Goal: Information Seeking & Learning: Check status

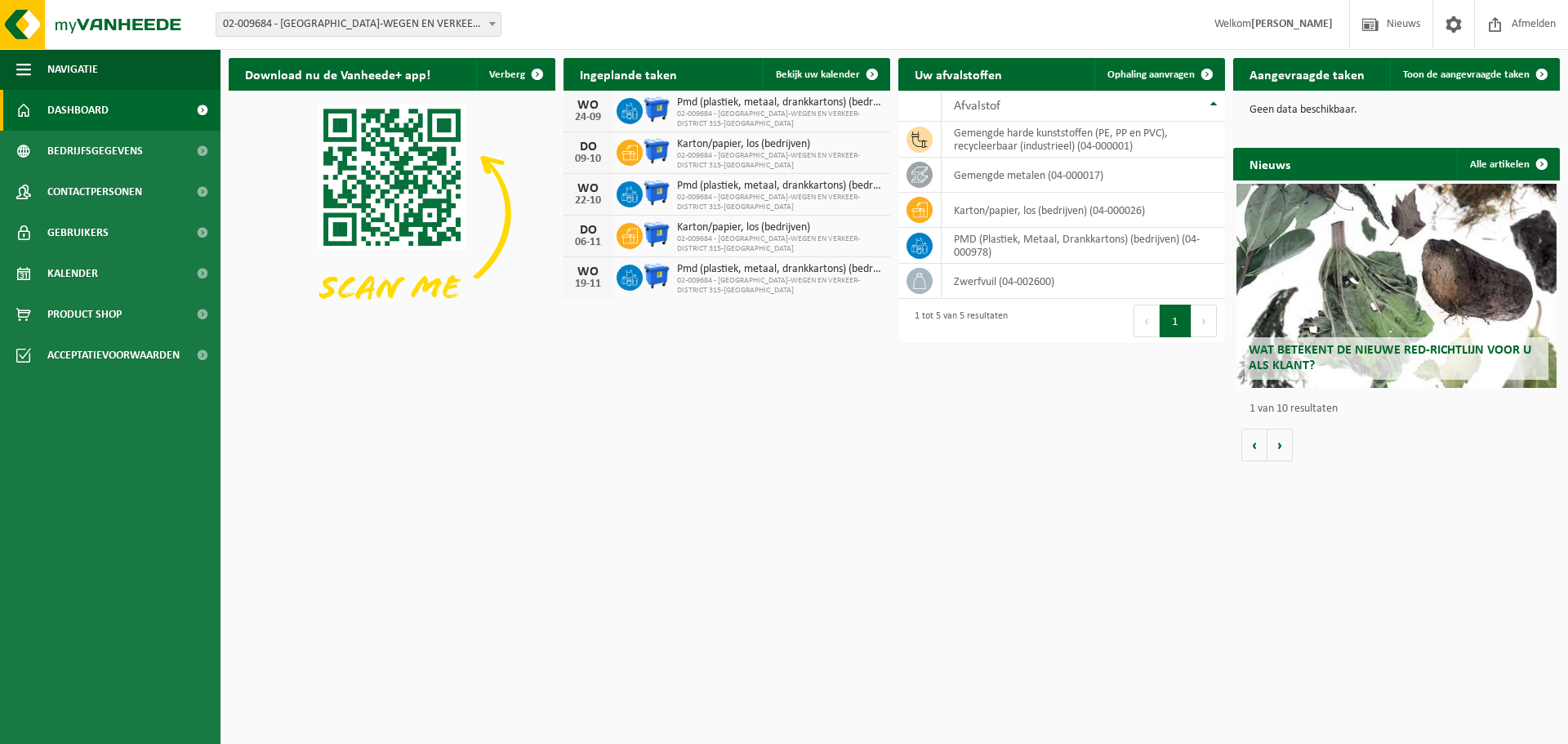
click at [387, 22] on span "02-009684 - [GEOGRAPHIC_DATA]-WEGEN EN VERKEER-DISTRICT 315-[GEOGRAPHIC_DATA] -…" at bounding box center [358, 24] width 284 height 23
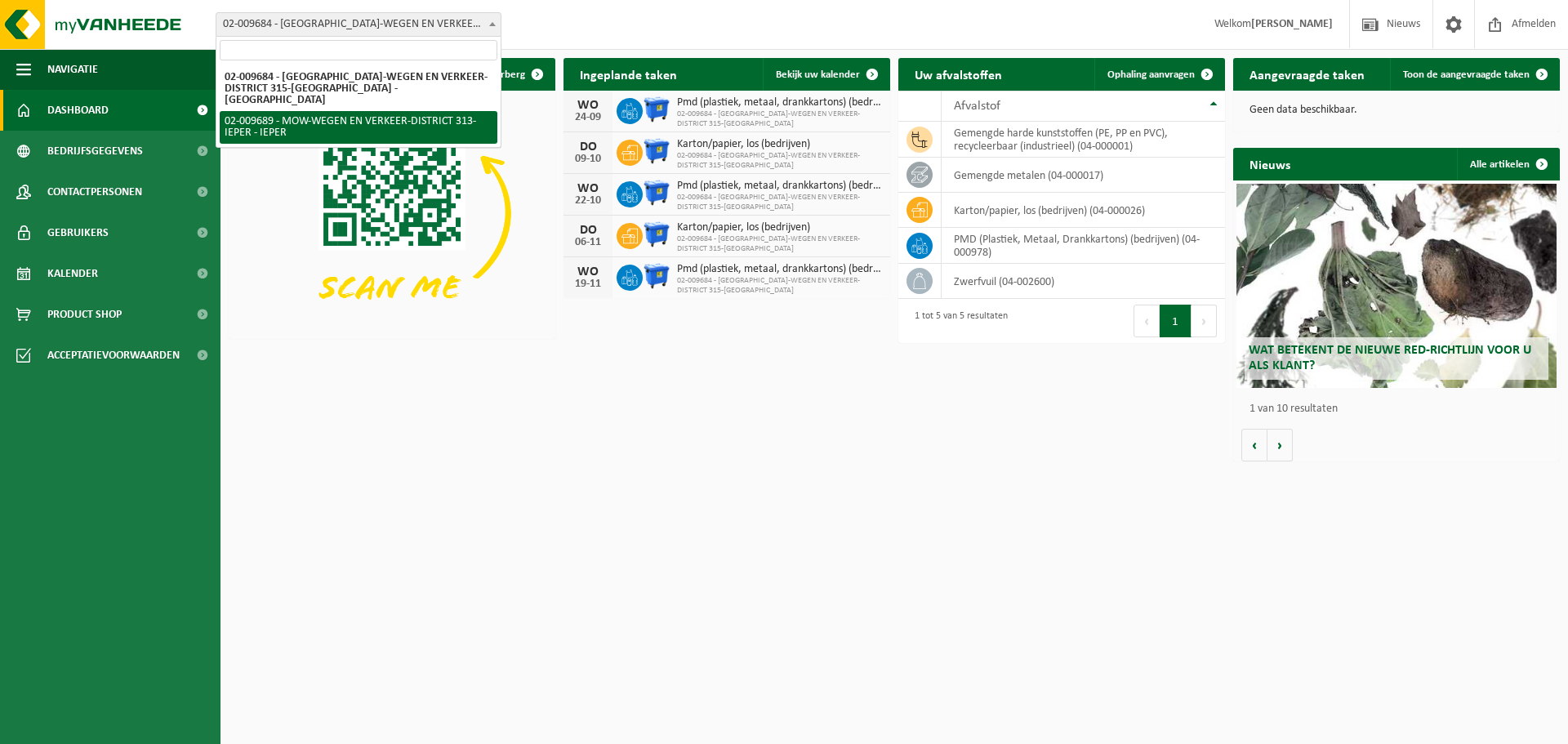
select select "1851"
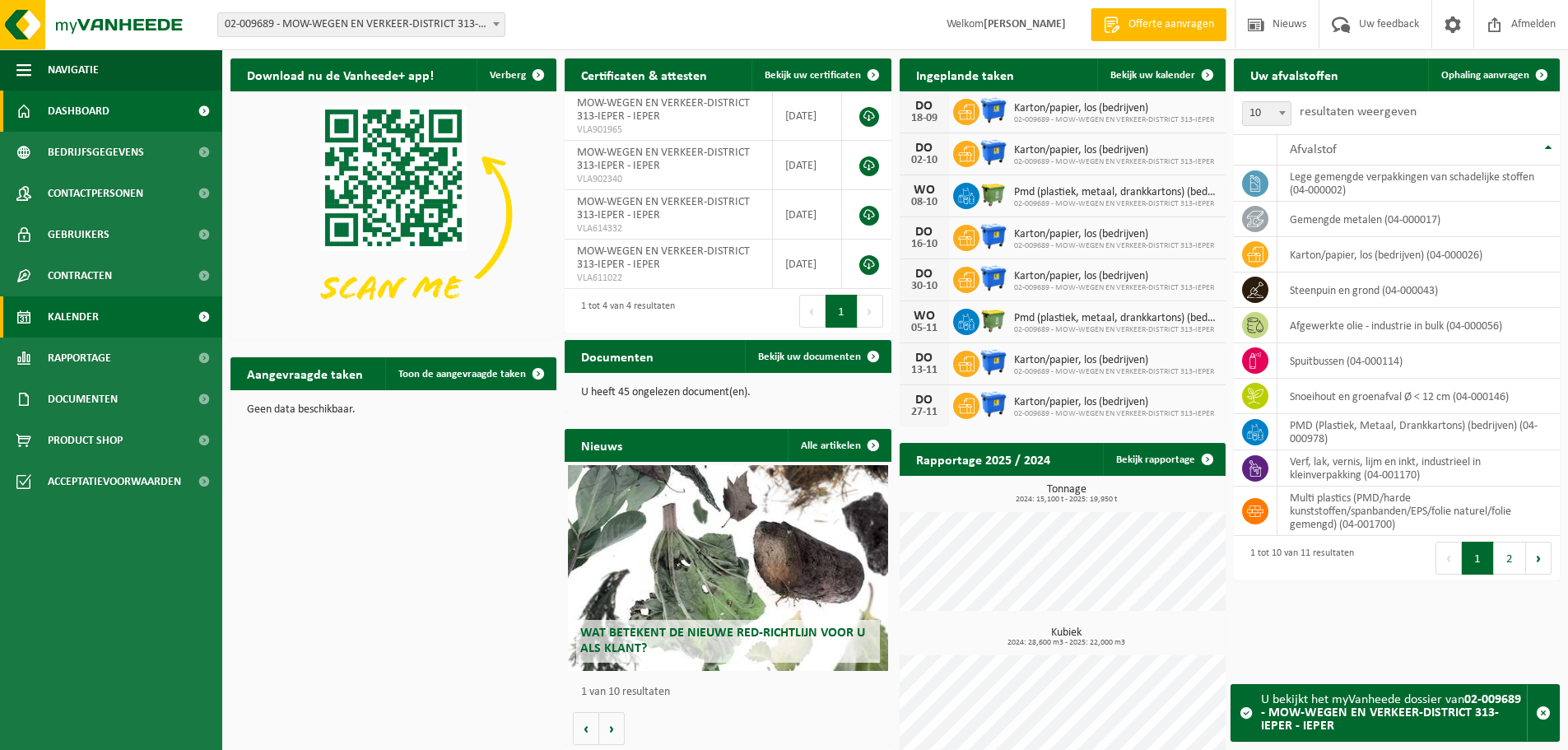
click at [64, 308] on span "Kalender" at bounding box center [73, 316] width 51 height 41
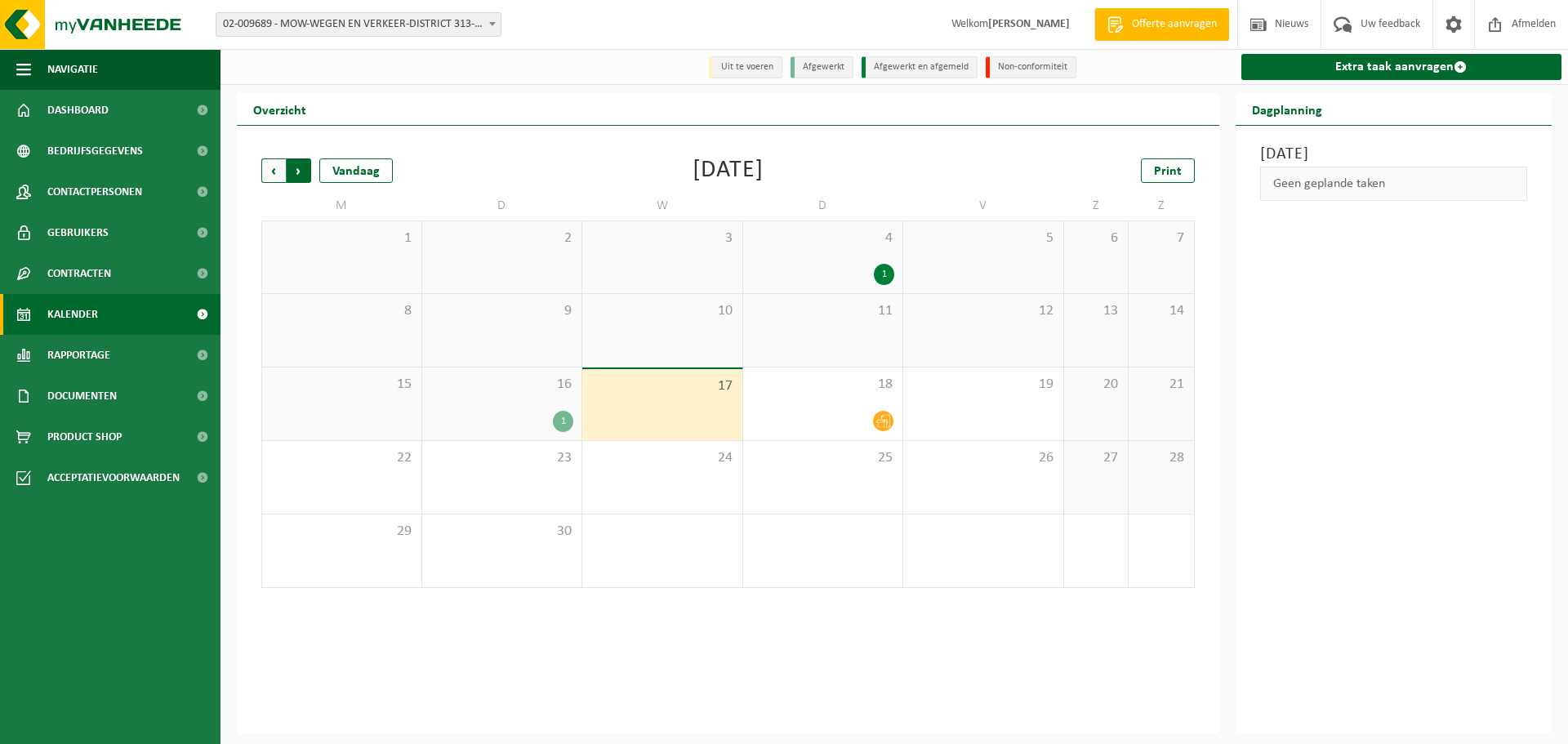
click at [264, 171] on span "Vorige" at bounding box center [273, 170] width 24 height 24
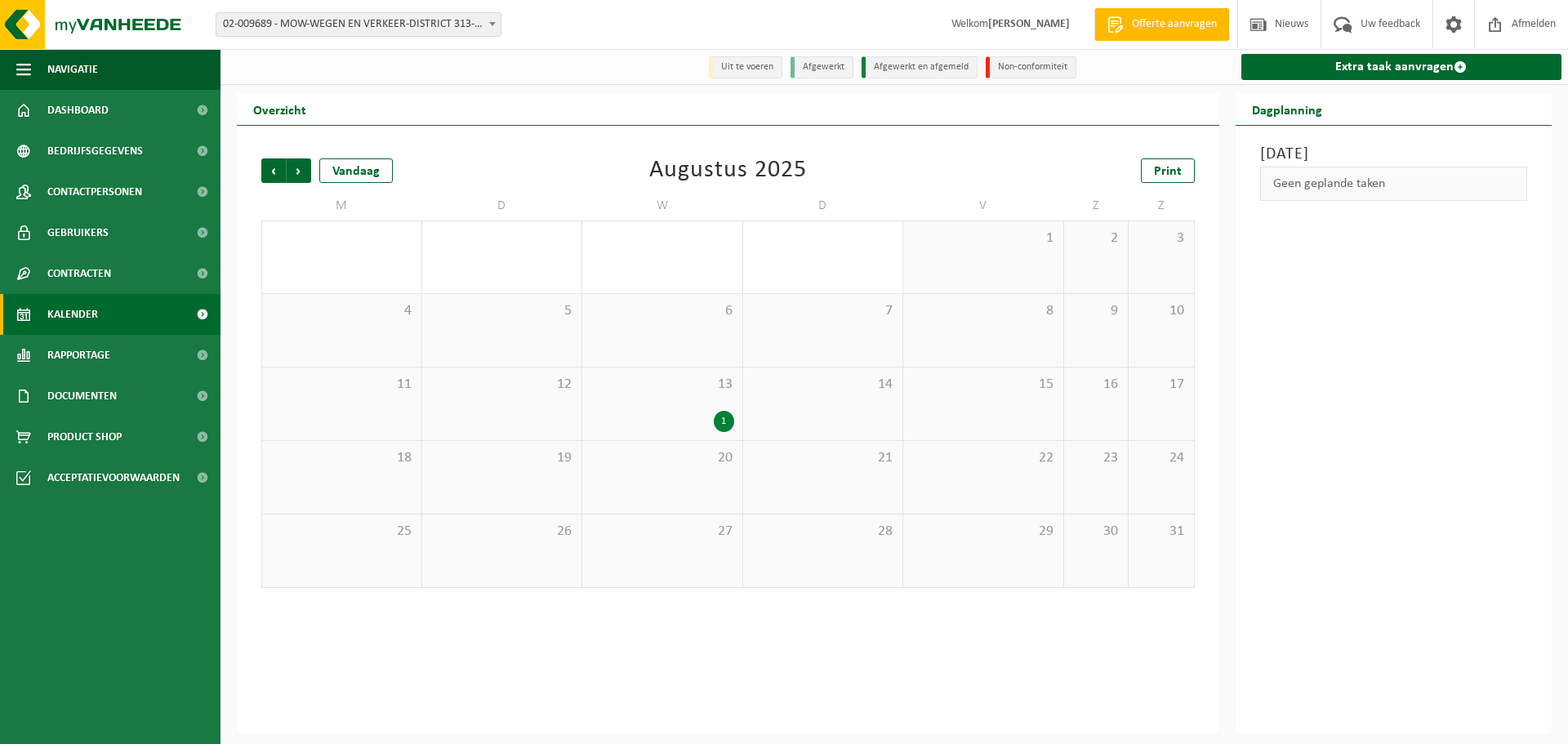
click at [264, 171] on span "Vorige" at bounding box center [273, 170] width 24 height 24
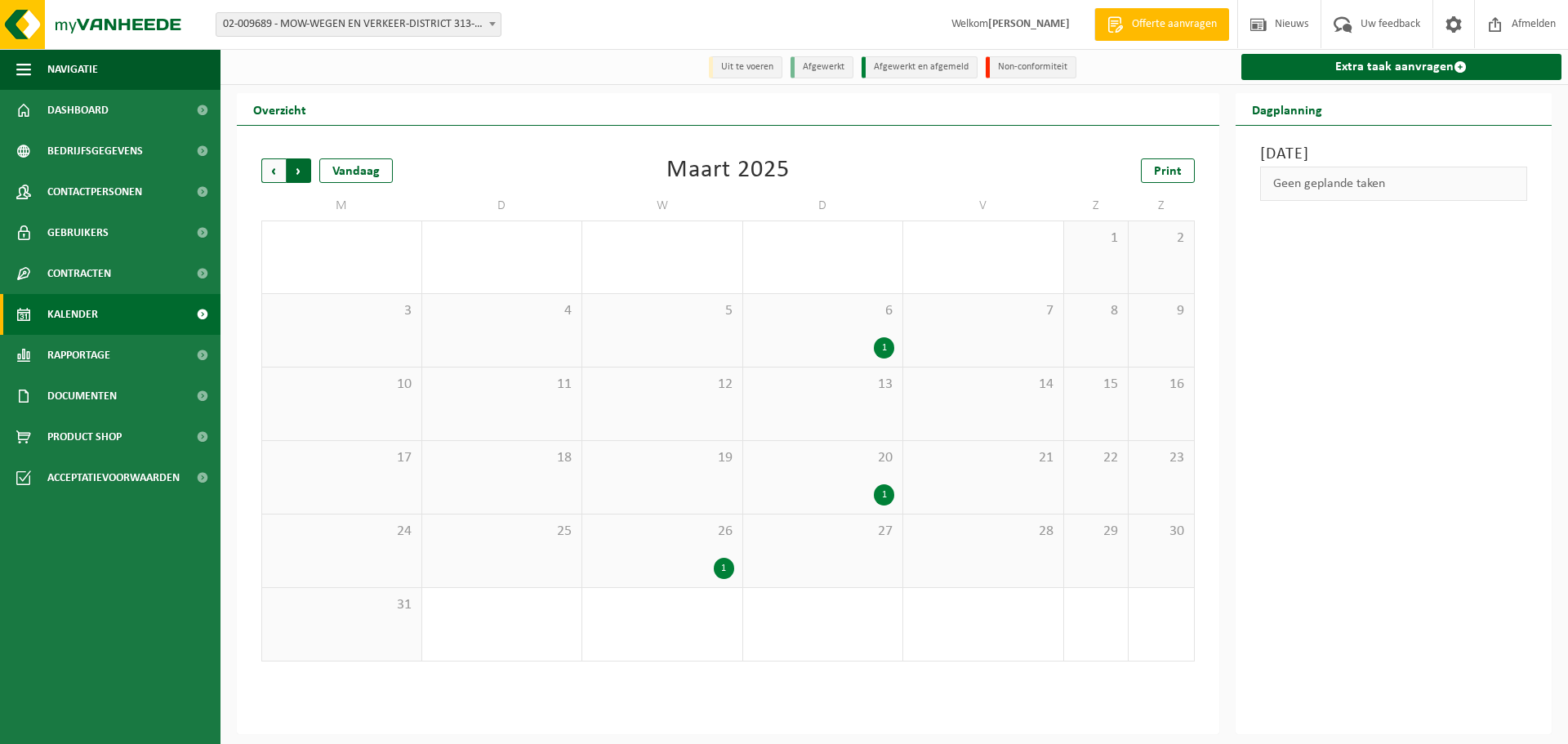
click at [268, 176] on span "Vorige" at bounding box center [273, 170] width 24 height 24
click at [269, 177] on span "Vorige" at bounding box center [273, 170] width 24 height 24
click at [562, 351] on div "1" at bounding box center [563, 347] width 20 height 21
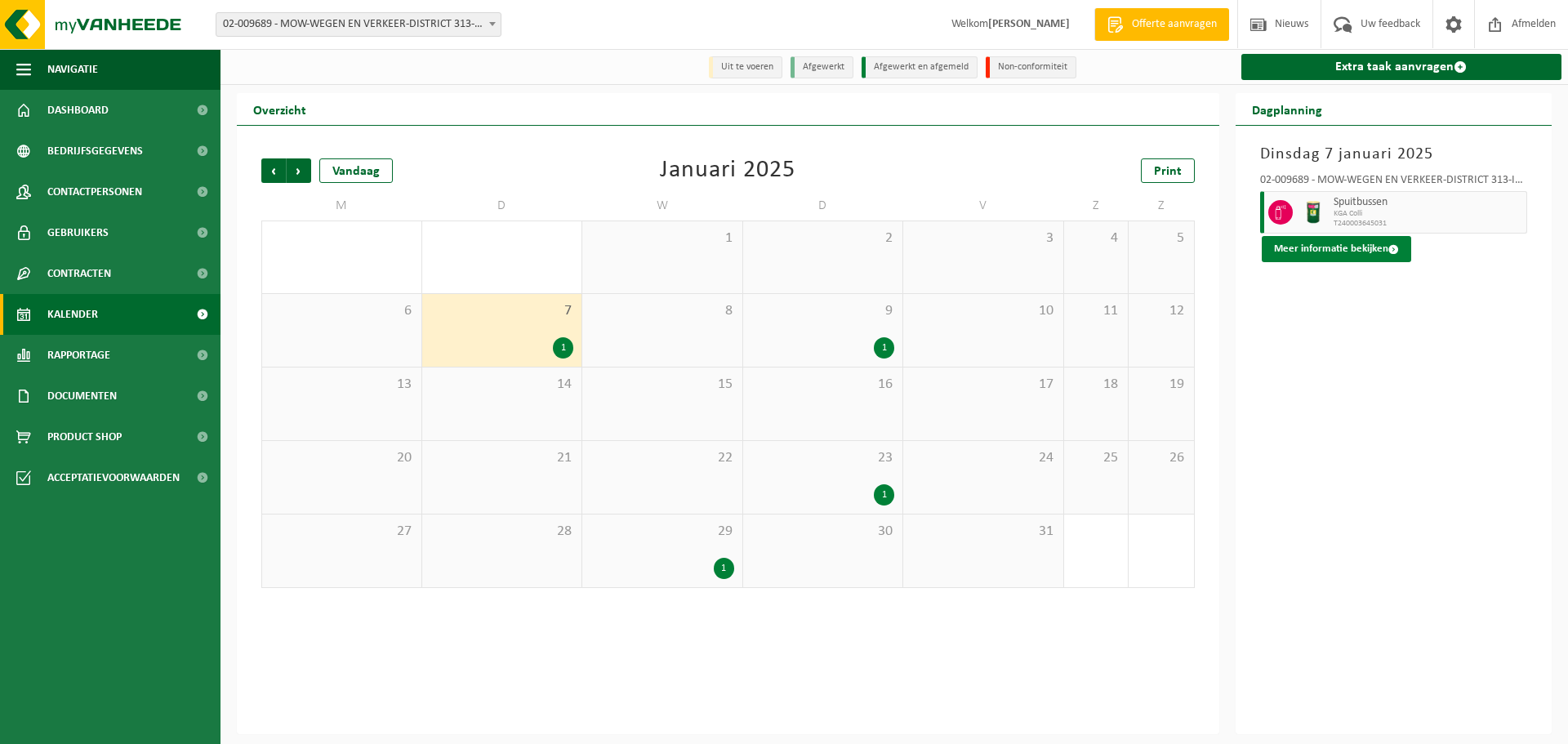
click at [1392, 251] on span at bounding box center [1393, 250] width 11 height 11
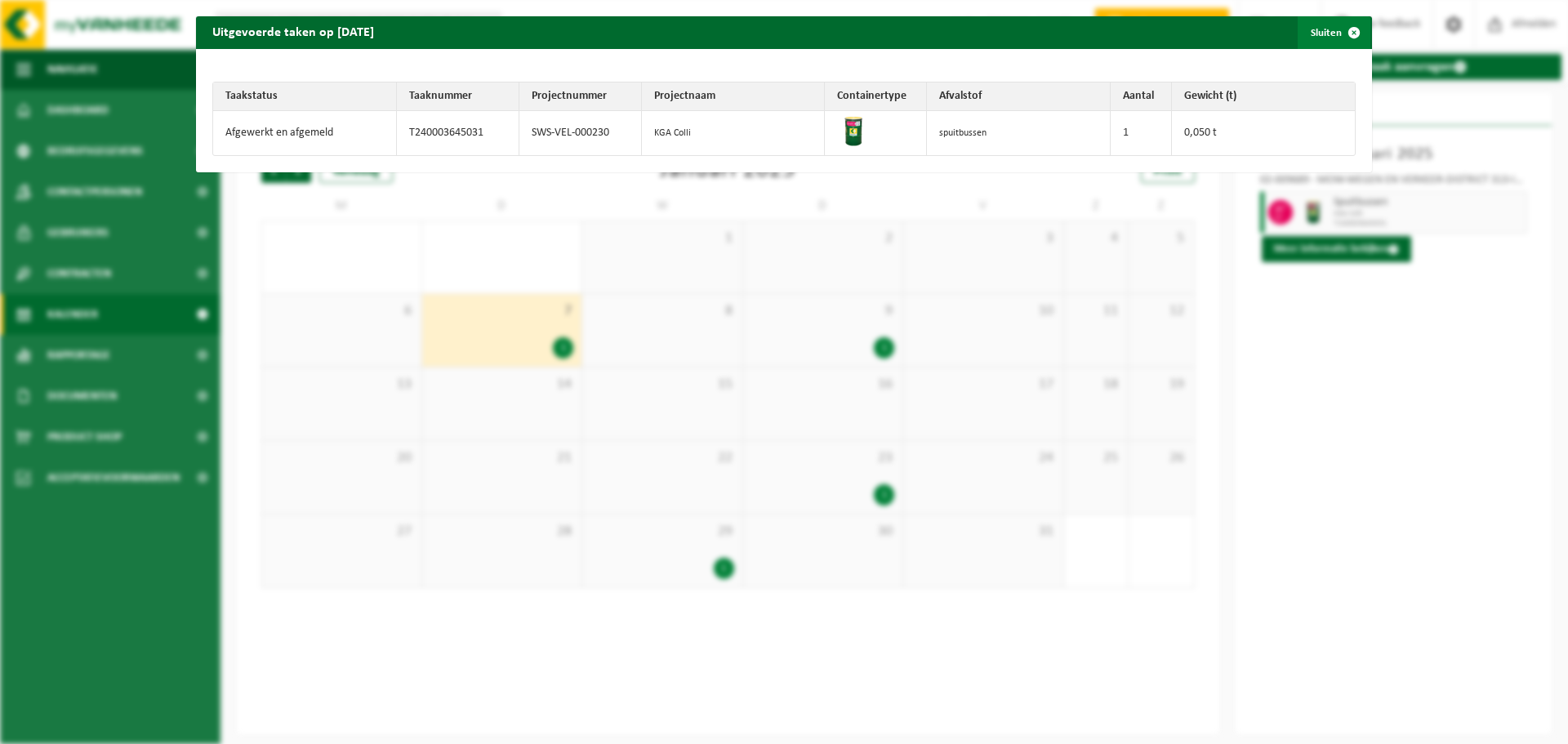
click at [1339, 32] on span "button" at bounding box center [1354, 33] width 33 height 33
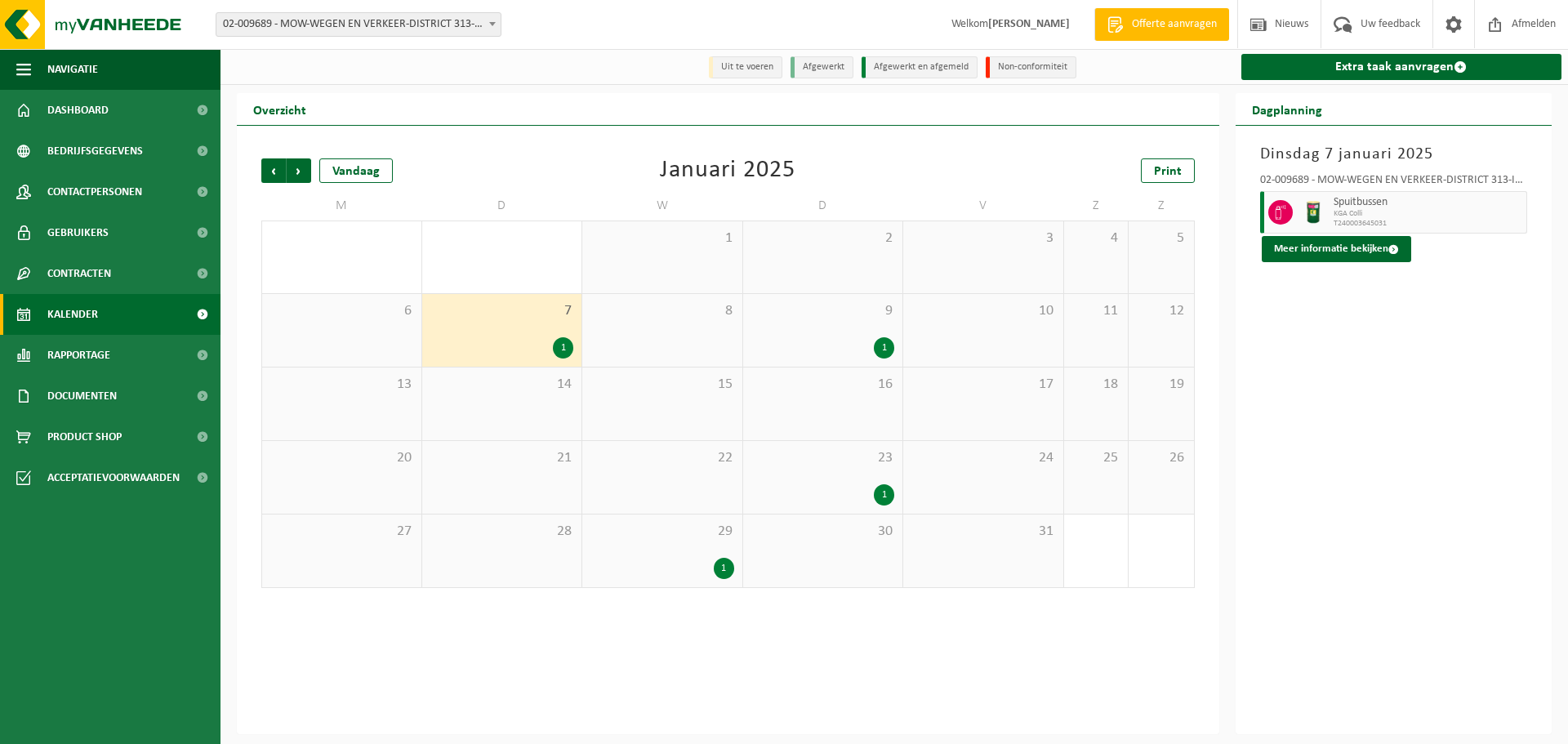
click at [884, 347] on div "1" at bounding box center [884, 347] width 20 height 21
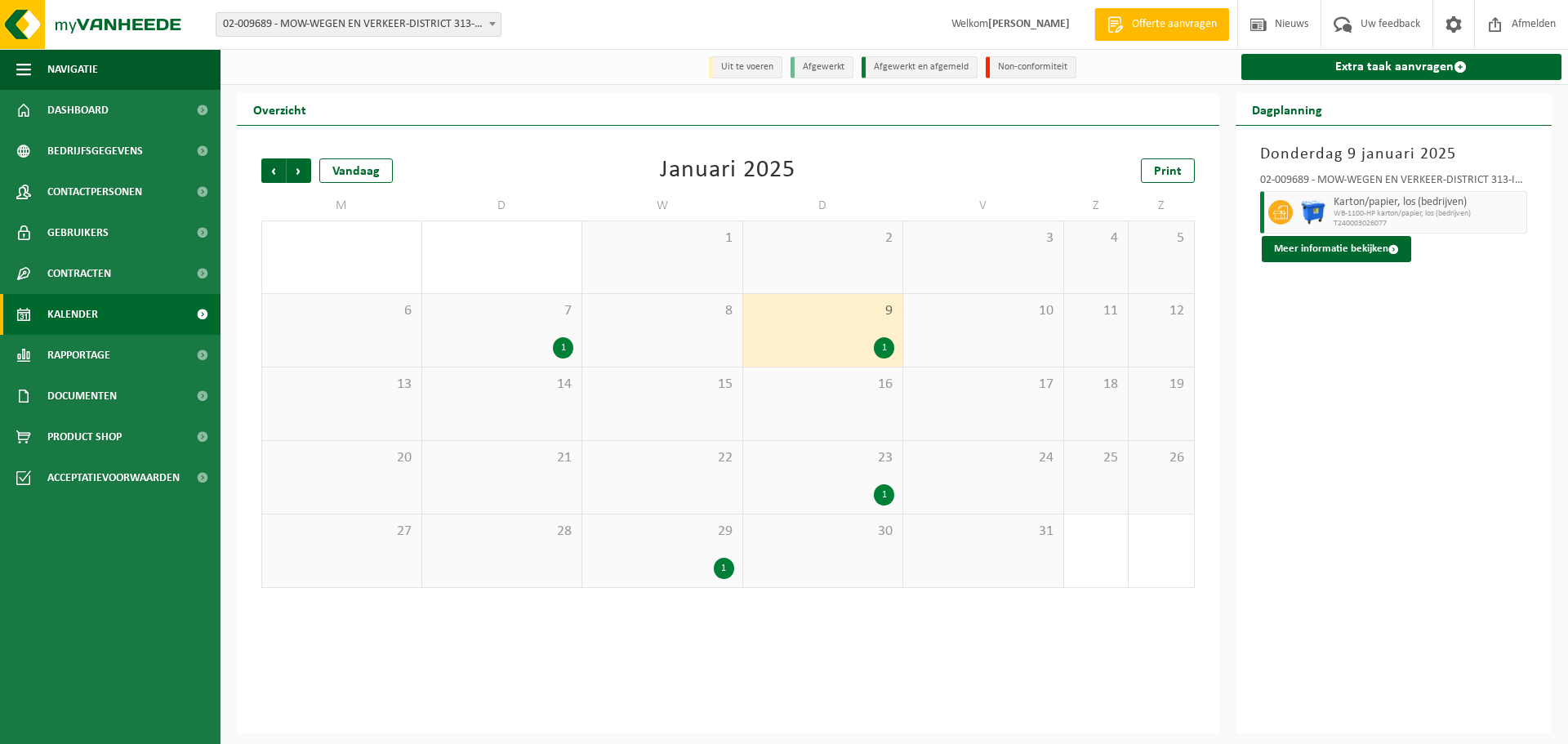
click at [885, 498] on div "1" at bounding box center [884, 494] width 20 height 21
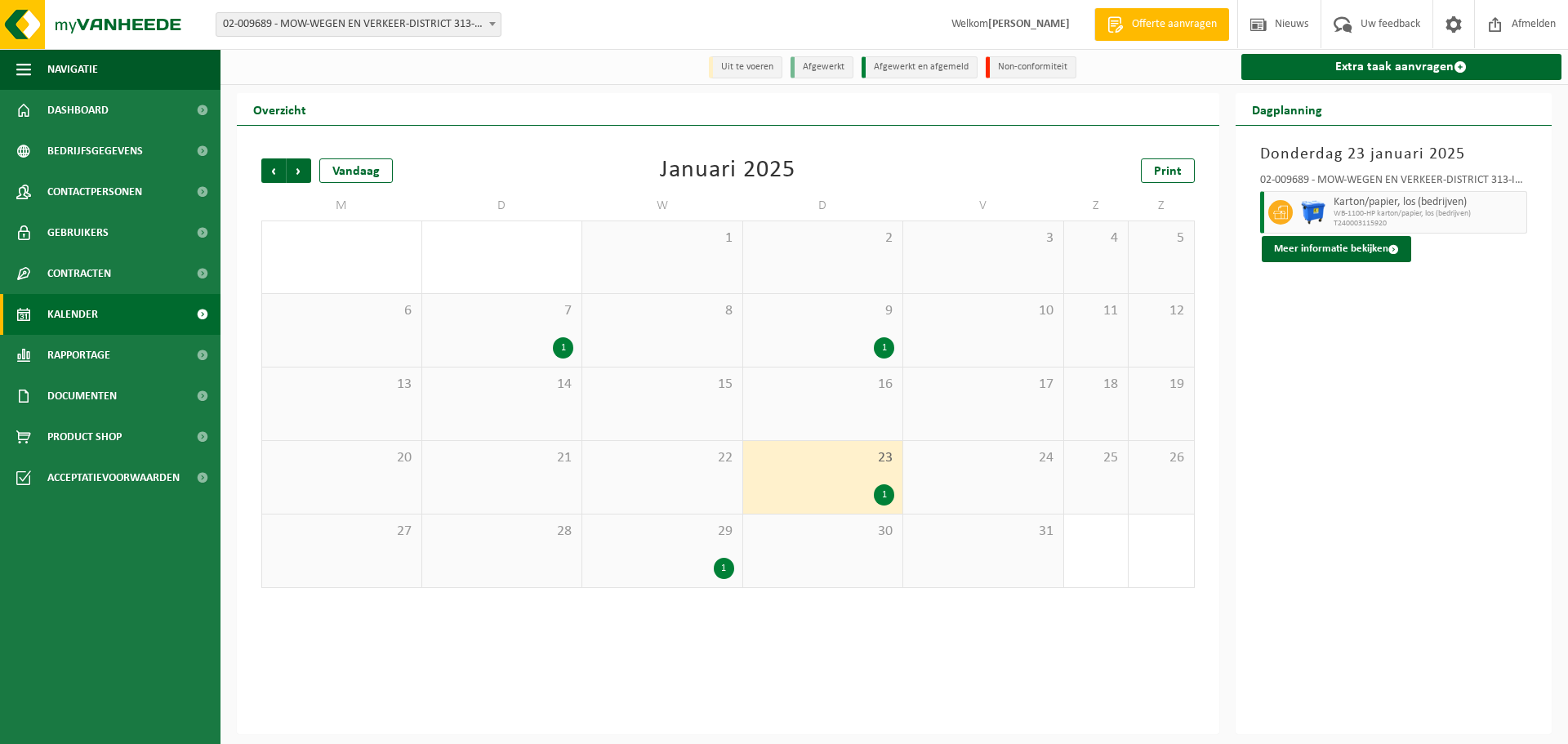
click at [725, 569] on div "1" at bounding box center [724, 568] width 20 height 21
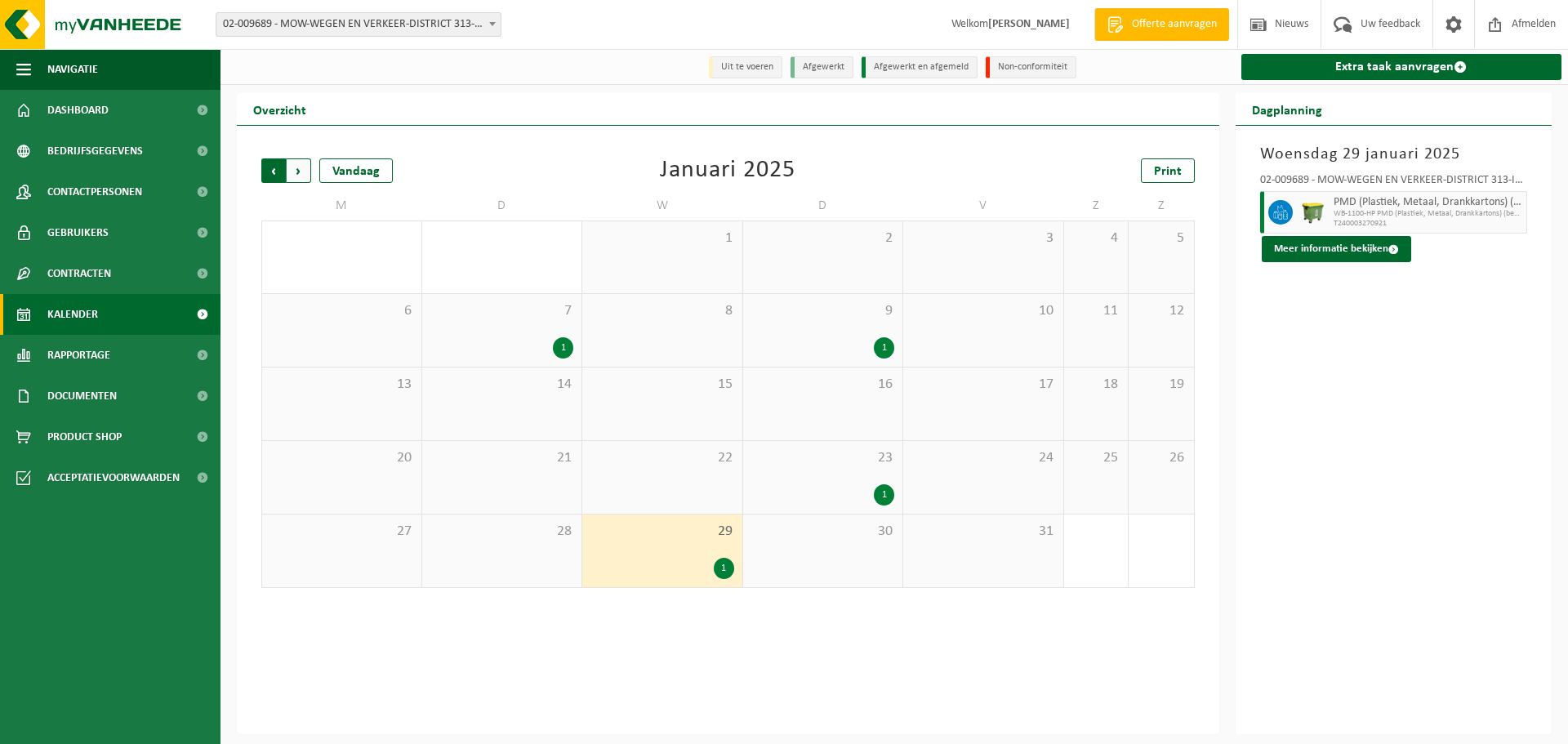
click at [301, 173] on span "Volgende" at bounding box center [298, 170] width 24 height 24
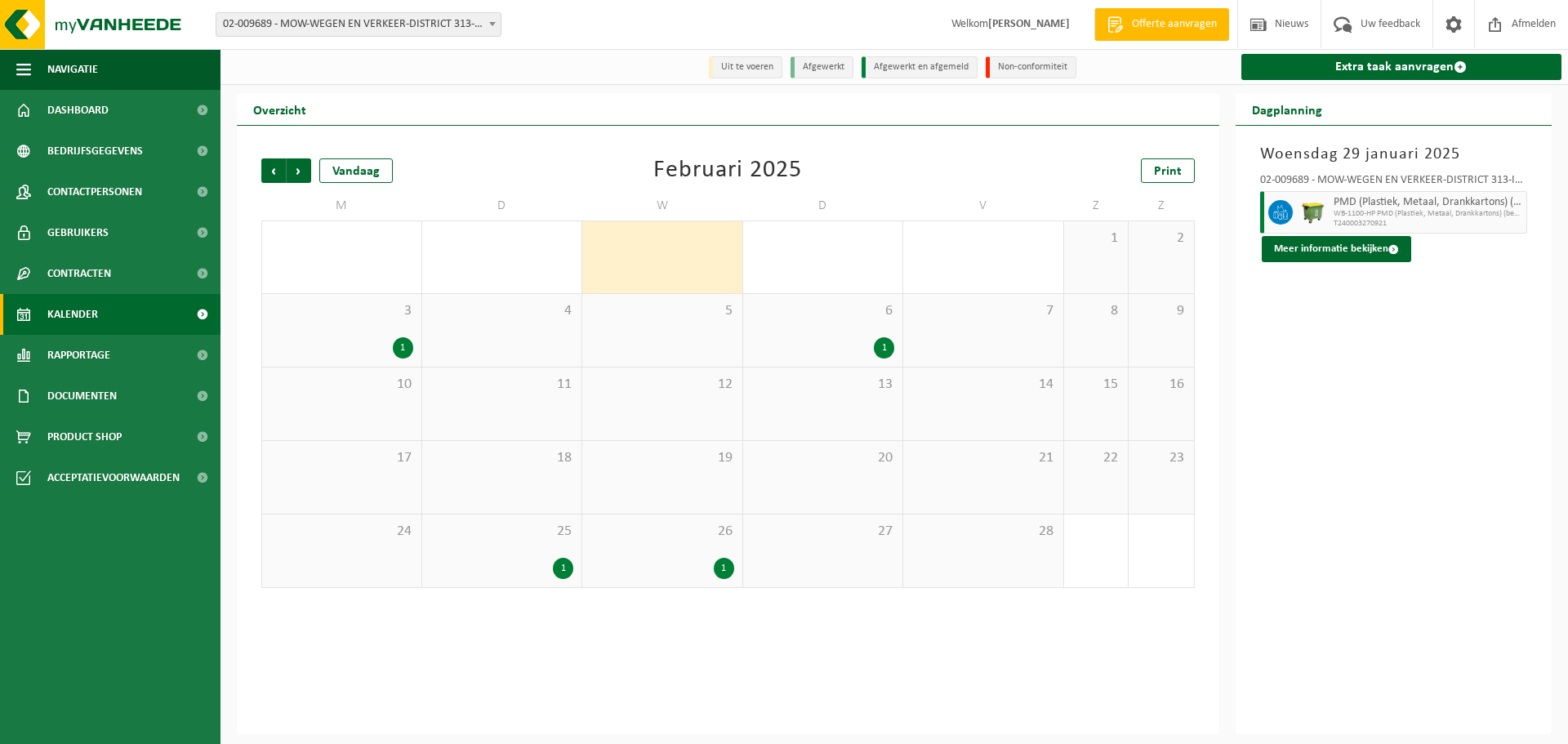
click at [406, 353] on div "1" at bounding box center [403, 347] width 20 height 21
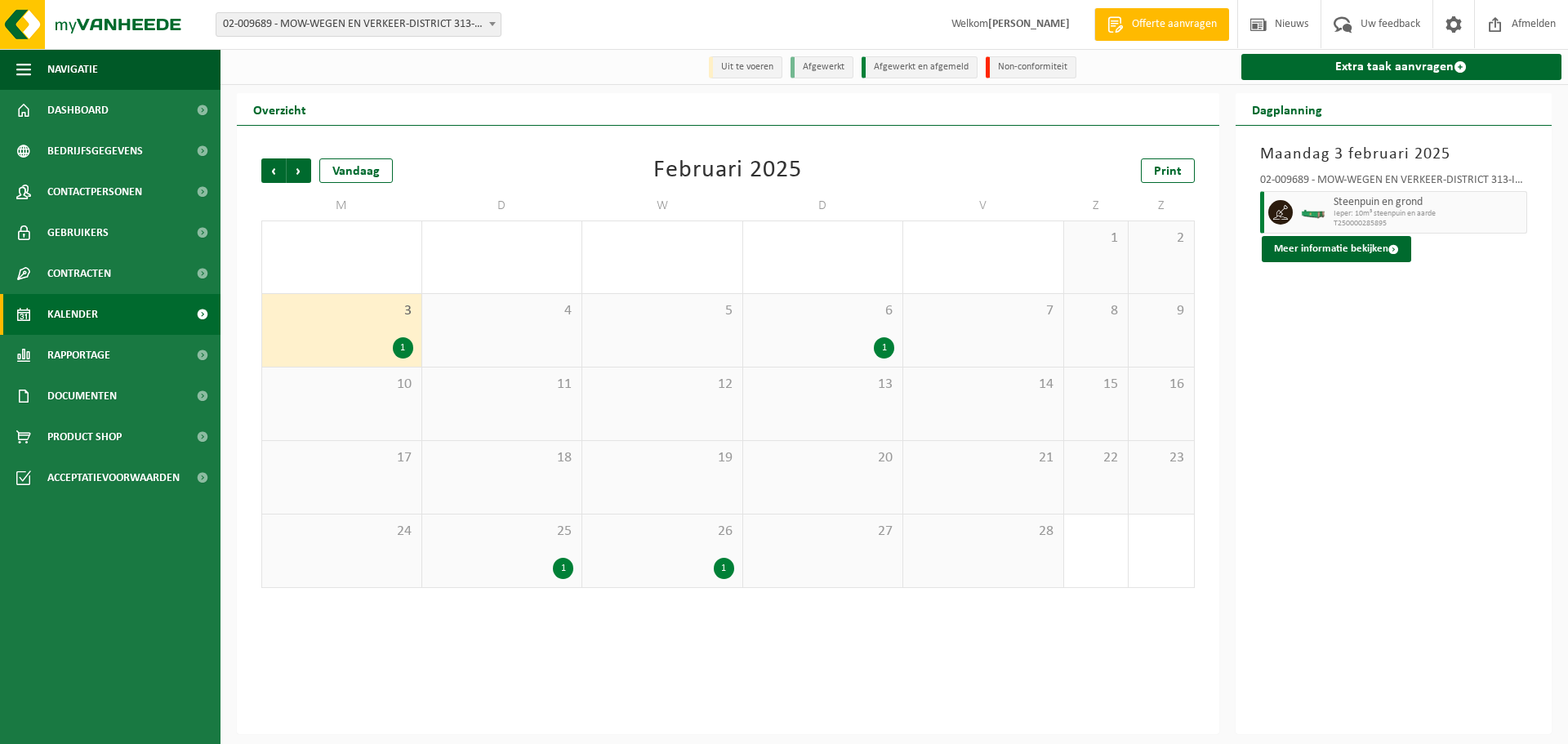
click at [885, 350] on div "1" at bounding box center [884, 347] width 20 height 21
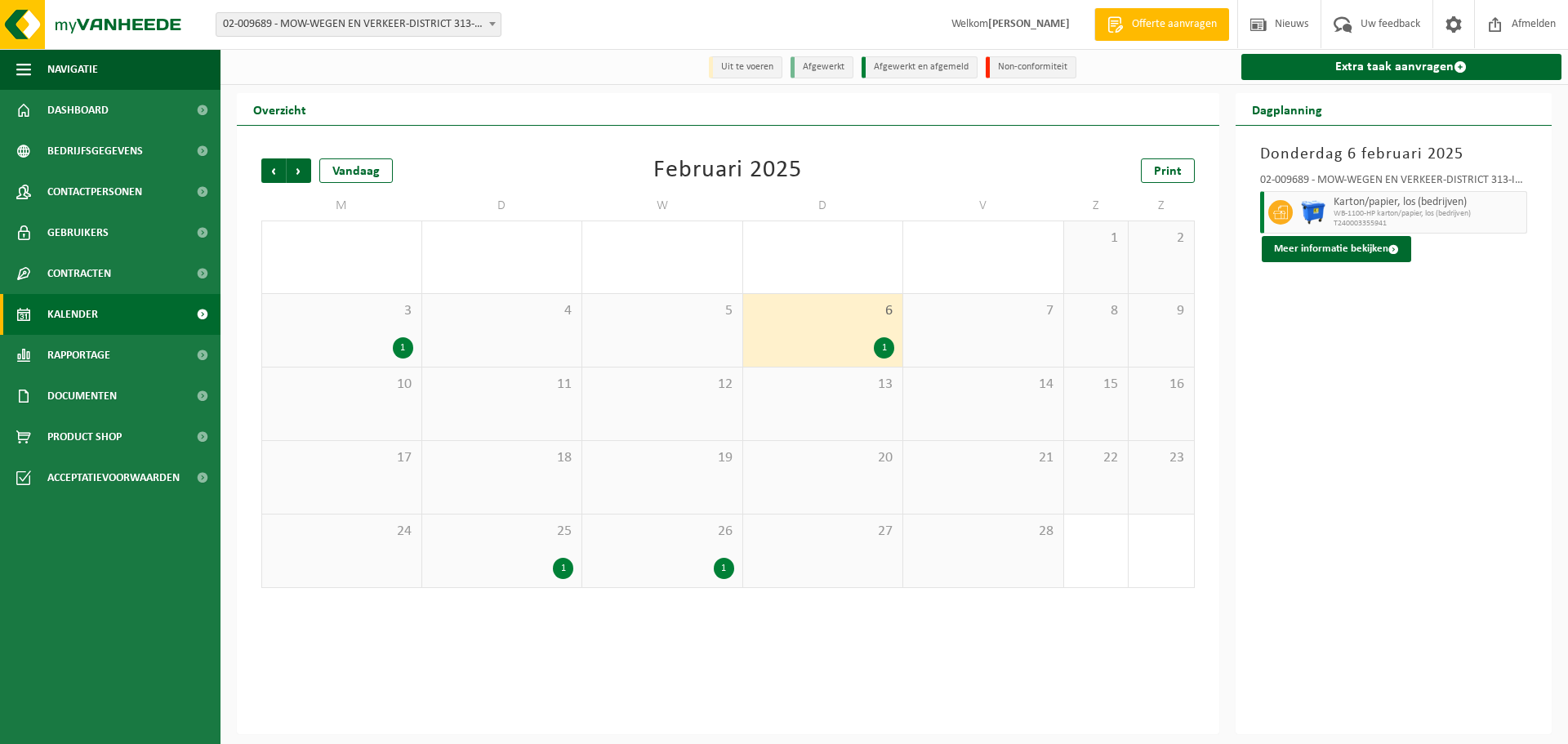
click at [559, 571] on div "1" at bounding box center [563, 568] width 20 height 21
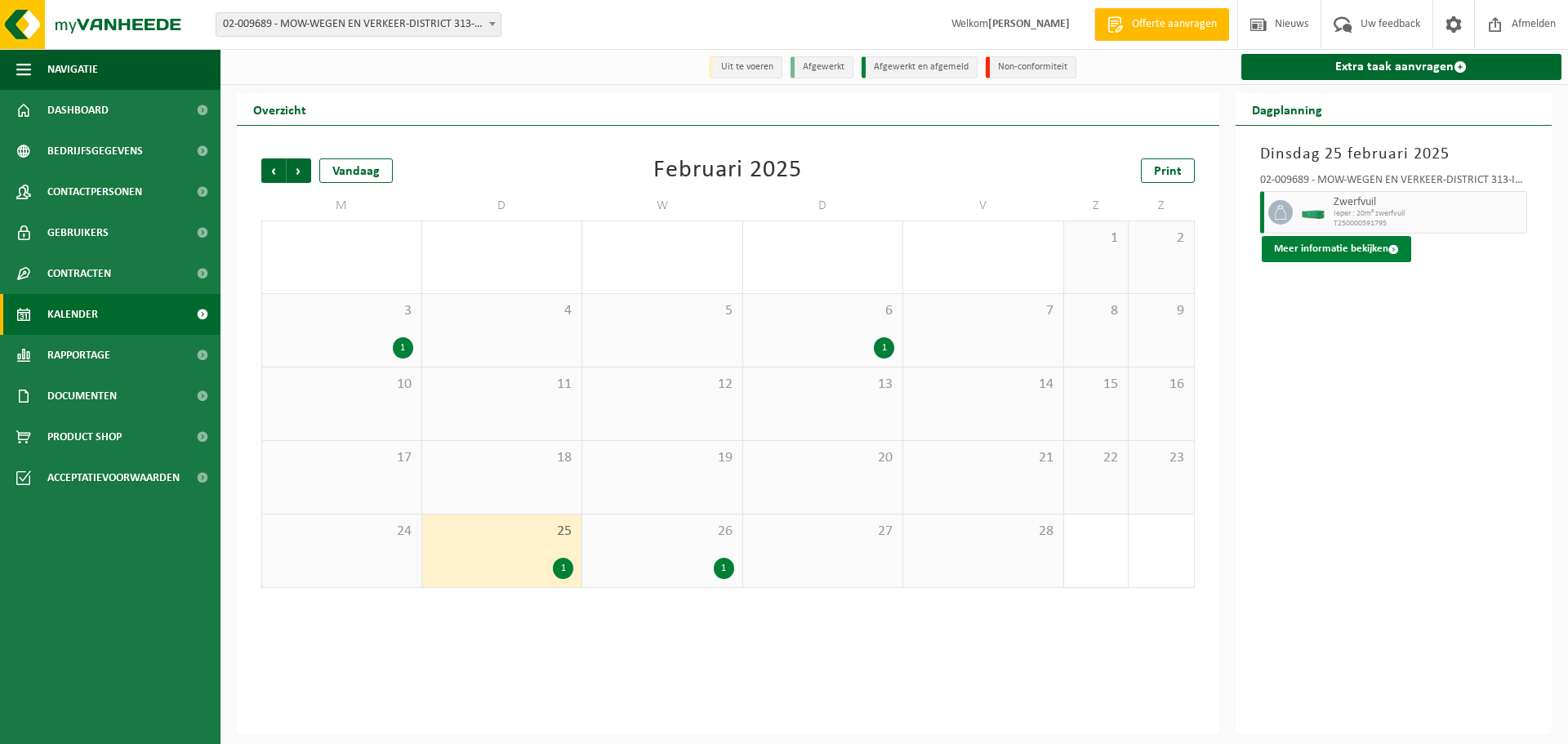
click at [1390, 249] on span at bounding box center [1393, 250] width 11 height 11
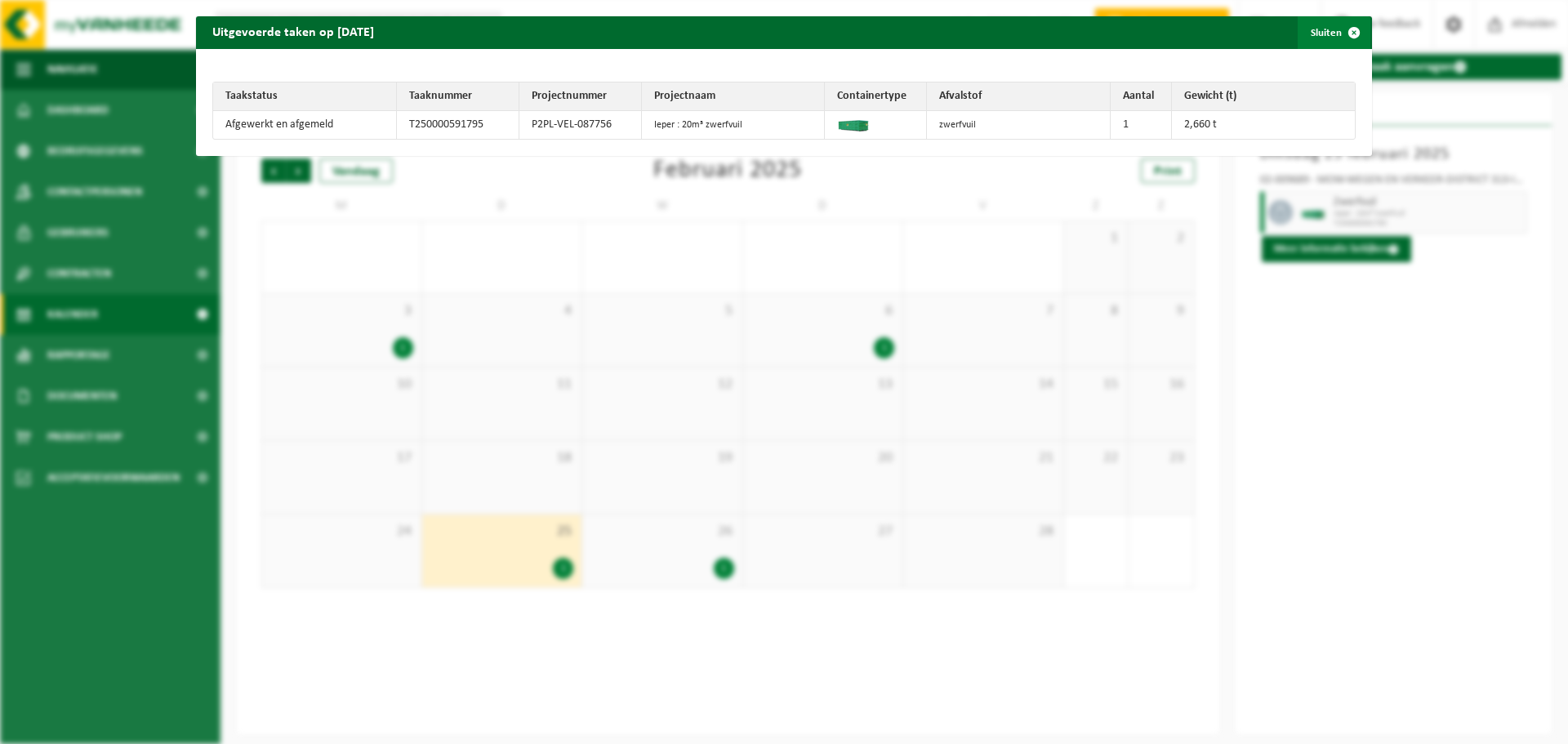
click at [1340, 28] on span "button" at bounding box center [1354, 33] width 33 height 33
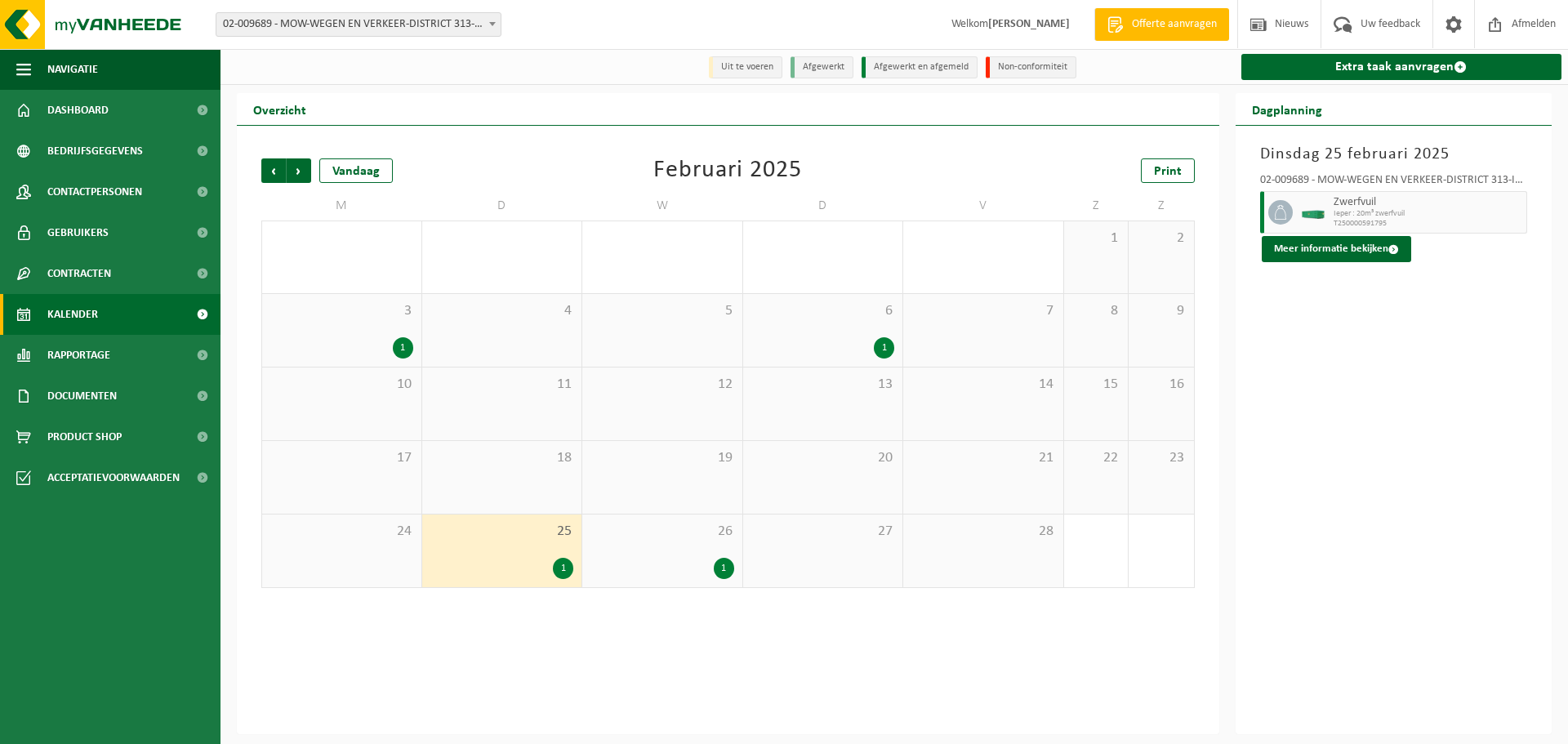
click at [726, 570] on div "1" at bounding box center [724, 568] width 20 height 21
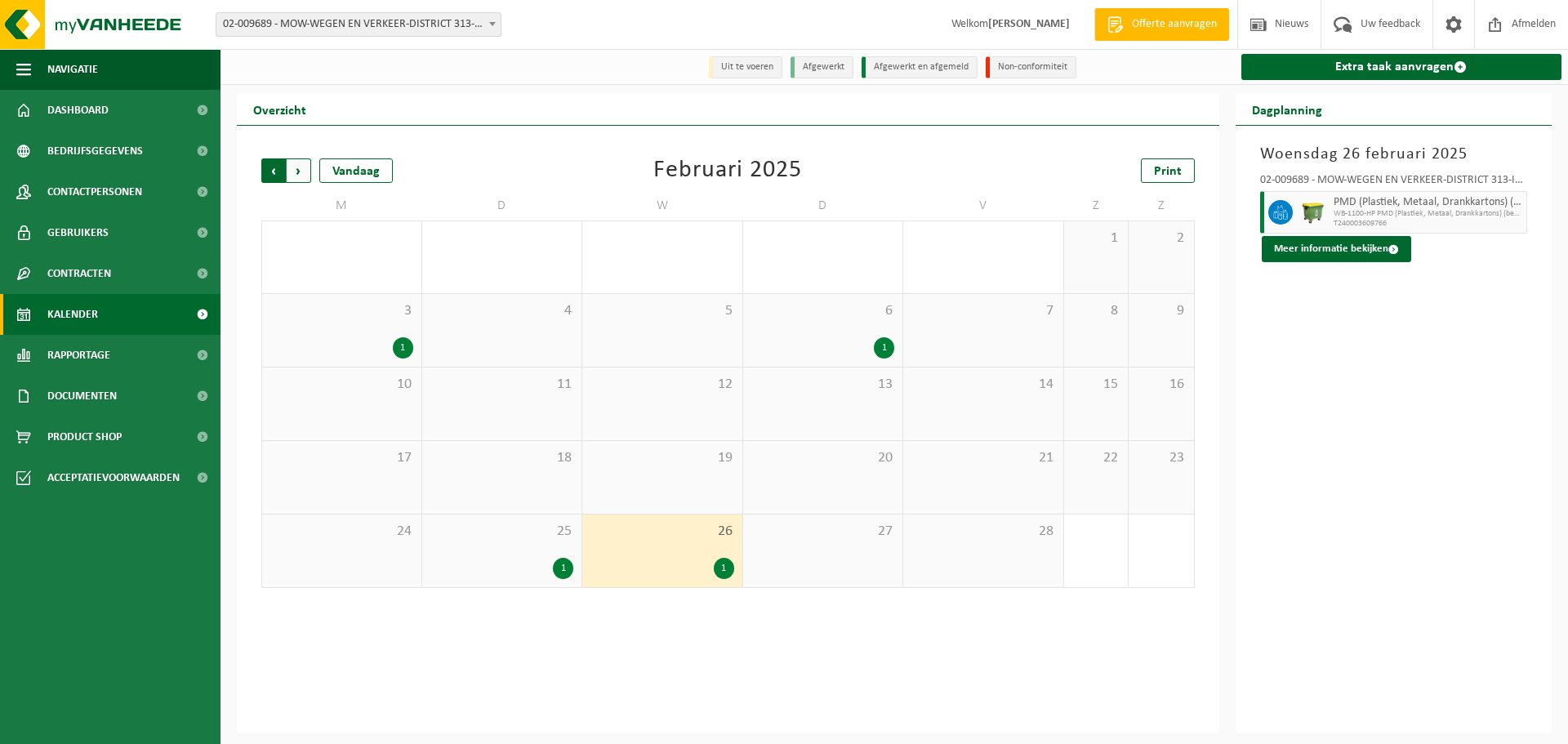
click at [299, 170] on span "Volgende" at bounding box center [298, 170] width 24 height 24
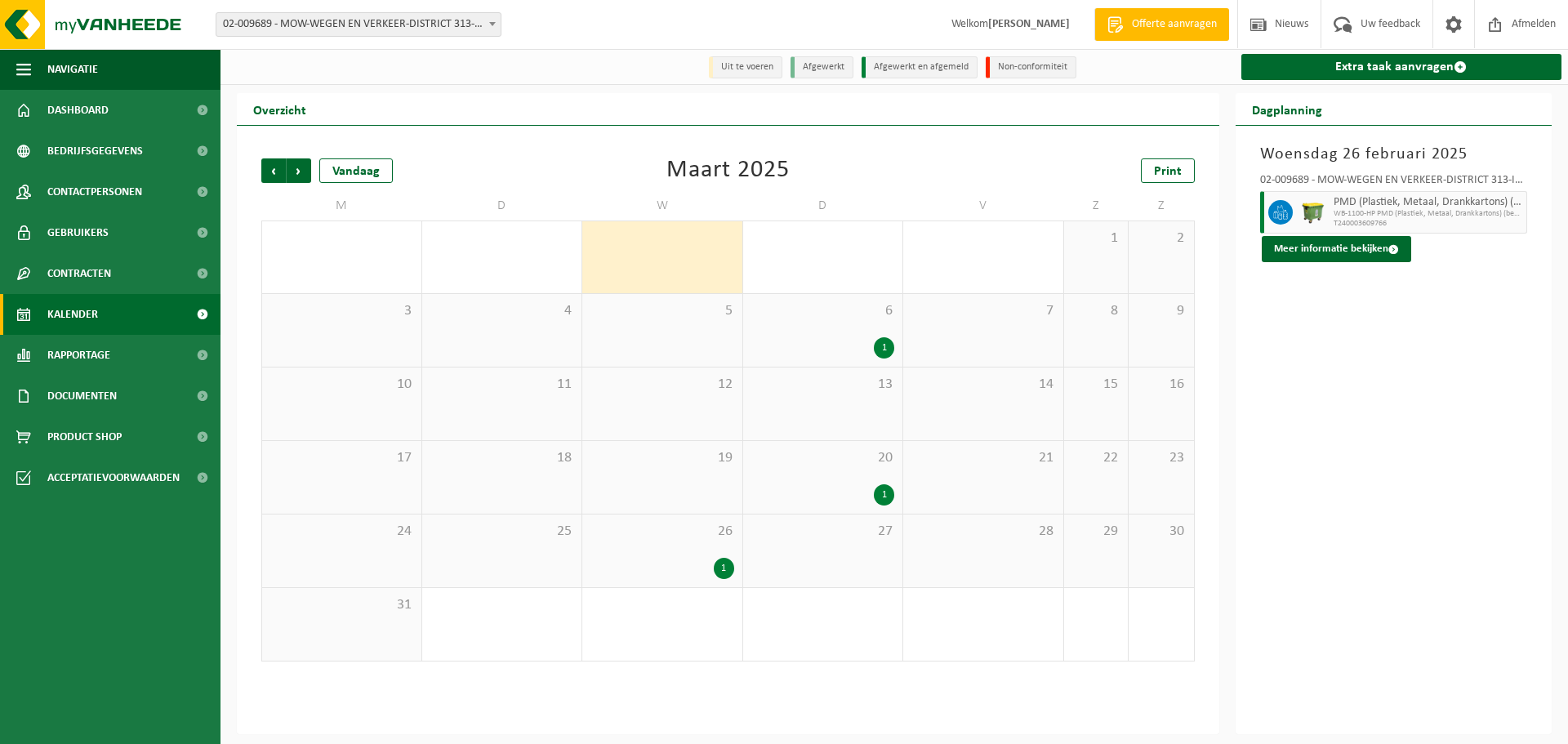
click at [884, 347] on div "1" at bounding box center [884, 347] width 20 height 21
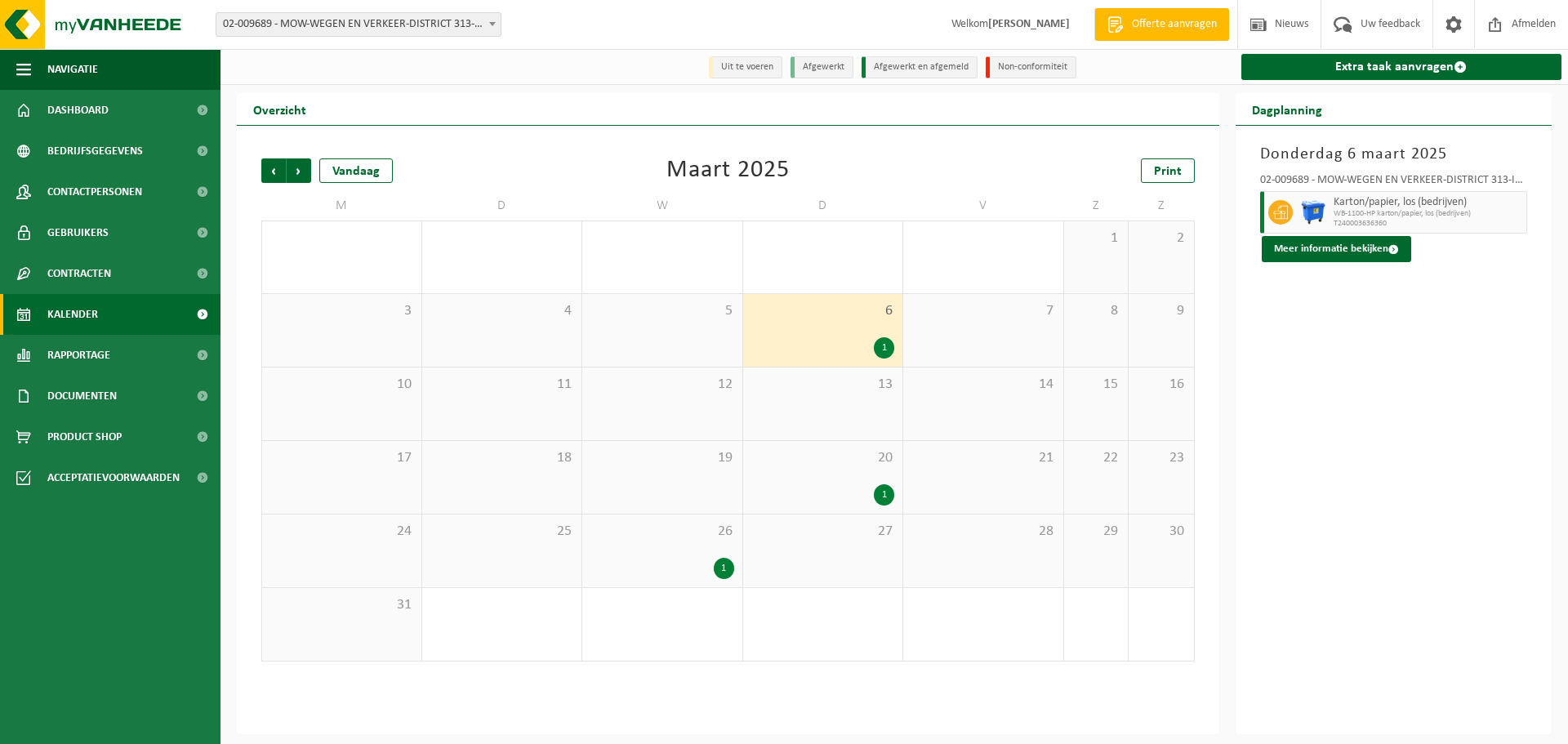
click at [886, 496] on div "1" at bounding box center [884, 494] width 20 height 21
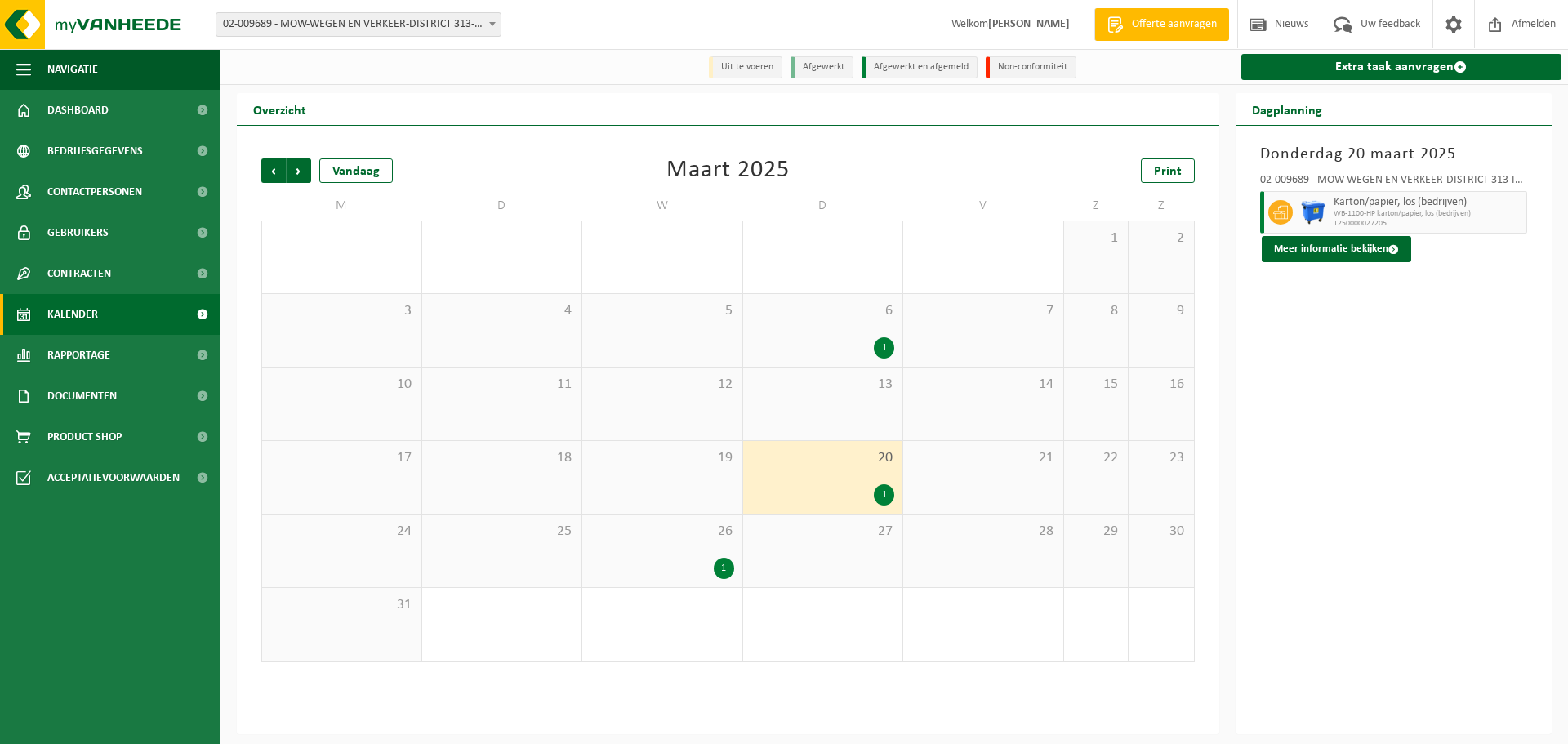
click at [726, 569] on div "1" at bounding box center [724, 568] width 20 height 21
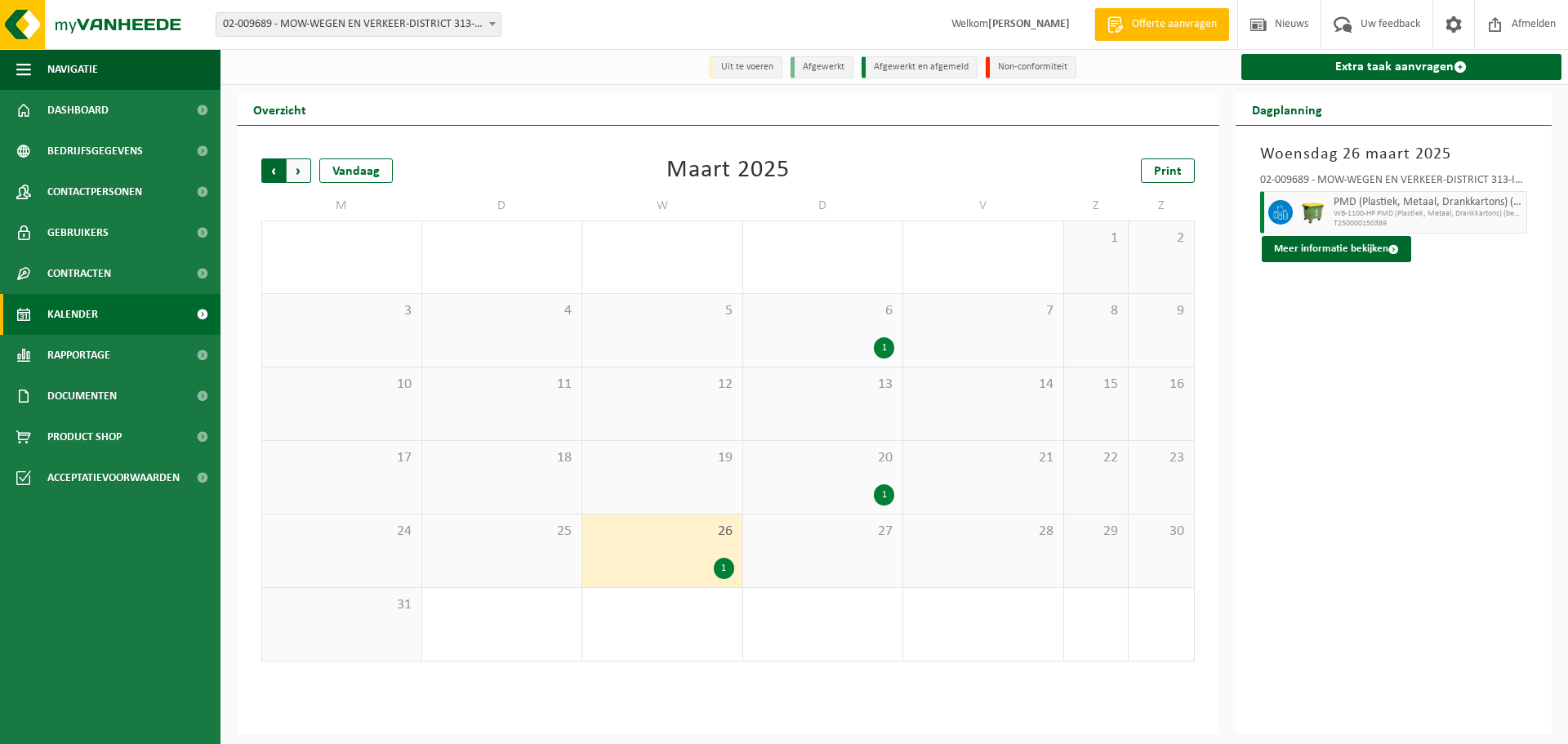
click at [305, 172] on span "Volgende" at bounding box center [298, 170] width 24 height 24
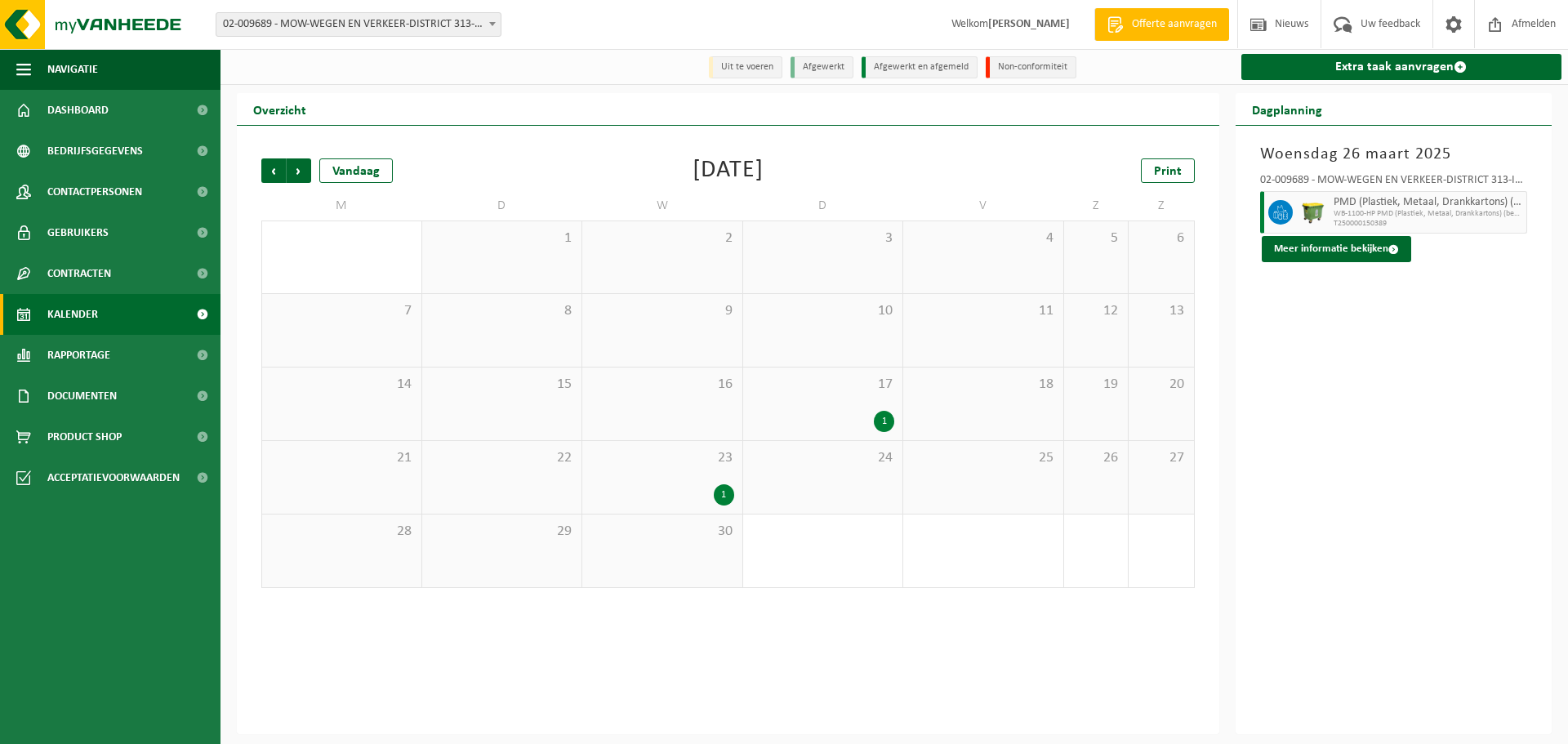
click at [885, 422] on div "1" at bounding box center [884, 421] width 20 height 21
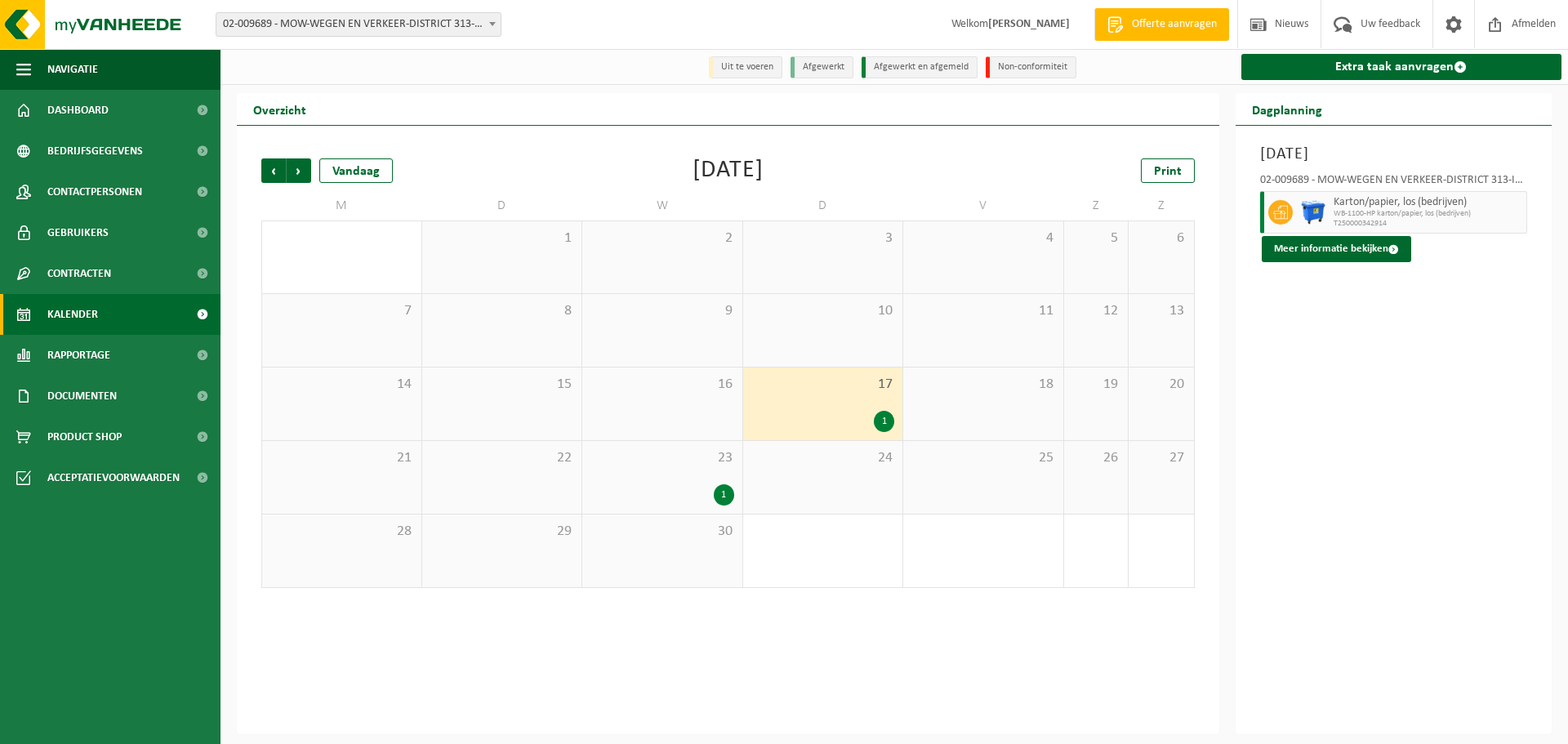
click at [724, 495] on div "1" at bounding box center [724, 494] width 20 height 21
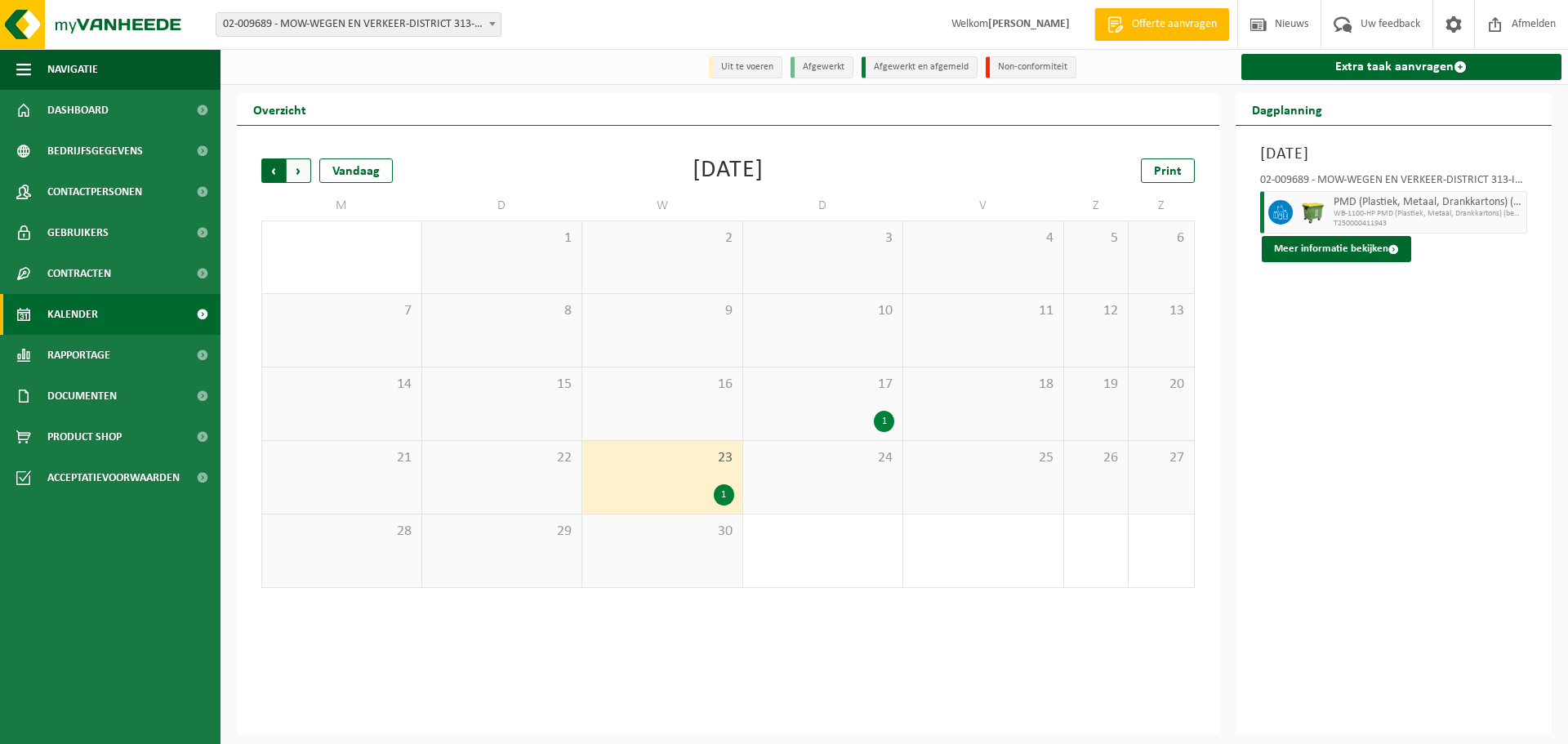
click at [299, 170] on span "Volgende" at bounding box center [298, 170] width 24 height 24
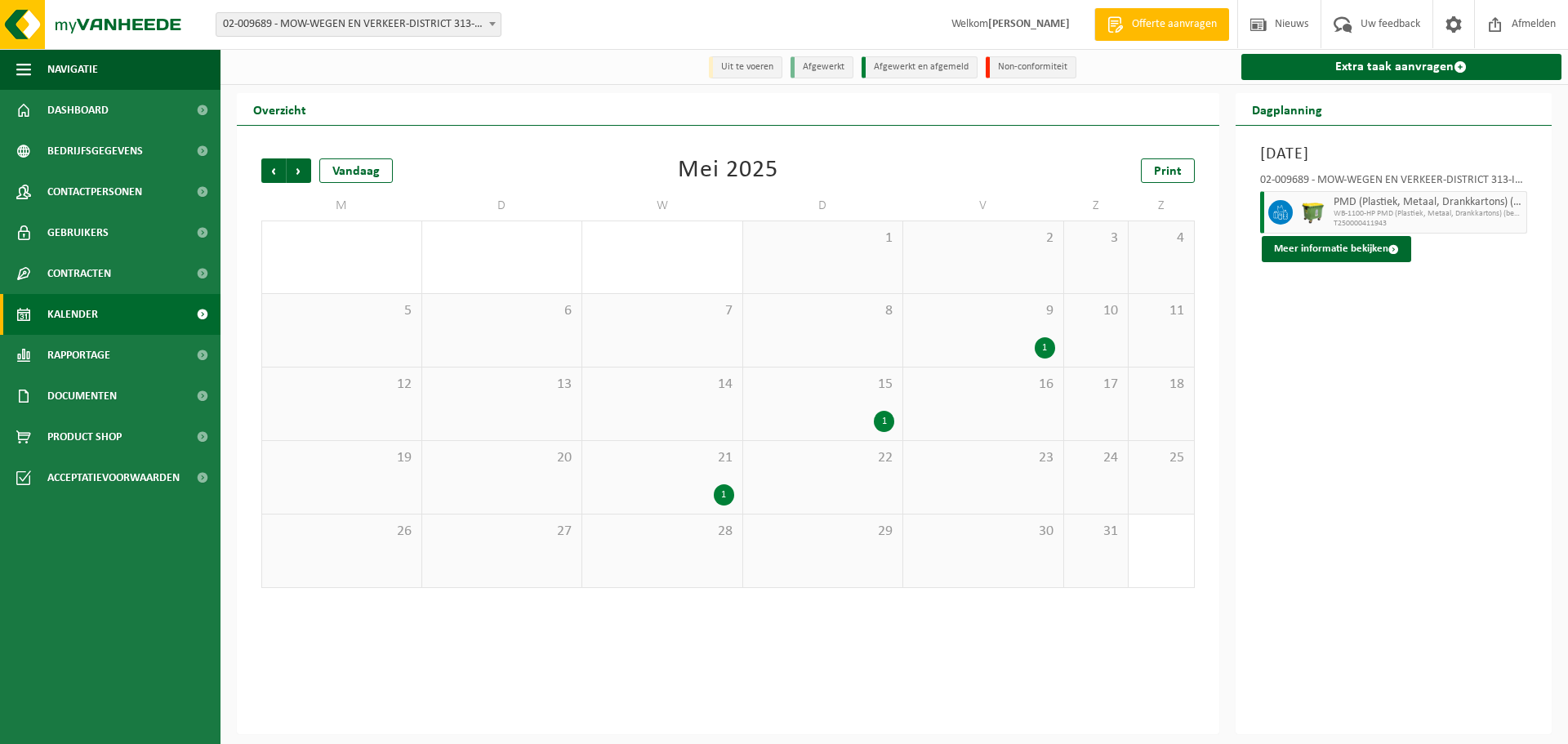
click at [1041, 347] on div "1" at bounding box center [1045, 347] width 20 height 21
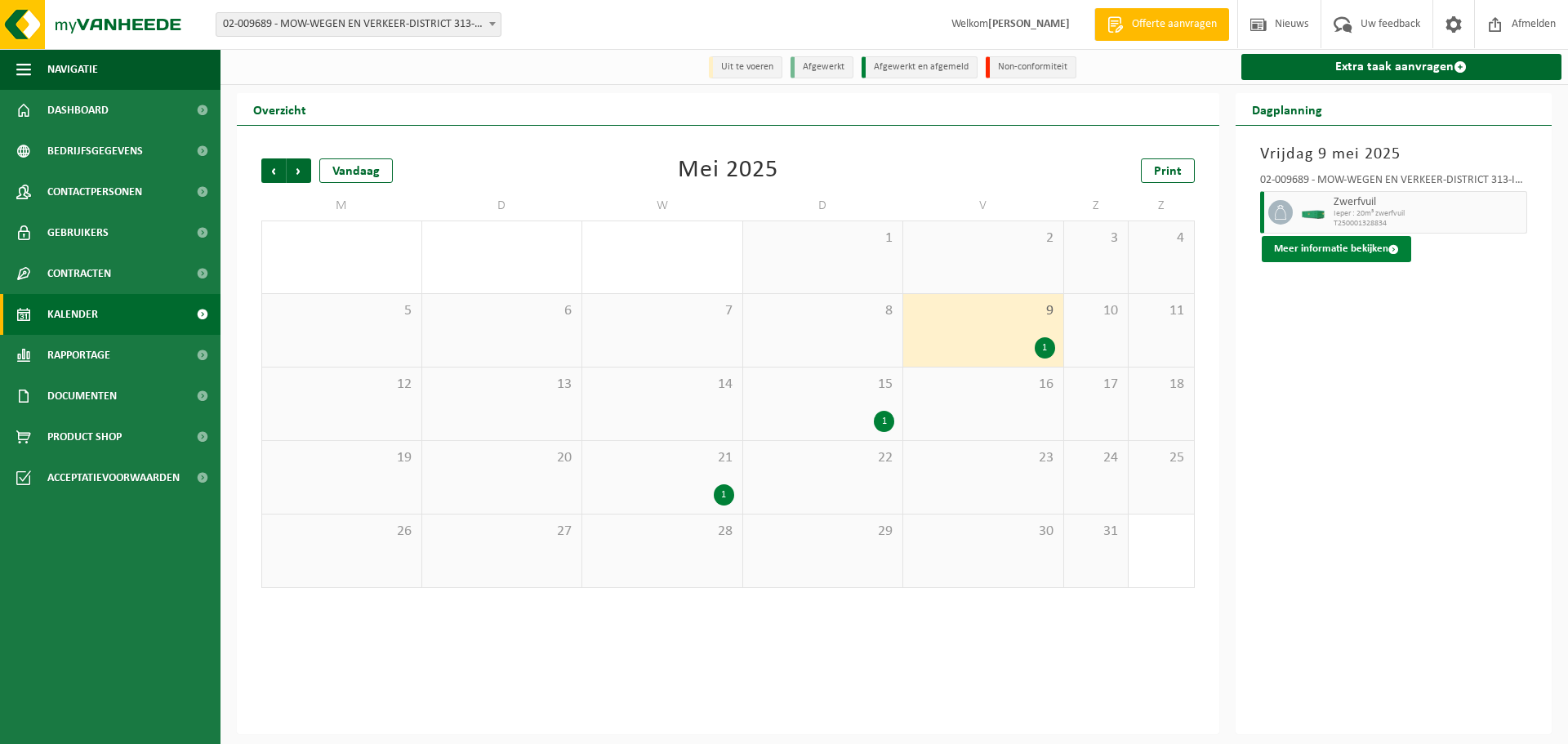
click at [1393, 249] on span at bounding box center [1393, 250] width 11 height 11
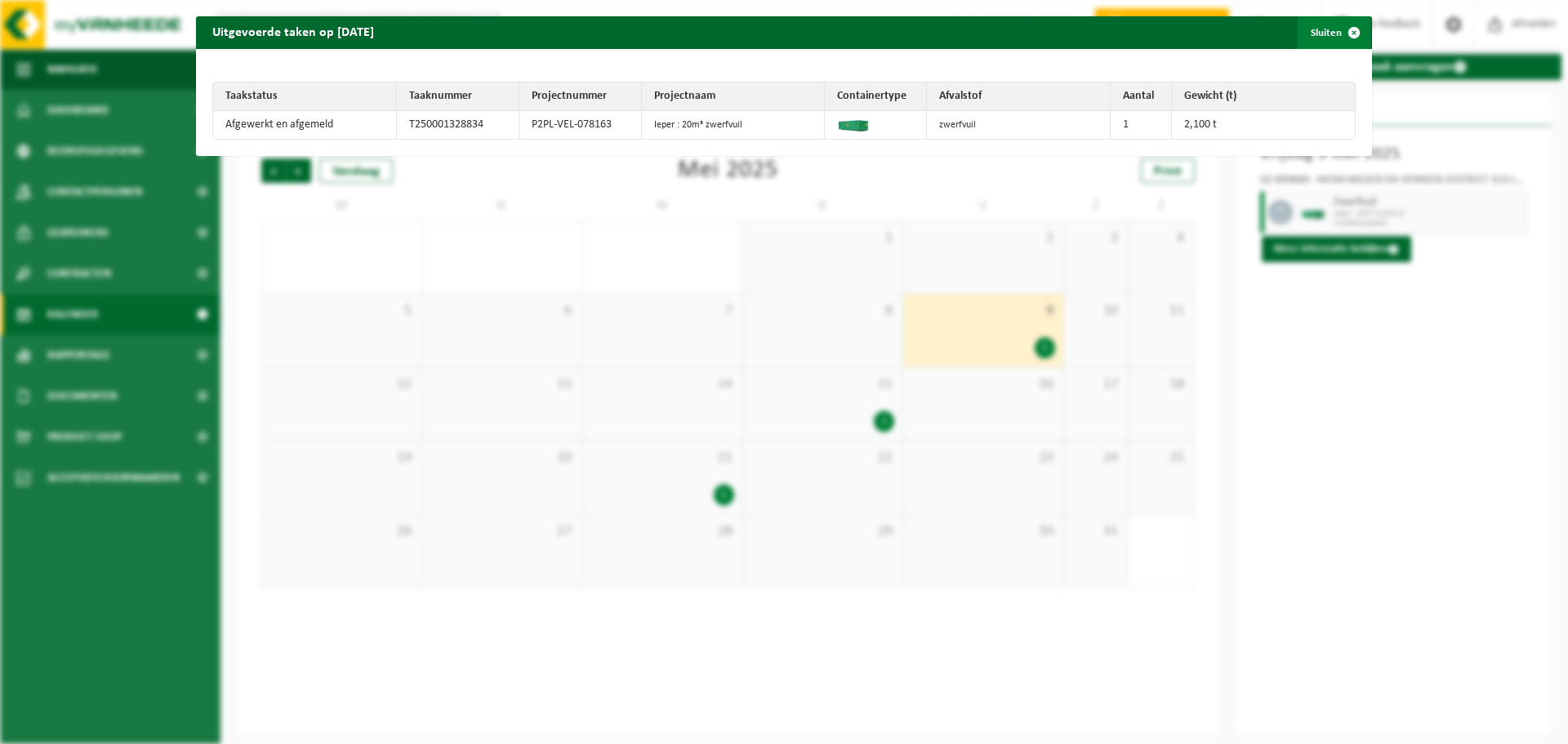
click at [1343, 31] on span "button" at bounding box center [1354, 33] width 33 height 33
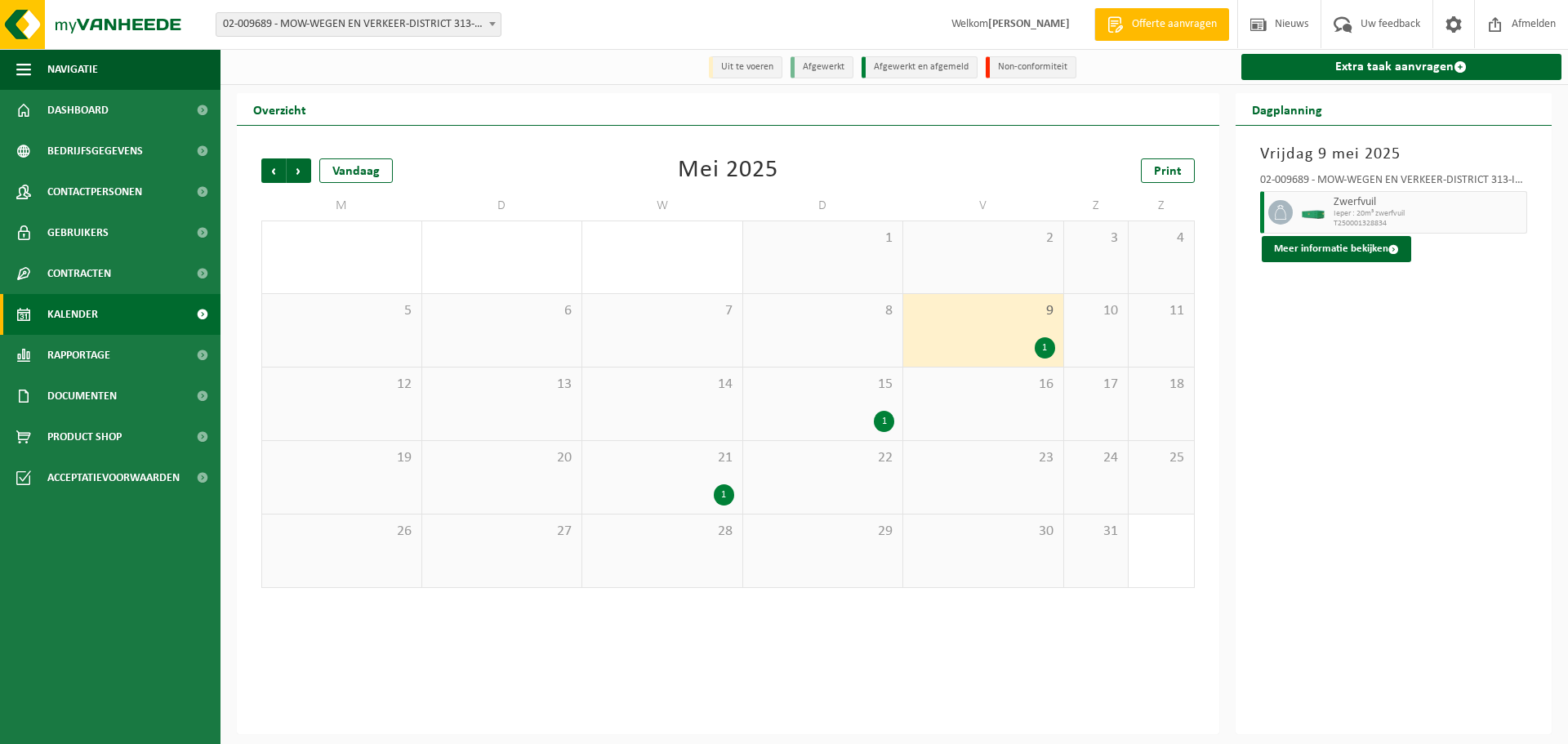
click at [888, 424] on div "1" at bounding box center [884, 421] width 20 height 21
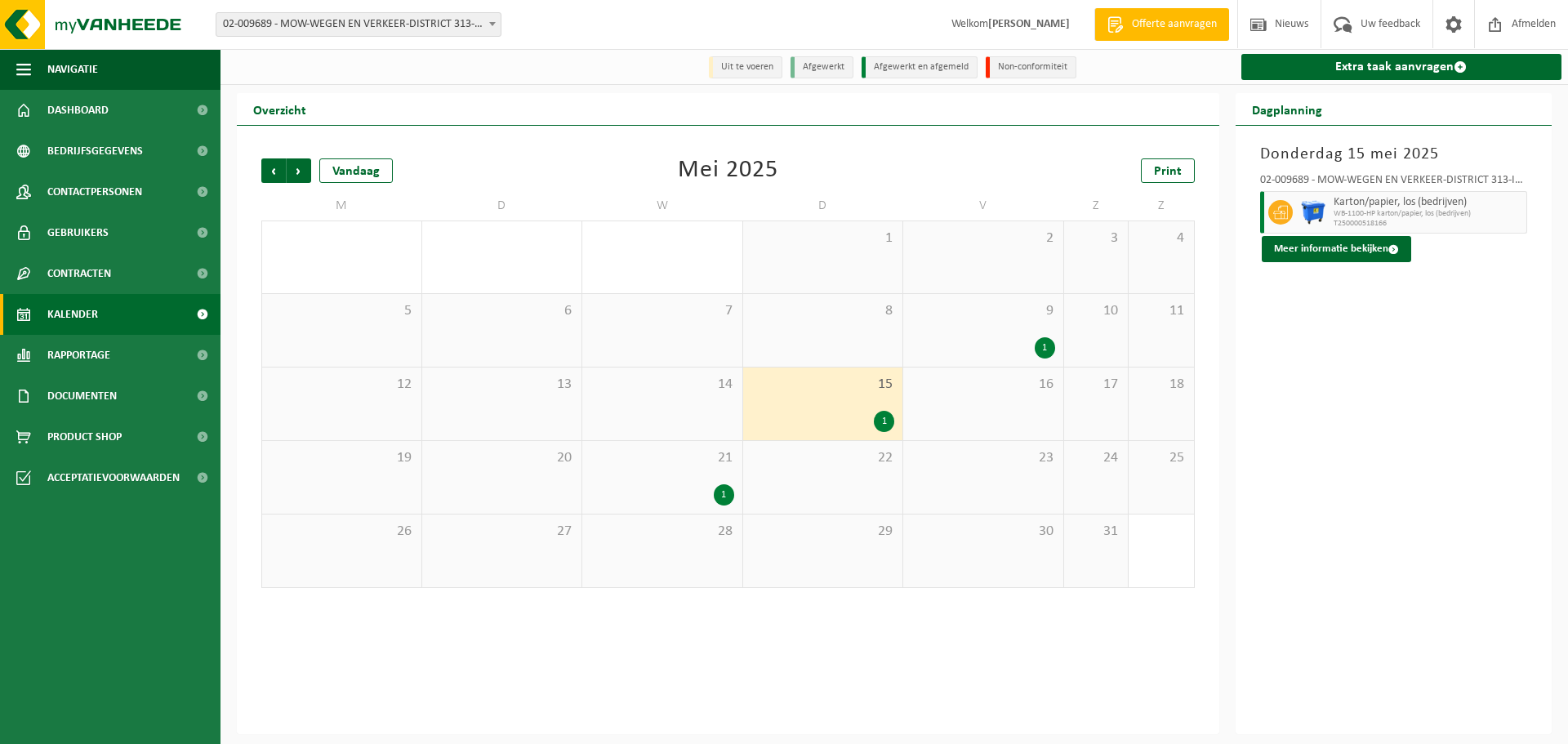
click at [726, 499] on div "1" at bounding box center [724, 494] width 20 height 21
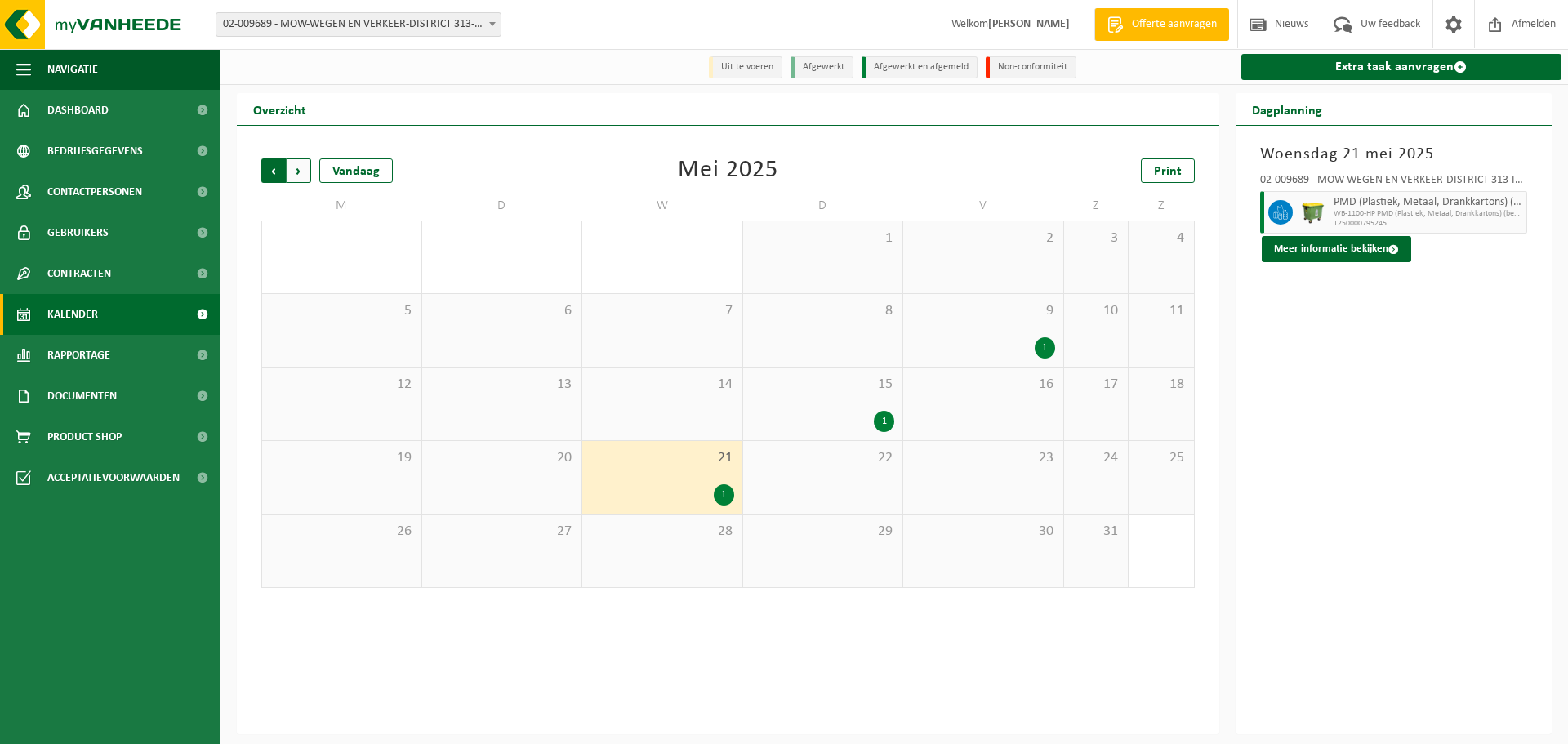
click at [295, 166] on span "Volgende" at bounding box center [298, 170] width 24 height 24
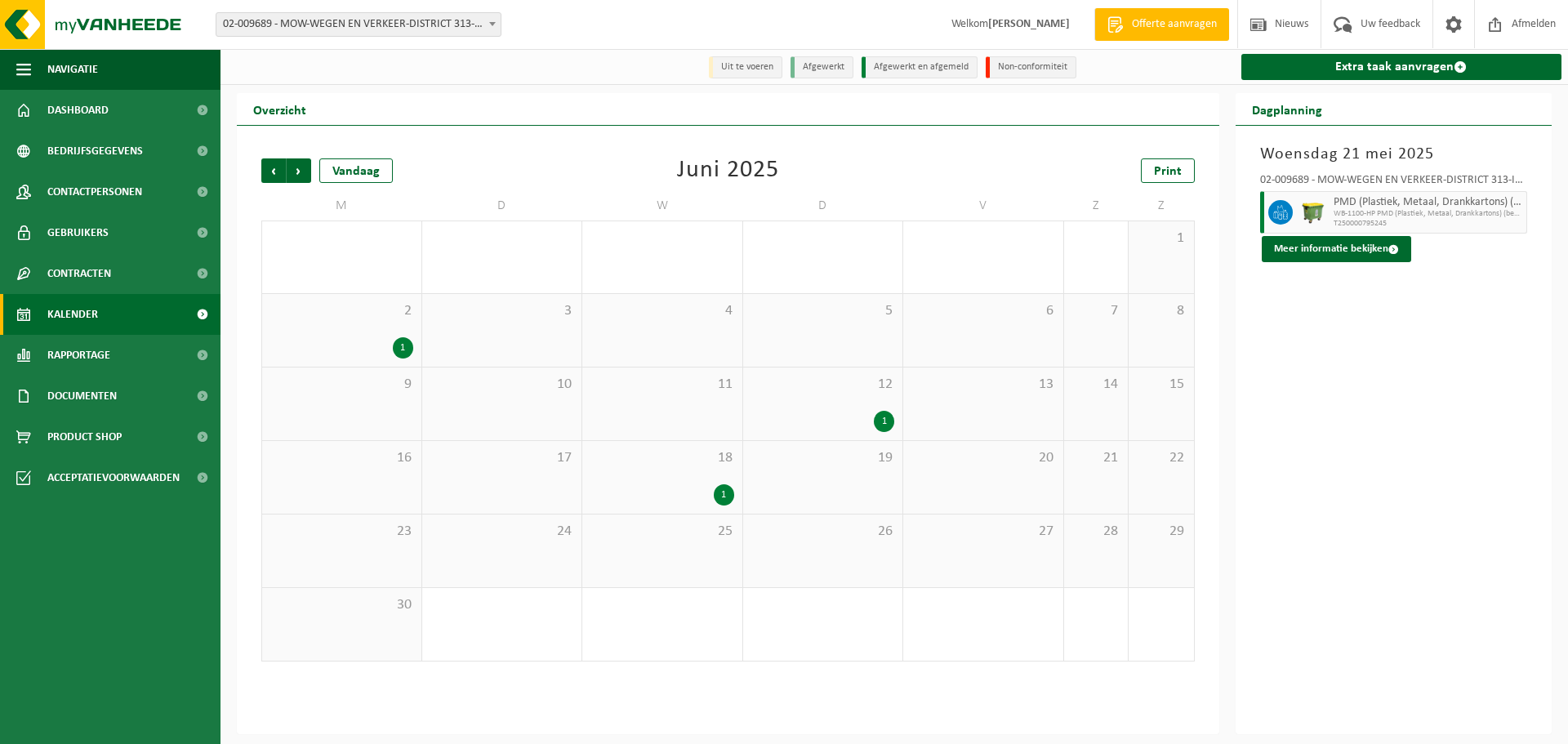
click at [402, 346] on div "1" at bounding box center [403, 347] width 20 height 21
click at [884, 422] on div "1" at bounding box center [884, 421] width 20 height 21
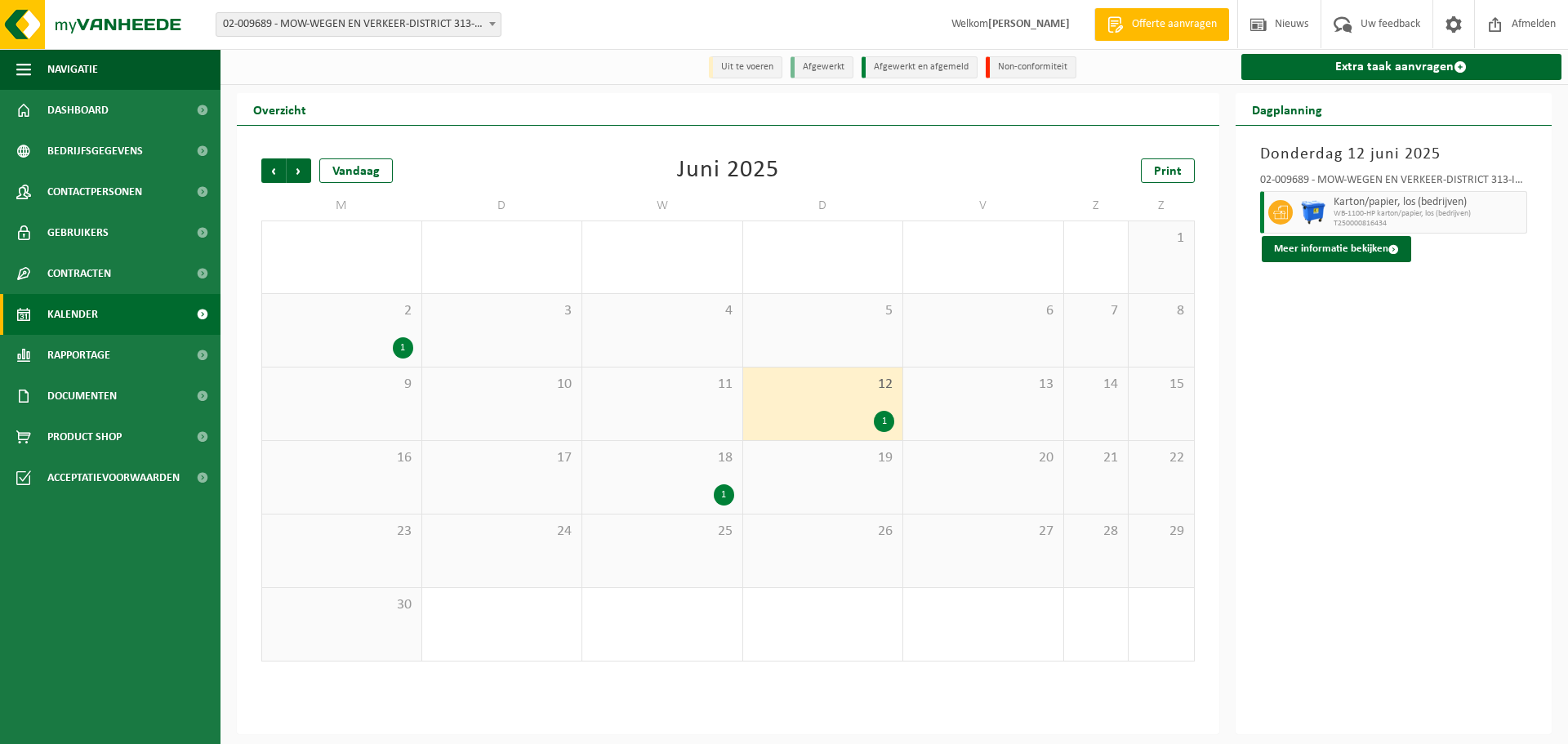
click at [725, 503] on div "1" at bounding box center [724, 494] width 20 height 21
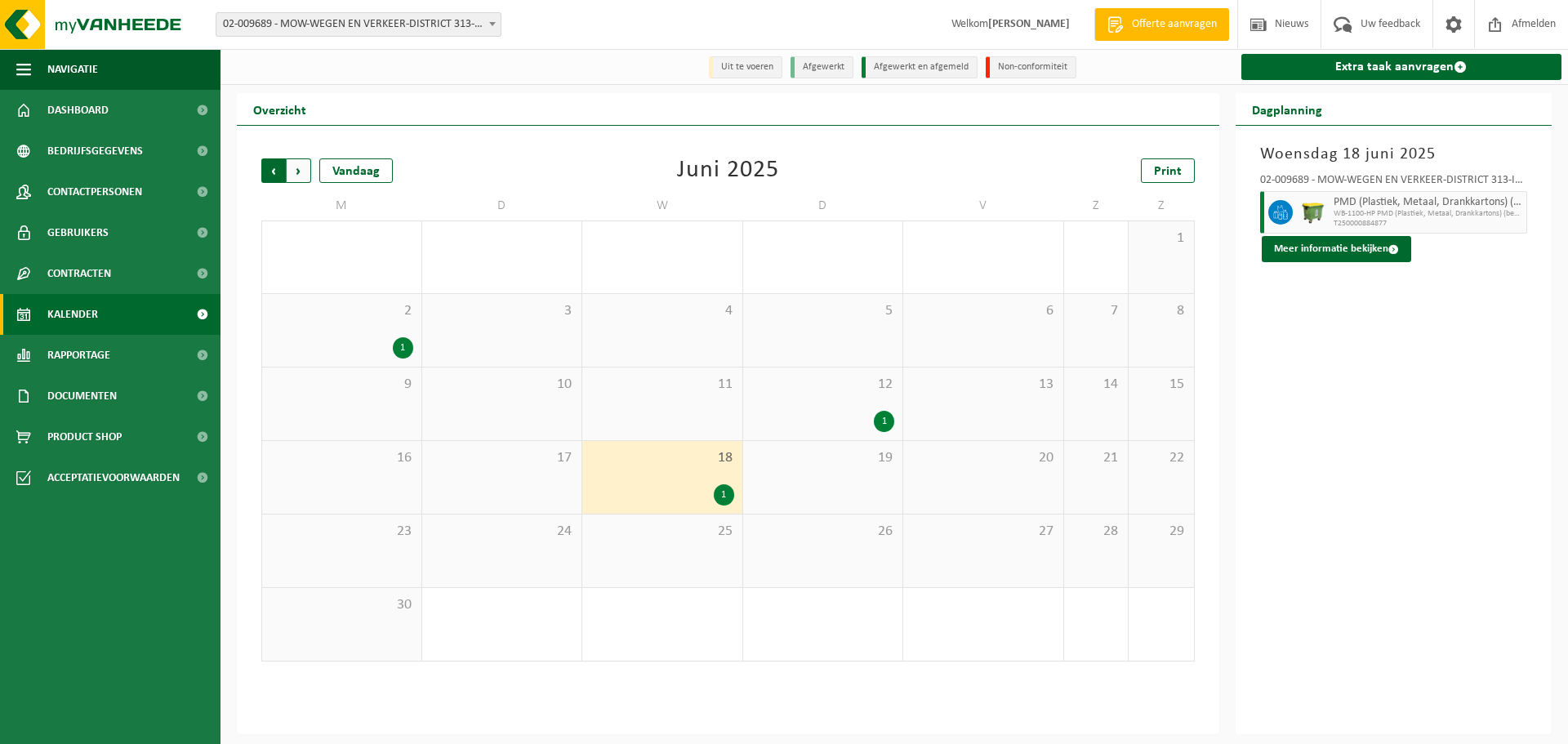
click at [302, 174] on span "Volgende" at bounding box center [298, 170] width 24 height 24
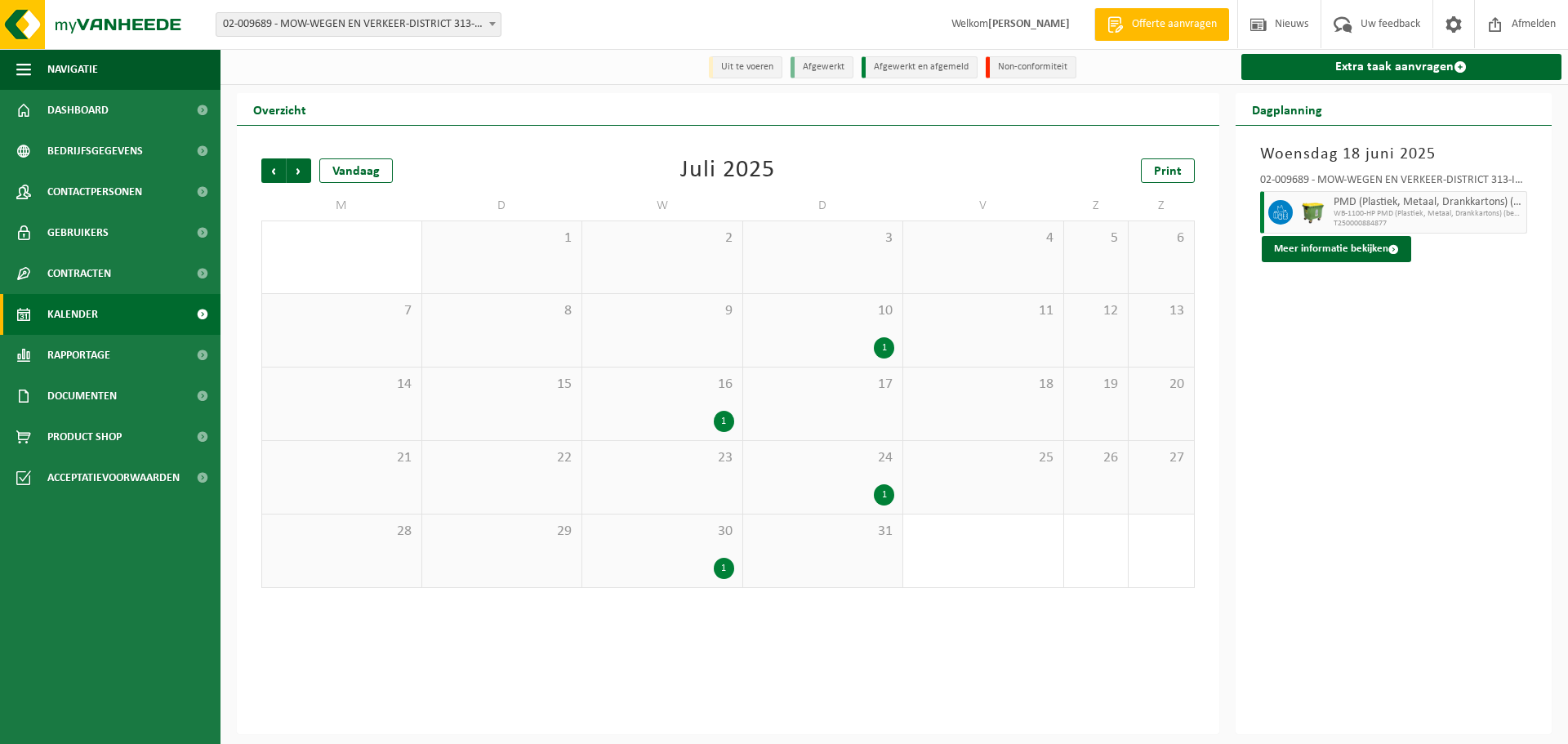
click at [883, 343] on div "1" at bounding box center [884, 347] width 20 height 21
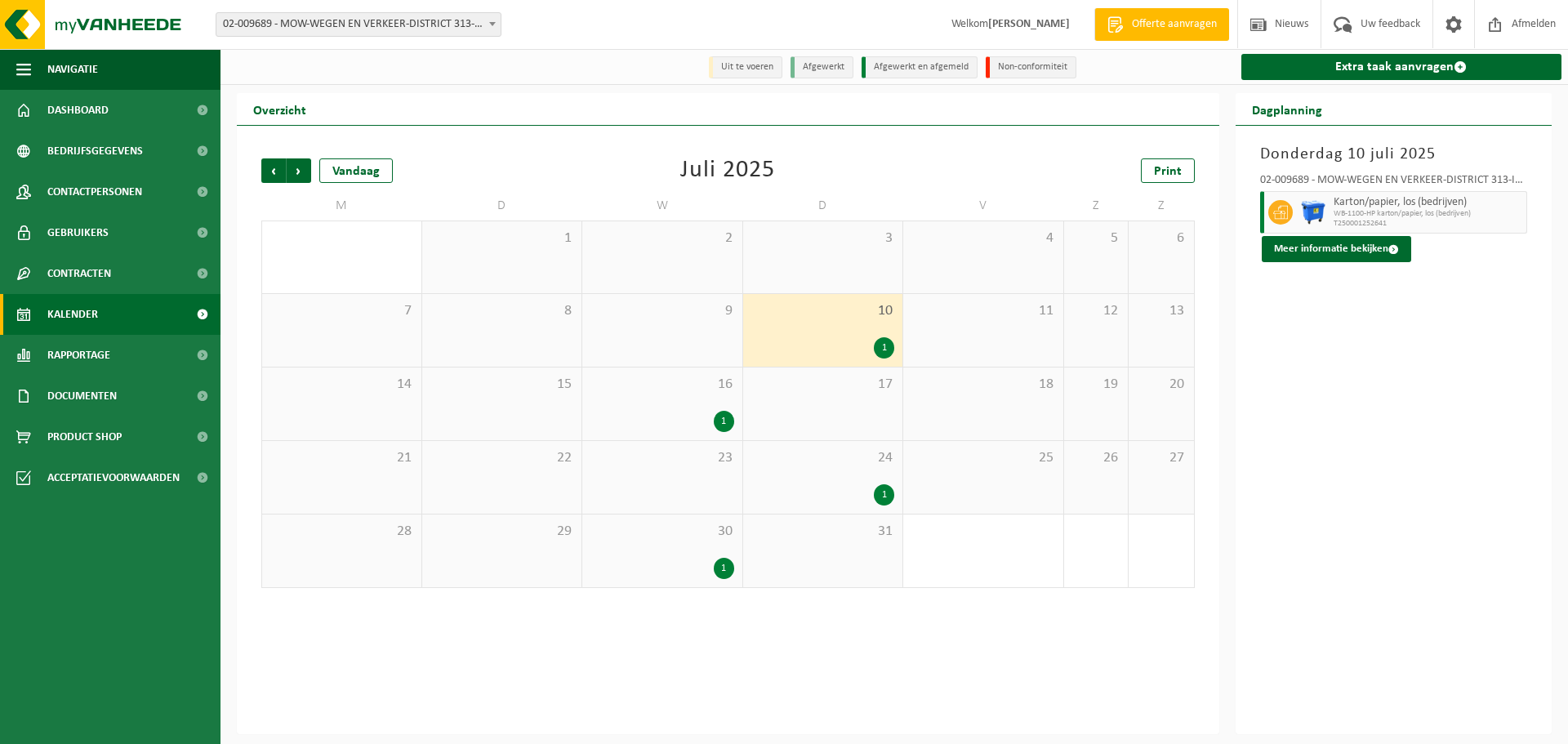
click at [726, 423] on div "1" at bounding box center [724, 421] width 20 height 21
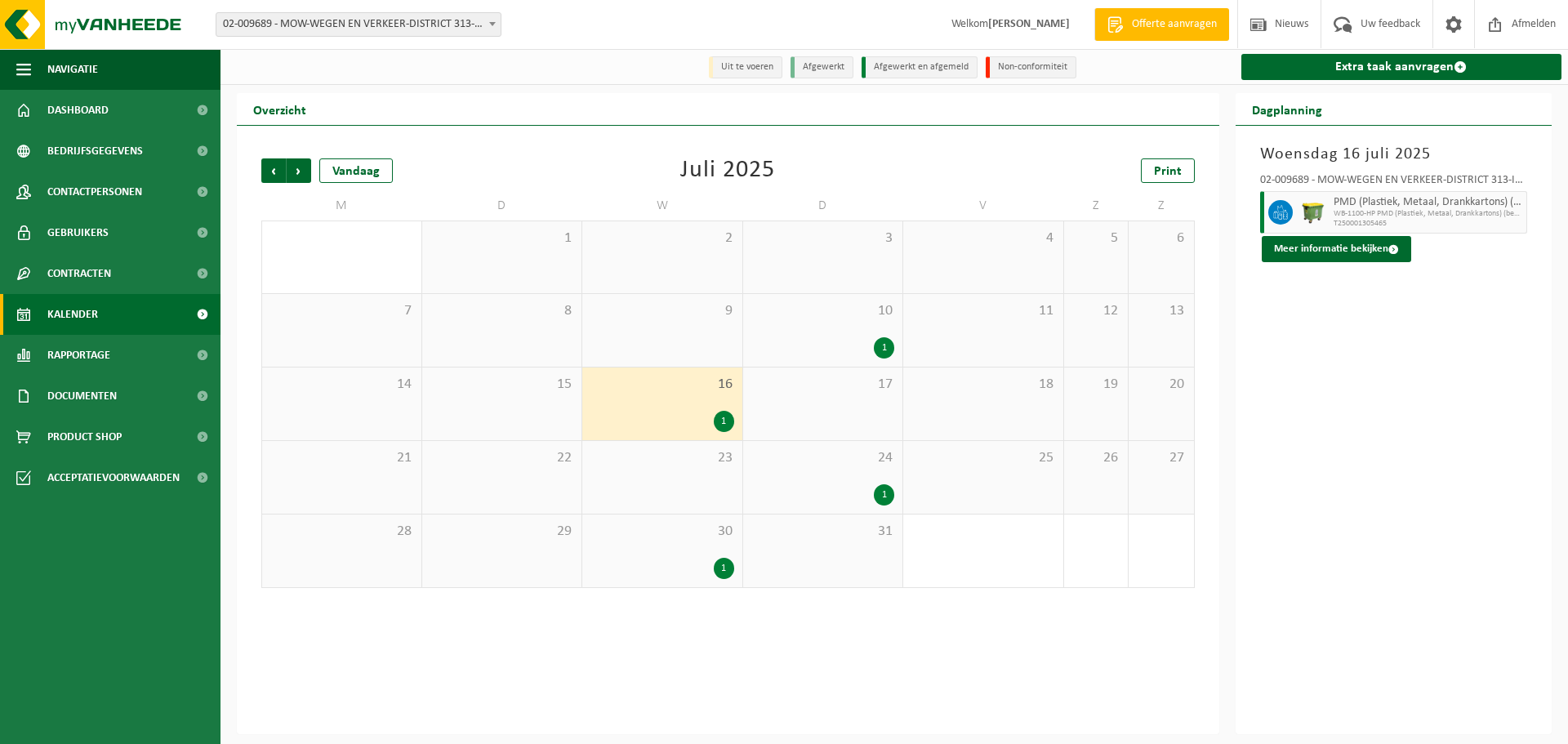
click at [885, 496] on div "1" at bounding box center [884, 494] width 20 height 21
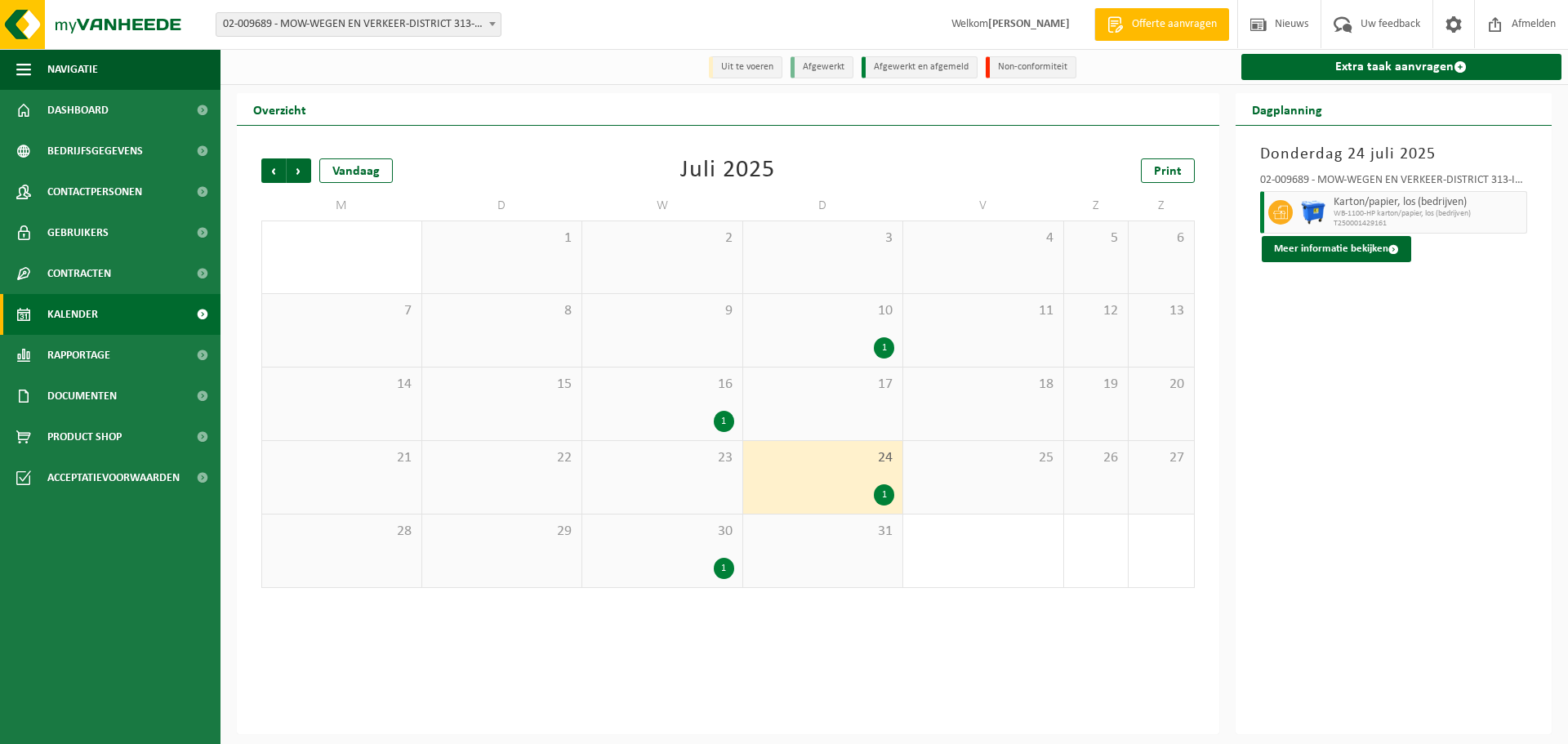
click at [716, 573] on div "1" at bounding box center [724, 568] width 20 height 21
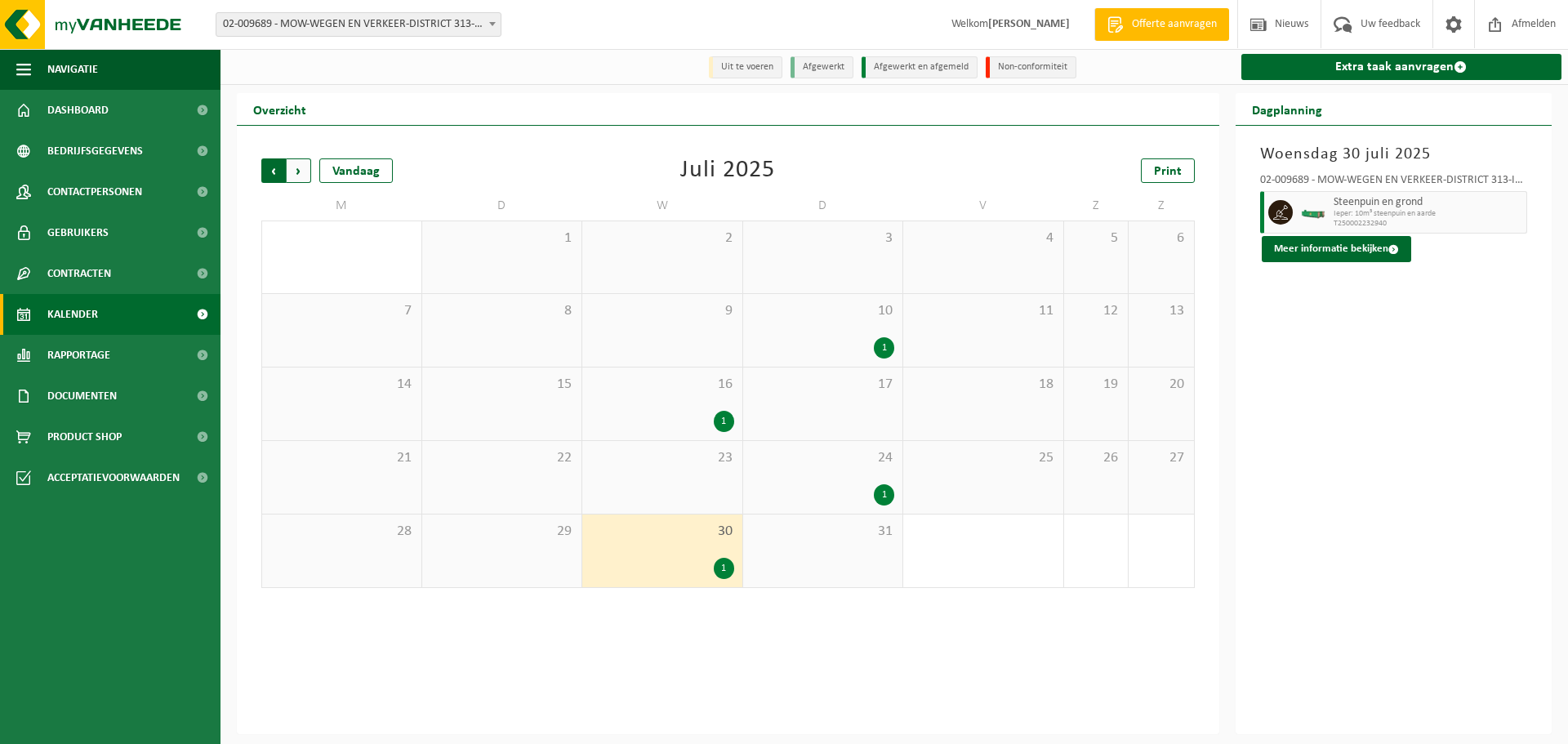
click at [293, 170] on span "Volgende" at bounding box center [298, 170] width 24 height 24
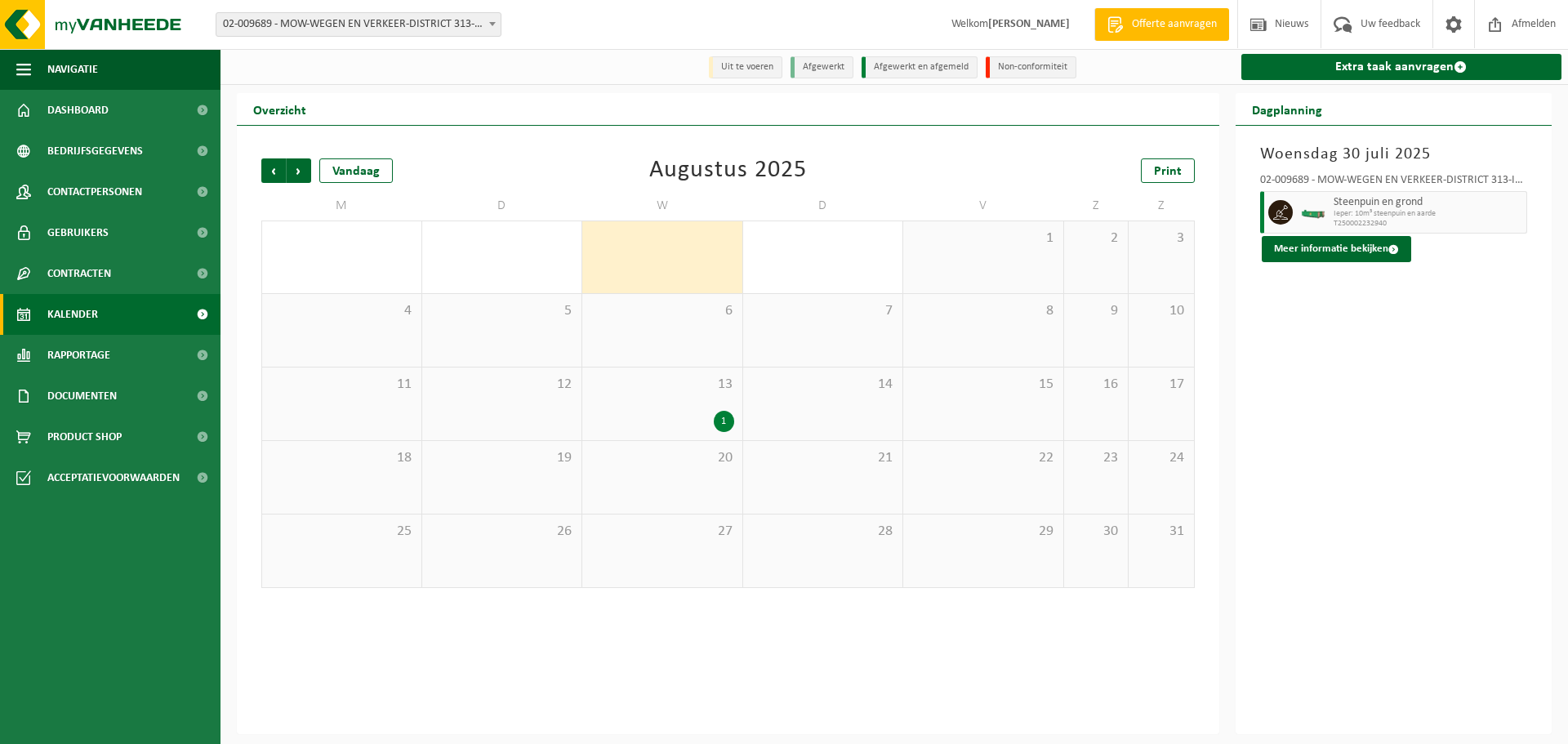
click at [729, 419] on div "1" at bounding box center [724, 421] width 20 height 21
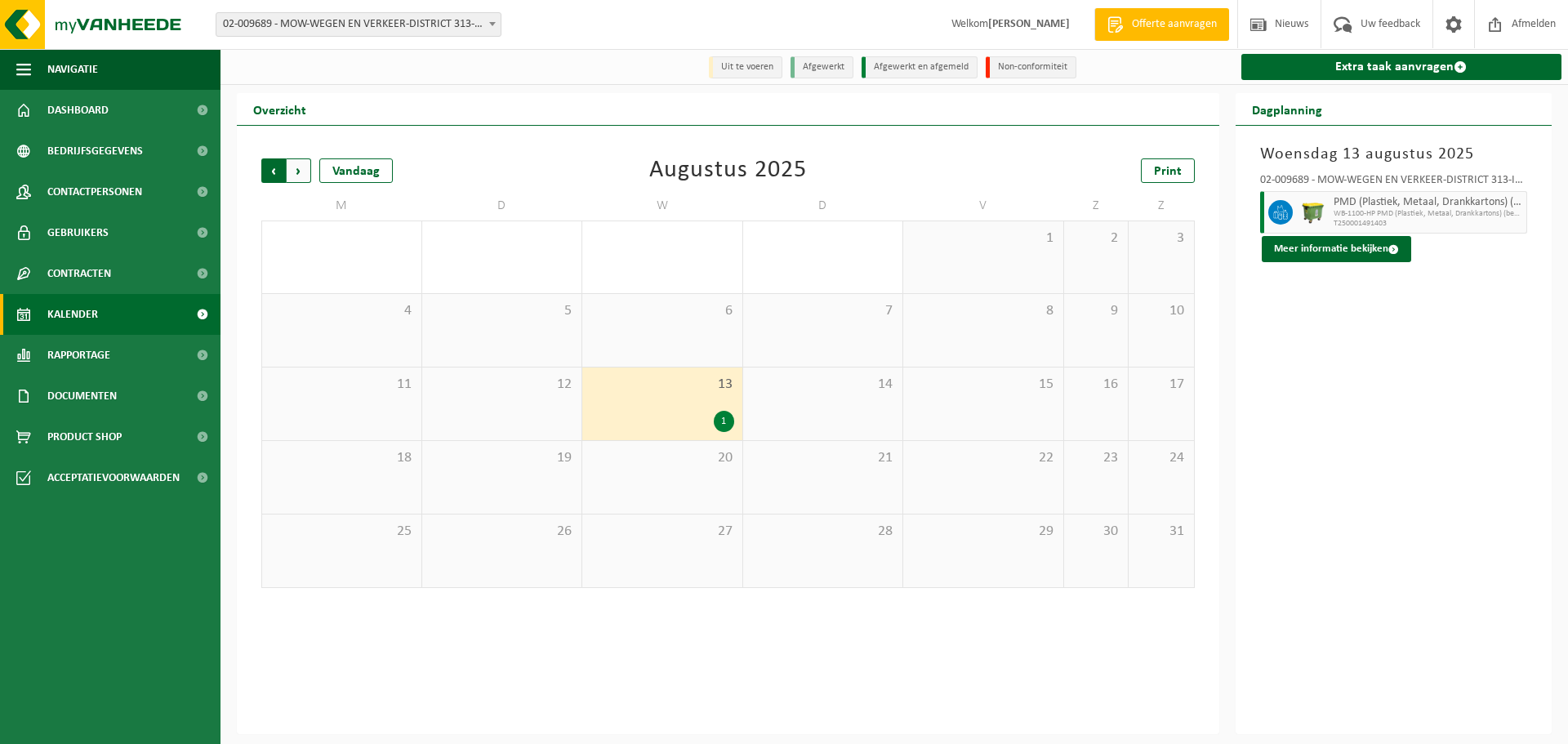
click at [296, 172] on span "Volgende" at bounding box center [298, 170] width 24 height 24
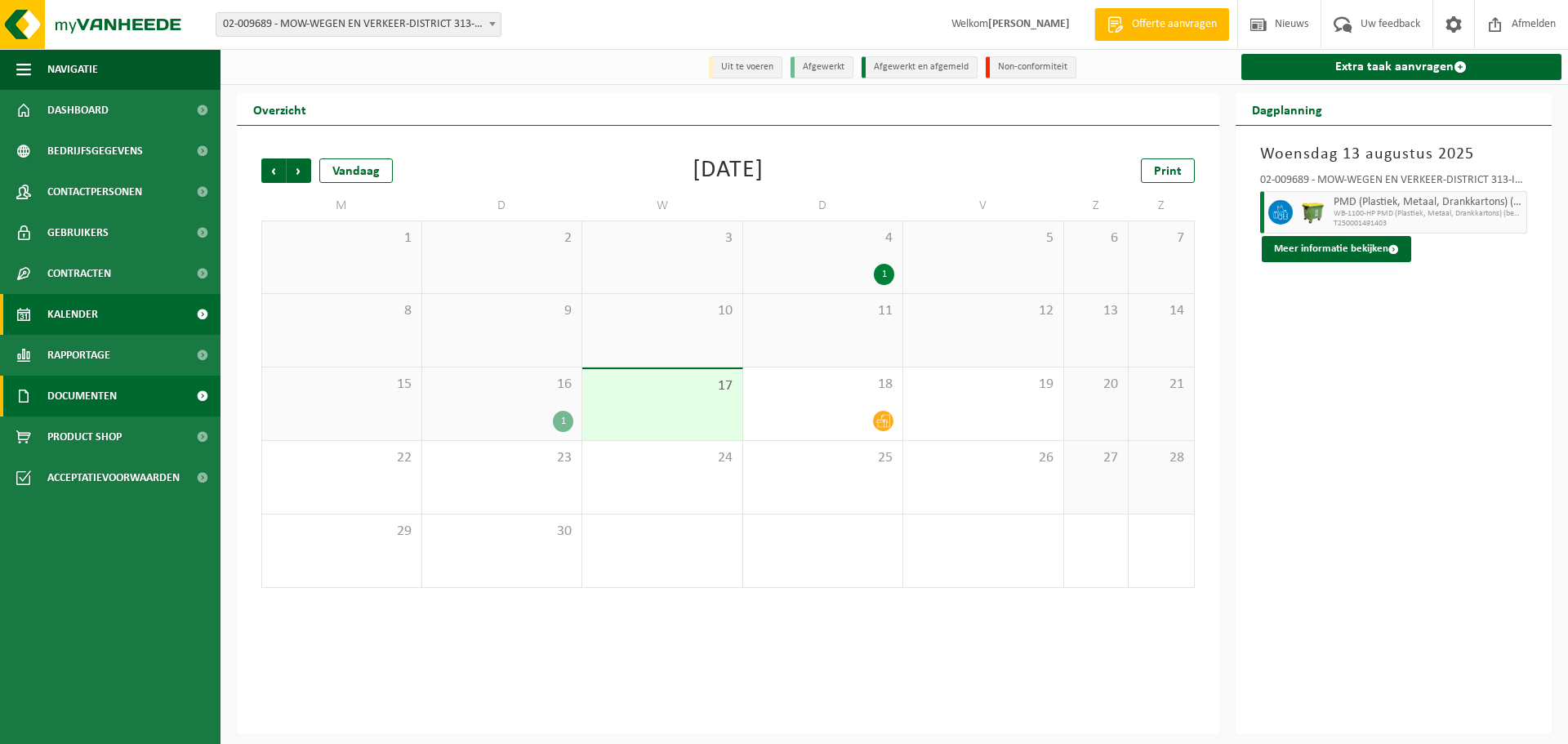
click at [81, 397] on span "Documenten" at bounding box center [82, 396] width 69 height 41
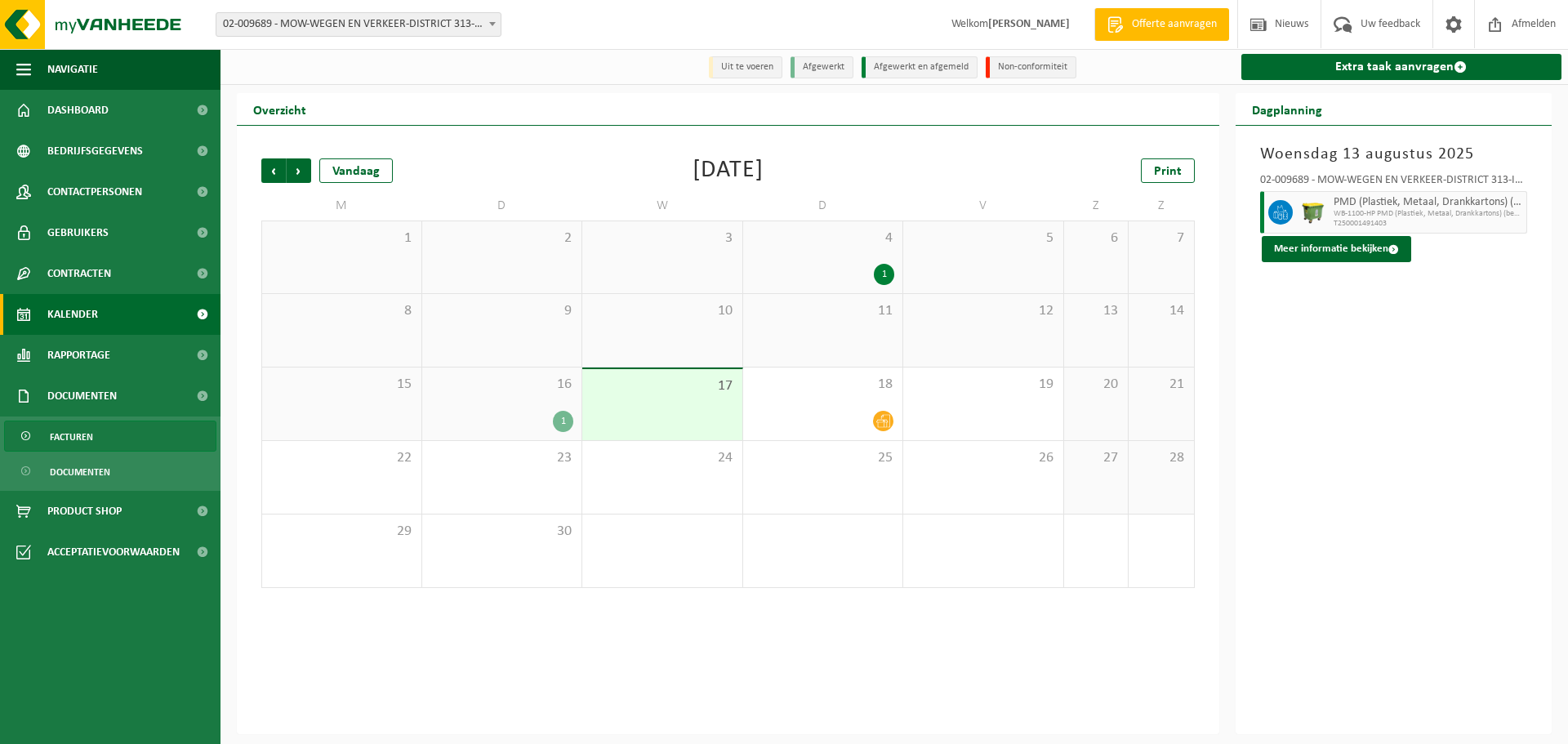
click at [69, 433] on span "Facturen" at bounding box center [72, 437] width 43 height 31
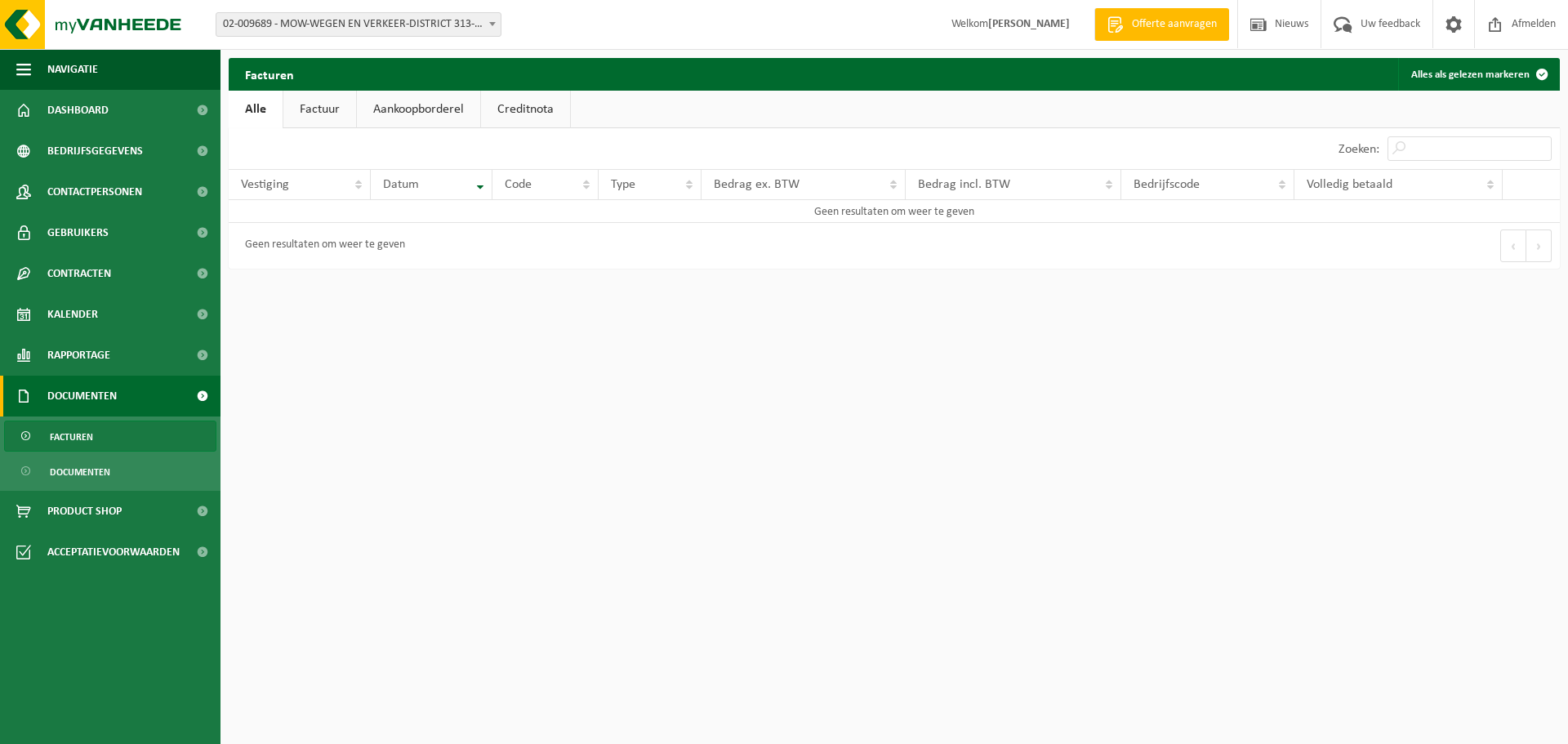
click at [312, 108] on link "Factuur" at bounding box center [319, 109] width 73 height 38
click at [259, 109] on link "Alle" at bounding box center [255, 109] width 53 height 38
click at [88, 111] on span "Dashboard" at bounding box center [78, 110] width 61 height 41
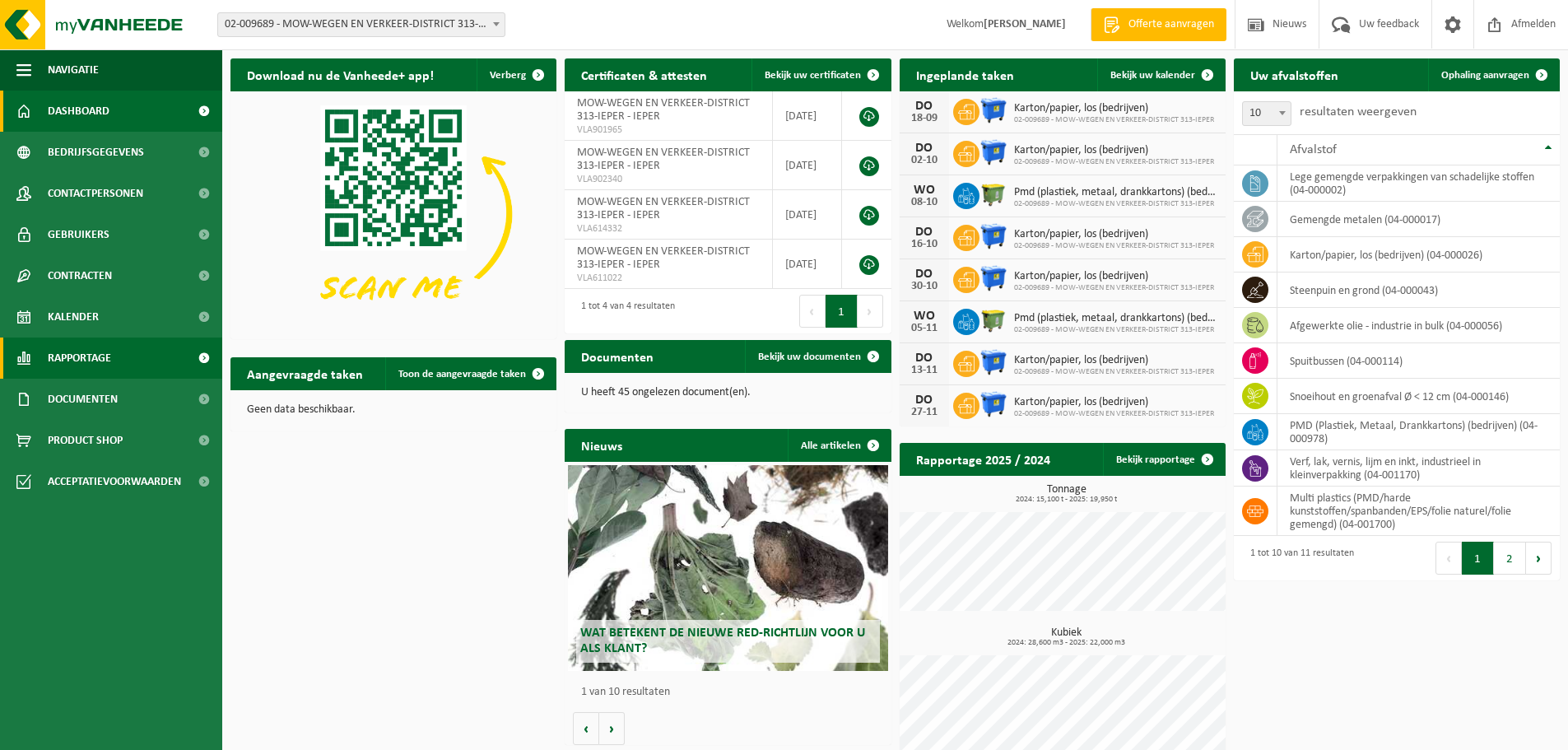
click at [94, 359] on span "Rapportage" at bounding box center [79, 358] width 63 height 41
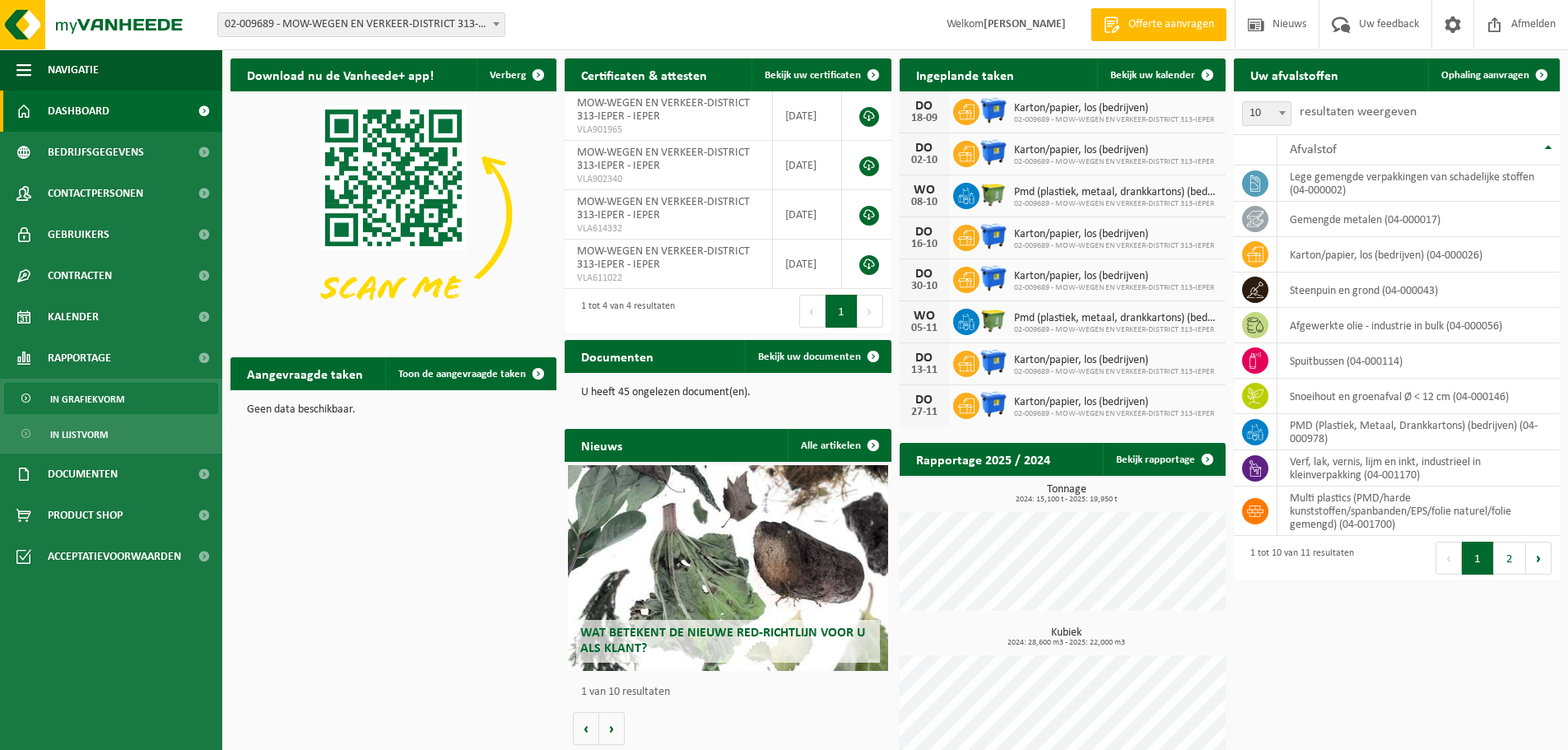
click at [86, 399] on span "In grafiekvorm" at bounding box center [87, 399] width 74 height 31
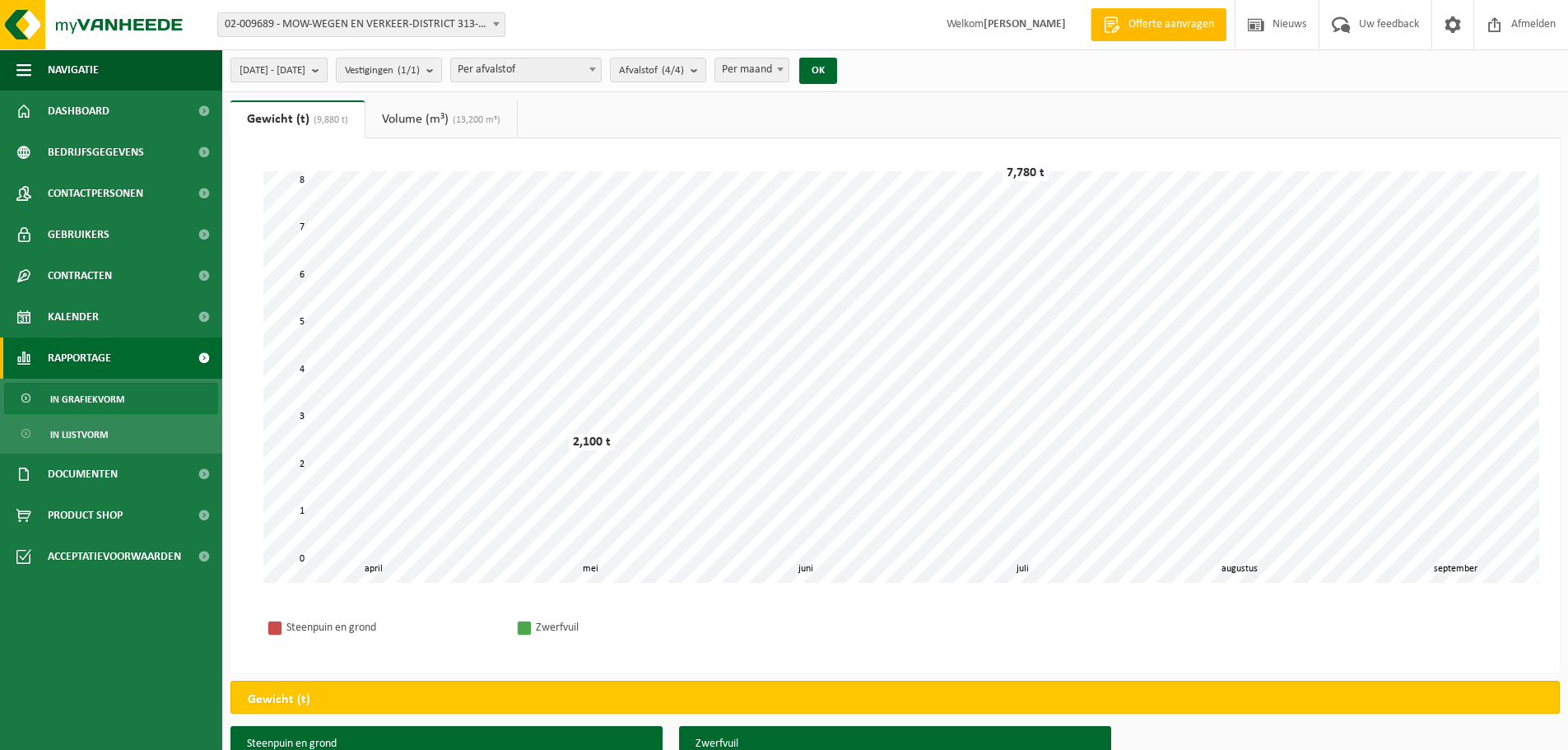
click at [326, 67] on b "submit" at bounding box center [320, 69] width 15 height 23
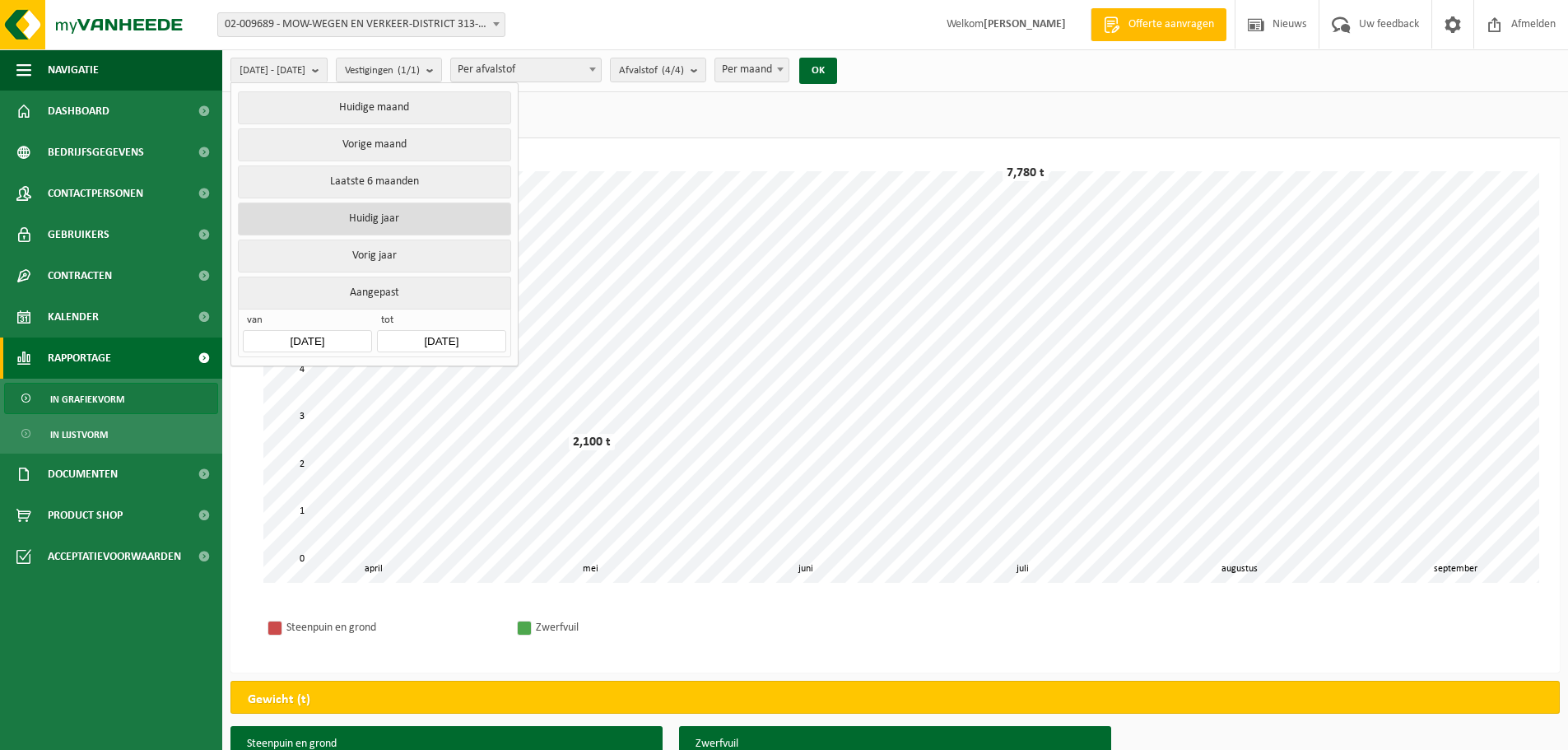
click at [389, 219] on button "Huidig jaar" at bounding box center [374, 219] width 273 height 33
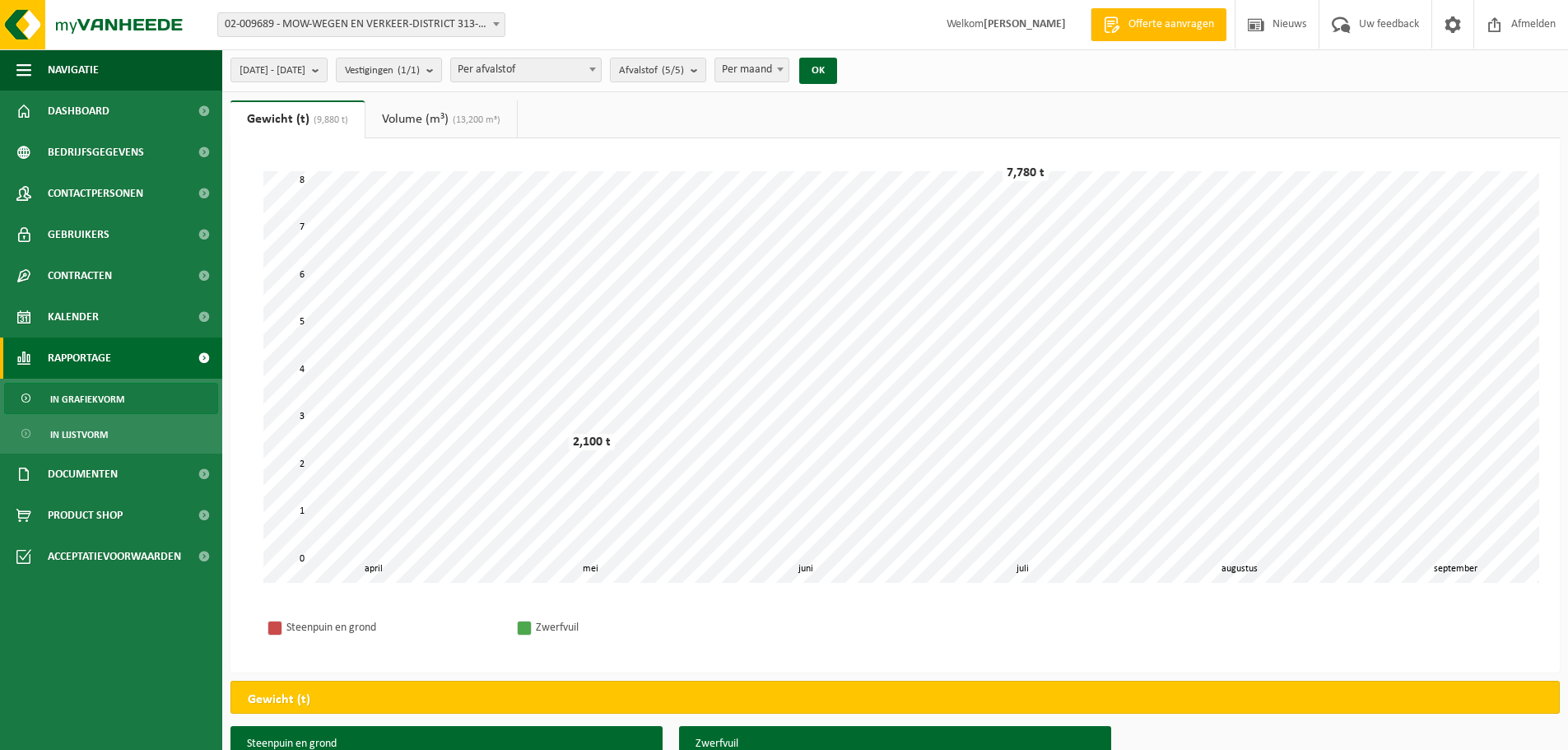
click at [601, 66] on span at bounding box center [593, 68] width 17 height 21
select select "2"
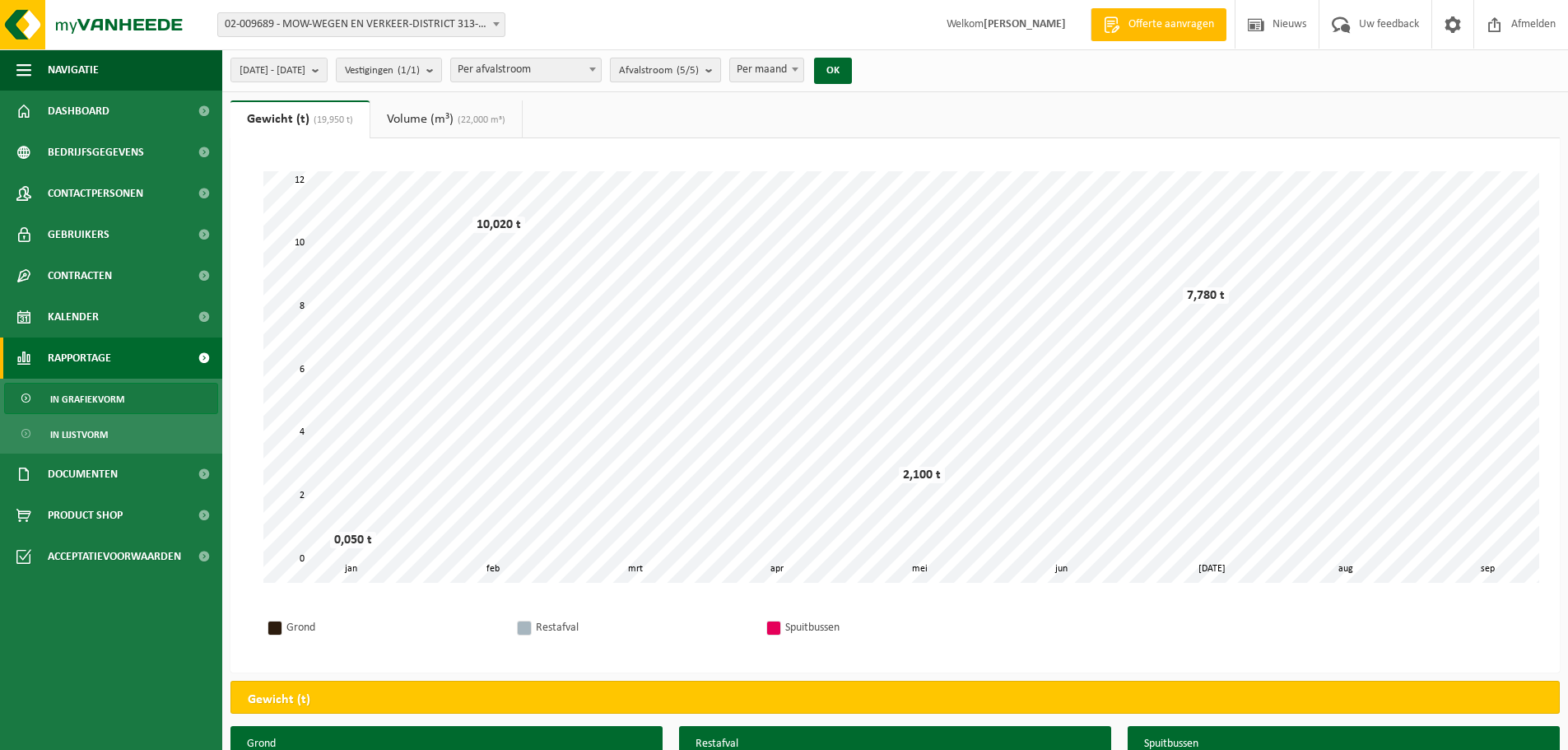
click at [699, 68] on span "Afvalstroom (5/5)" at bounding box center [659, 70] width 80 height 24
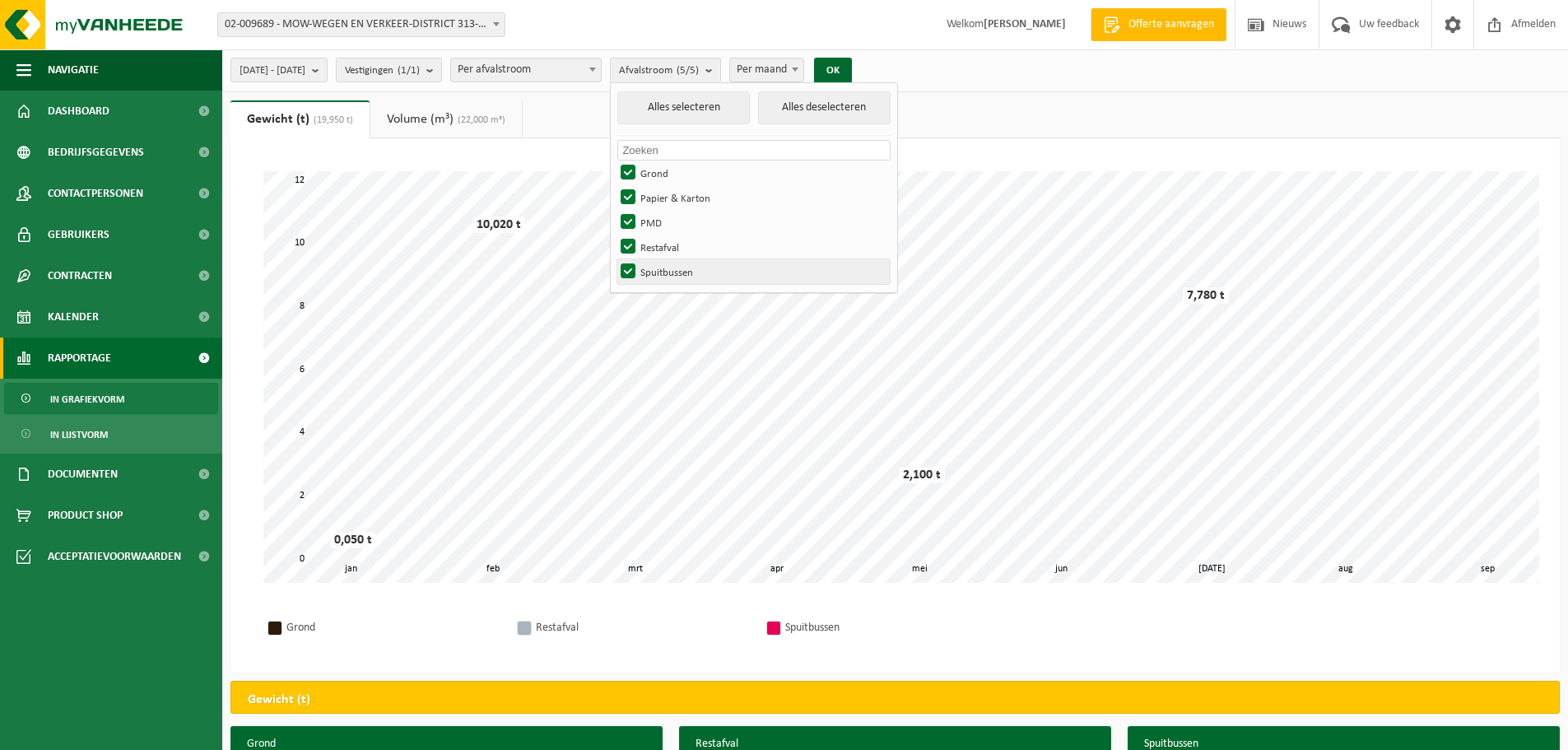
click at [675, 270] on label "Spuitbussen" at bounding box center [754, 271] width 273 height 24
click at [615, 259] on input "Spuitbussen" at bounding box center [614, 258] width 1 height 1
checkbox input "false"
click at [671, 220] on label "PMD" at bounding box center [754, 221] width 273 height 24
click at [615, 210] on input "PMD" at bounding box center [614, 209] width 1 height 1
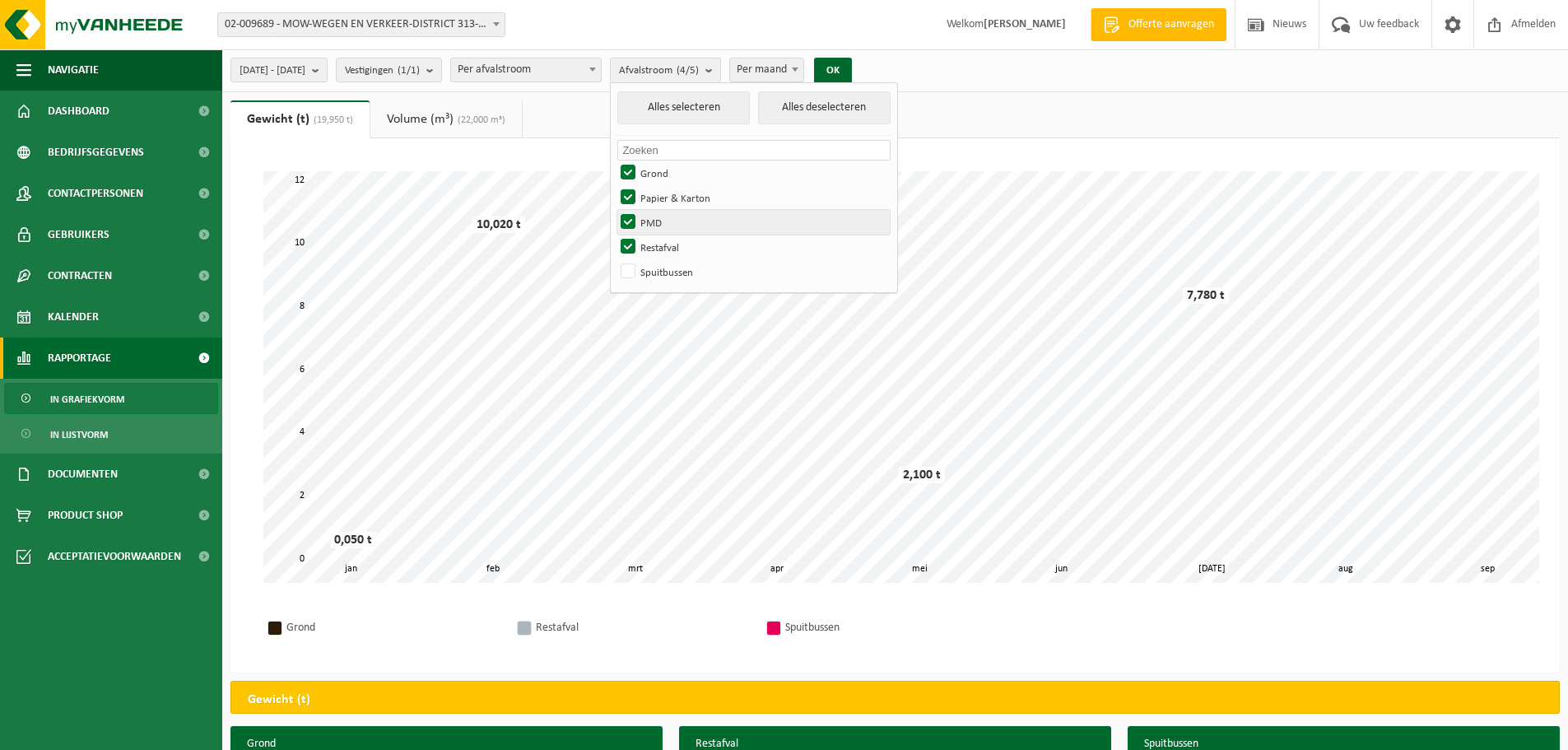
checkbox input "false"
click at [672, 191] on label "Papier & Karton" at bounding box center [754, 197] width 273 height 24
click at [615, 185] on input "Papier & Karton" at bounding box center [614, 184] width 1 height 1
checkbox input "false"
click at [673, 166] on label "Grond" at bounding box center [754, 173] width 273 height 24
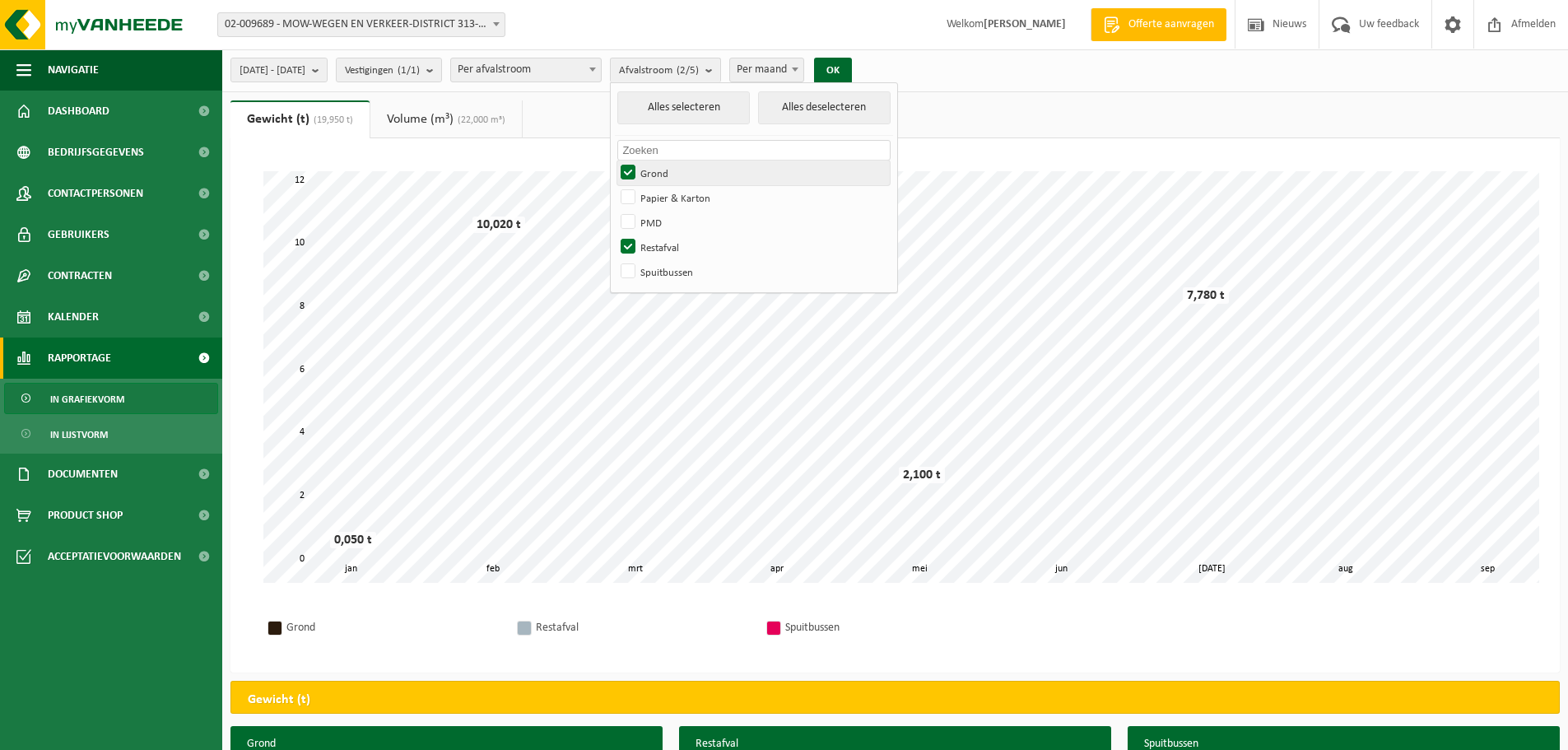
click at [615, 161] on input "Grond" at bounding box center [614, 160] width 1 height 1
checkbox input "false"
click at [852, 65] on button "OK" at bounding box center [833, 70] width 38 height 26
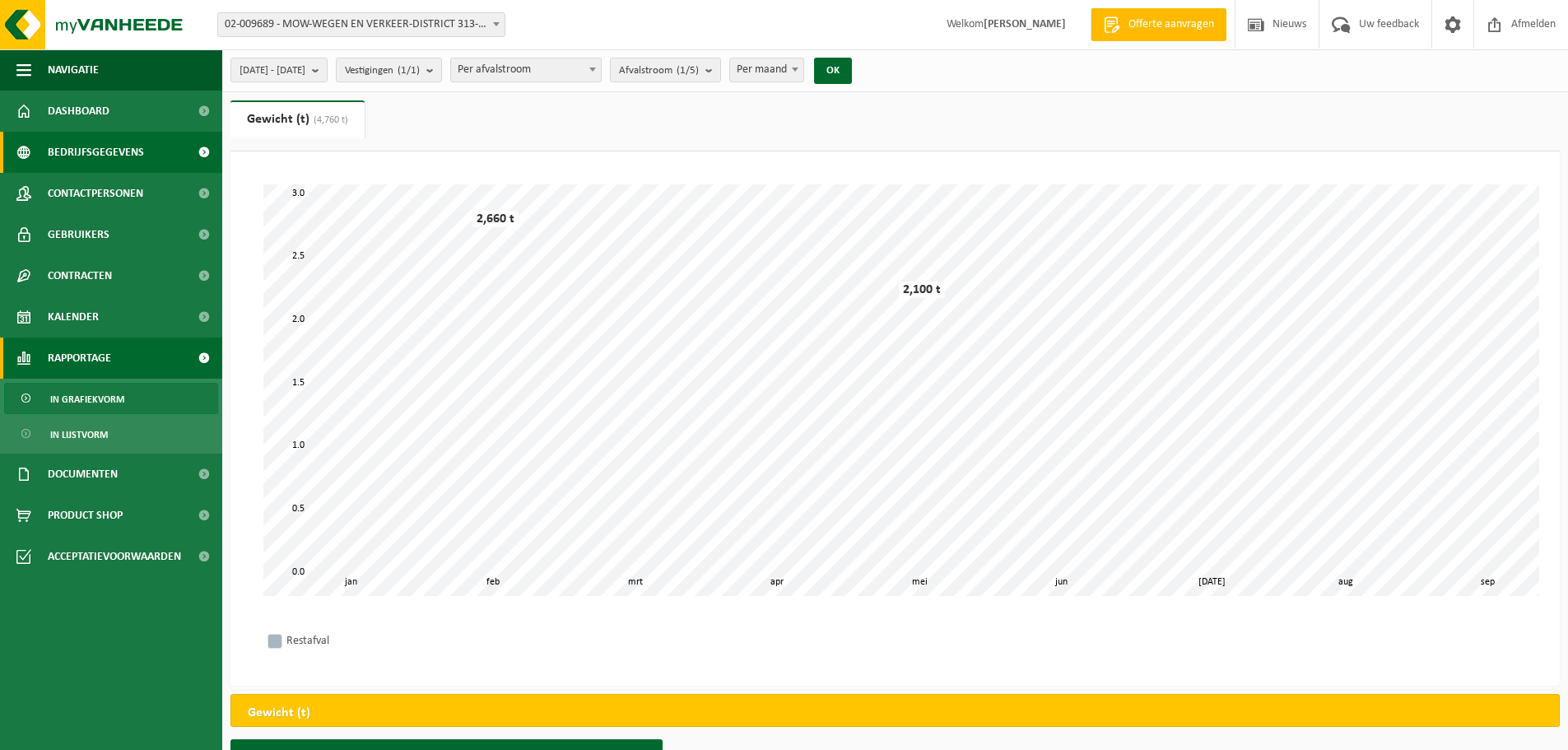
click at [70, 149] on span "Bedrijfsgegevens" at bounding box center [96, 152] width 96 height 41
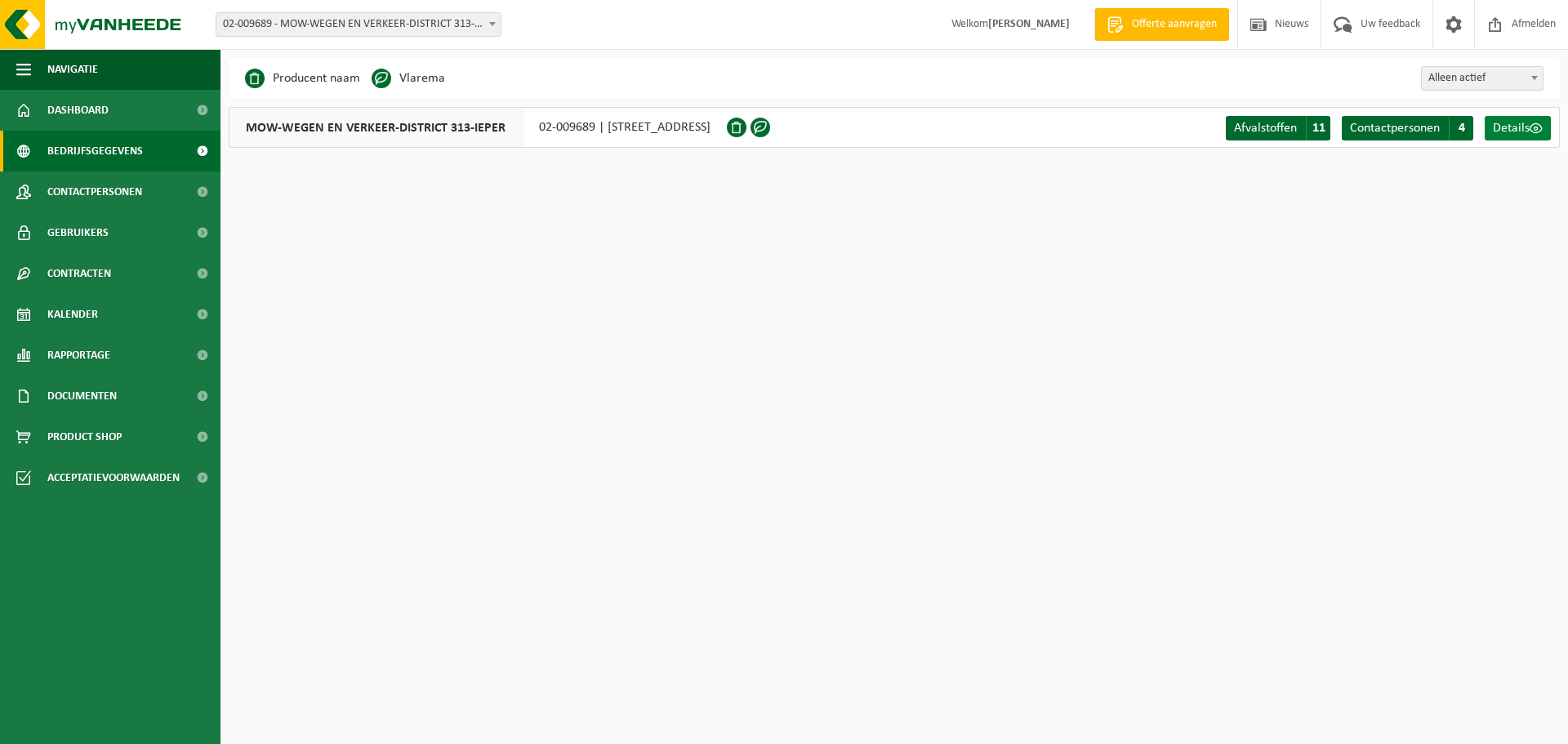
click at [1540, 126] on span at bounding box center [1536, 129] width 13 height 13
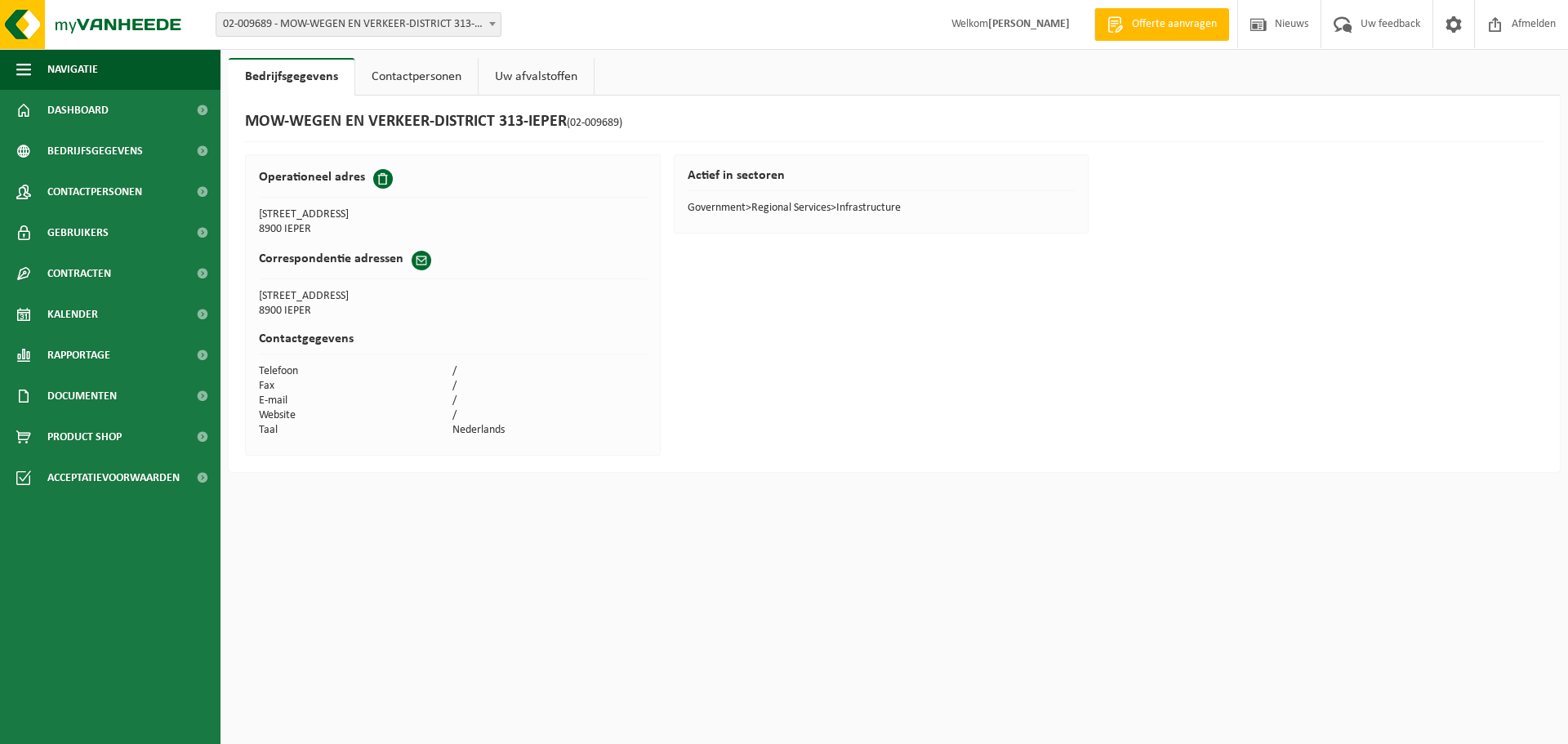
click at [405, 77] on link "Contactpersonen" at bounding box center [417, 76] width 123 height 38
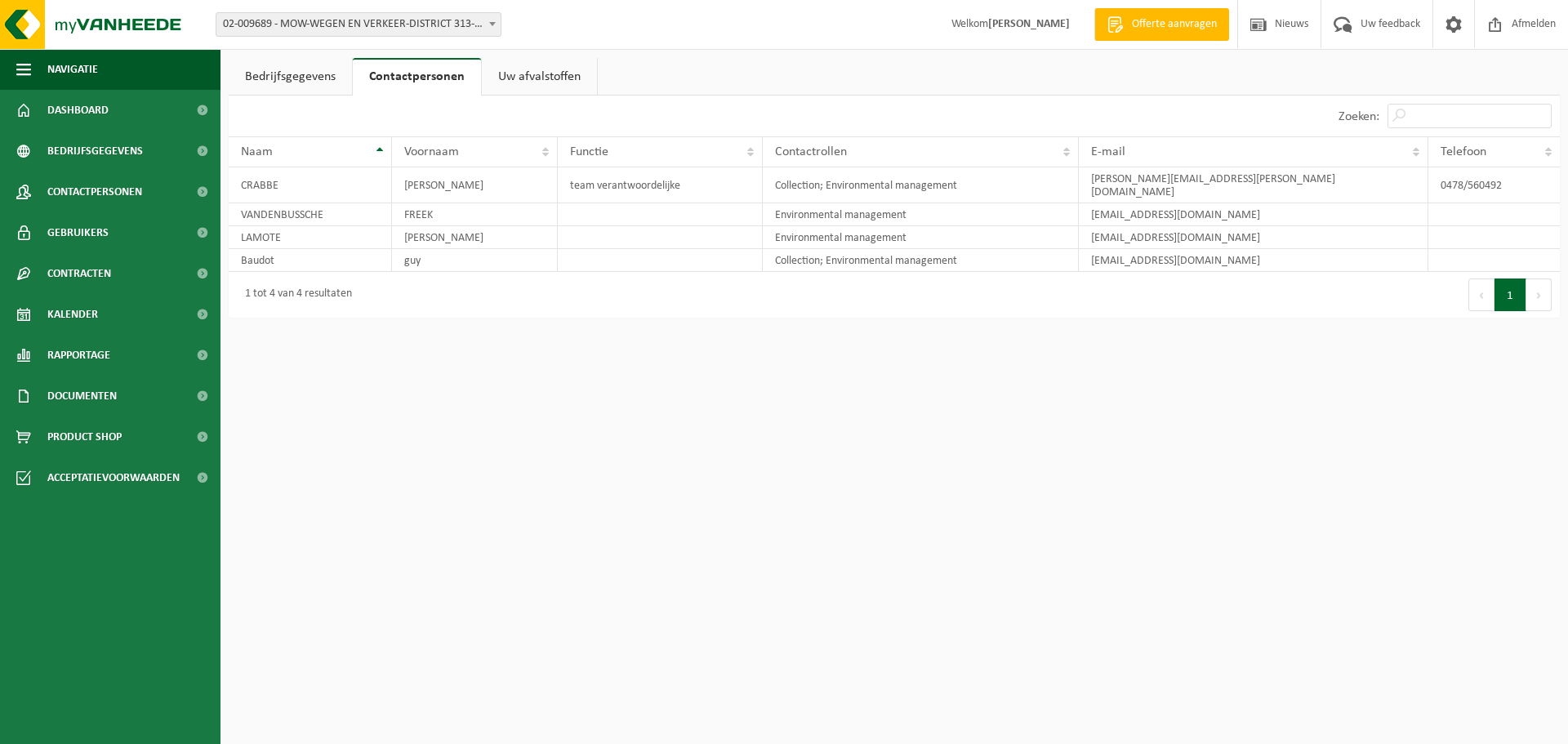
click at [524, 73] on link "Uw afvalstoffen" at bounding box center [539, 76] width 115 height 38
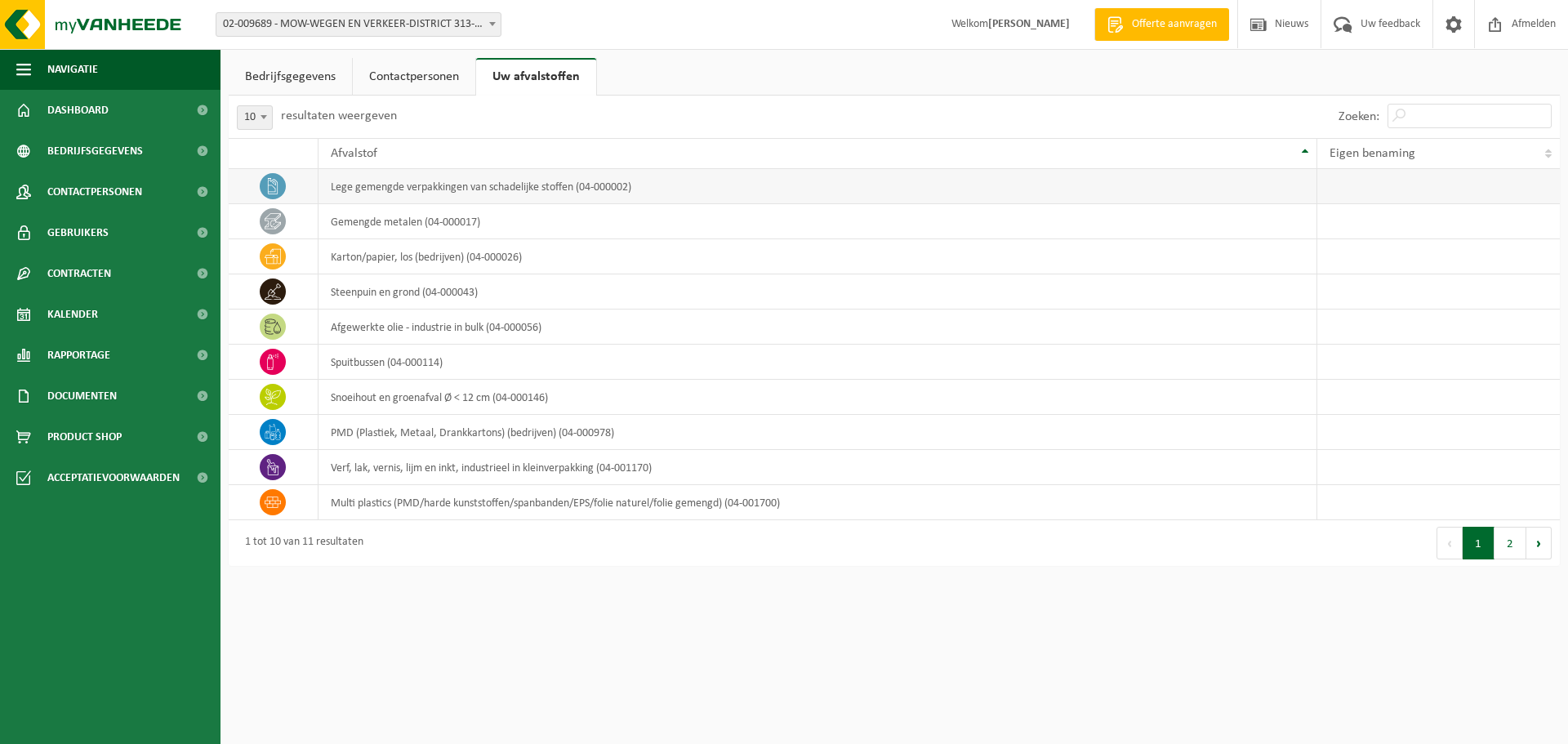
click at [273, 186] on icon at bounding box center [273, 186] width 10 height 17
click at [391, 75] on link "Contactpersonen" at bounding box center [414, 76] width 123 height 38
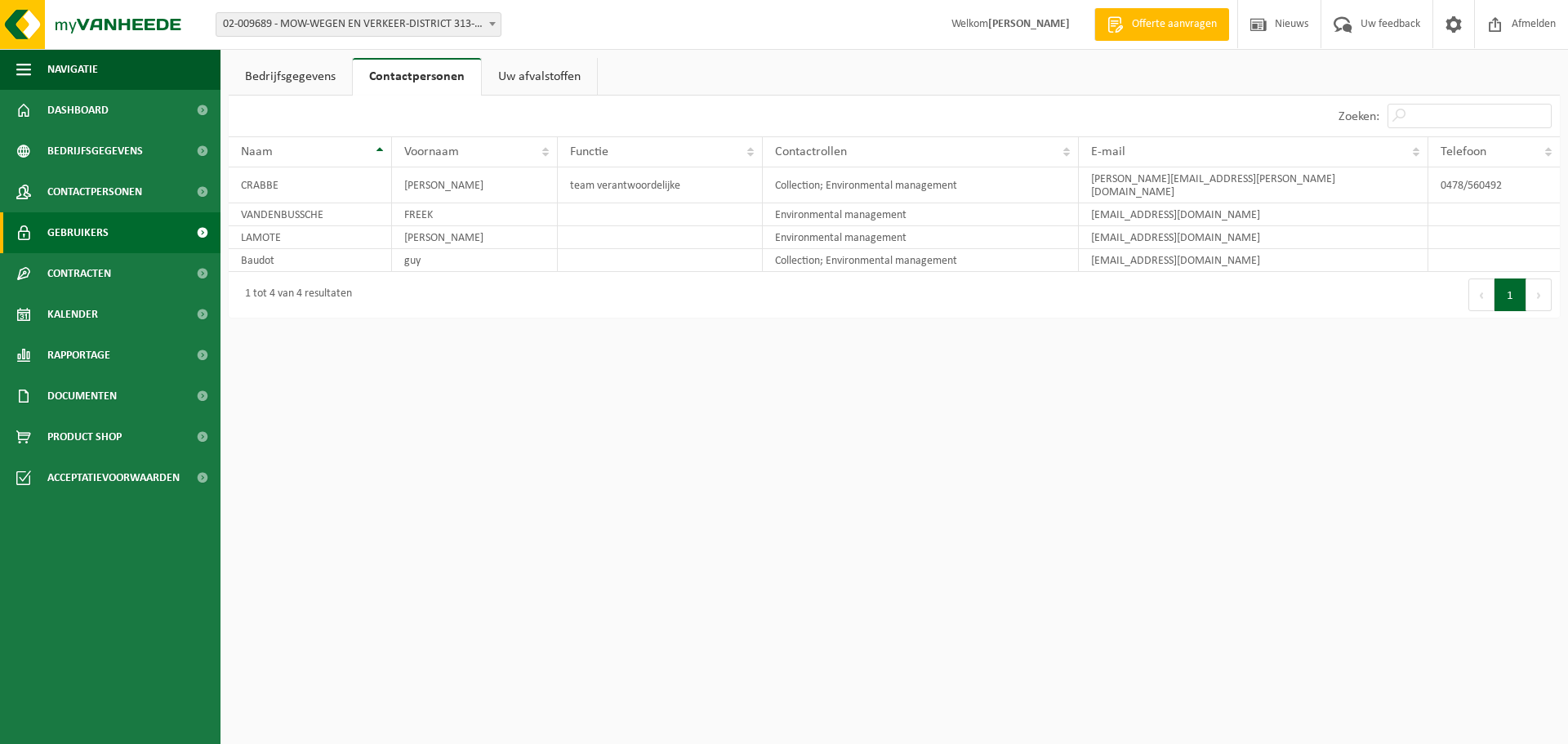
click at [81, 232] on span "Gebruikers" at bounding box center [78, 232] width 61 height 41
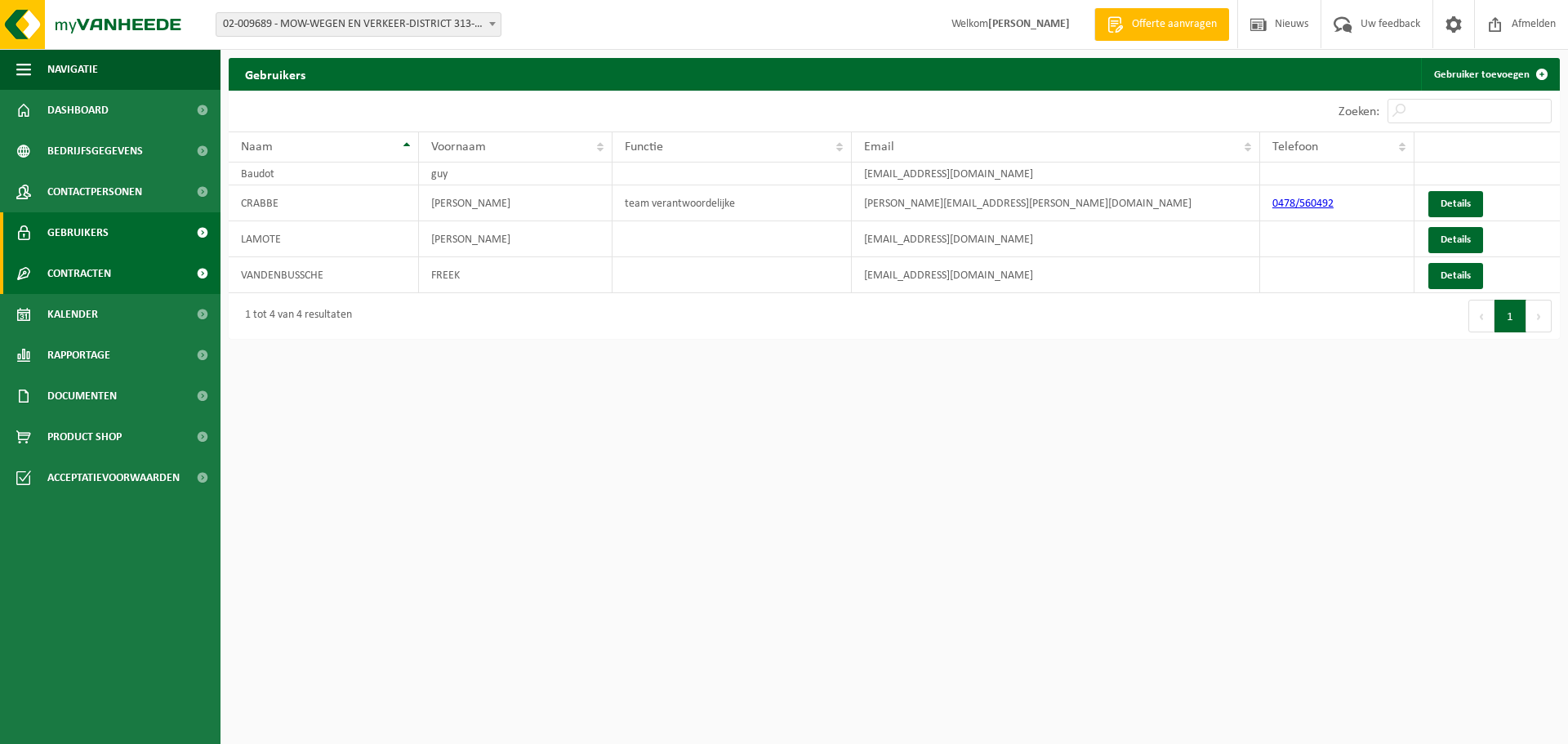
click at [72, 274] on span "Contracten" at bounding box center [79, 273] width 63 height 41
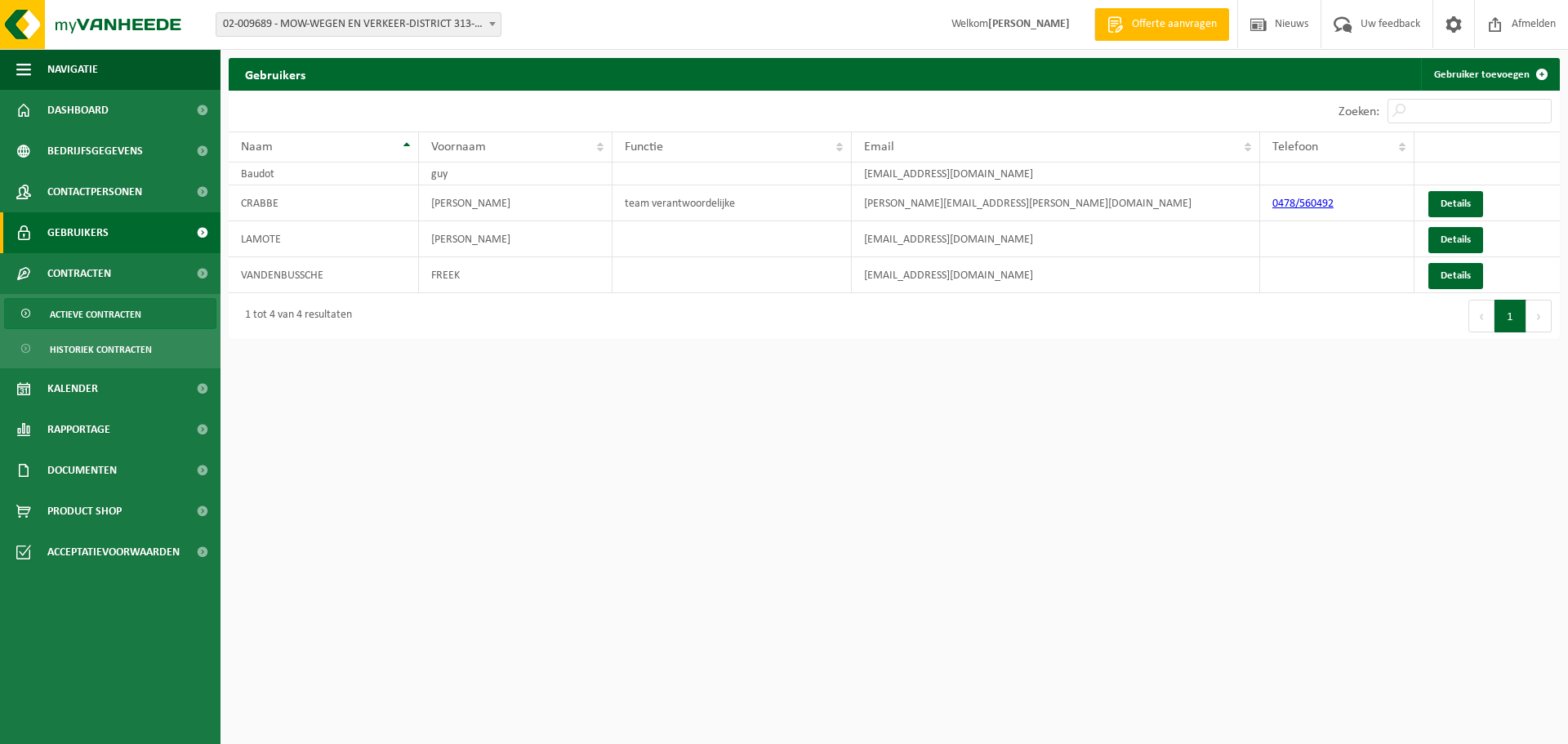
click at [86, 317] on span "Actieve contracten" at bounding box center [96, 314] width 92 height 31
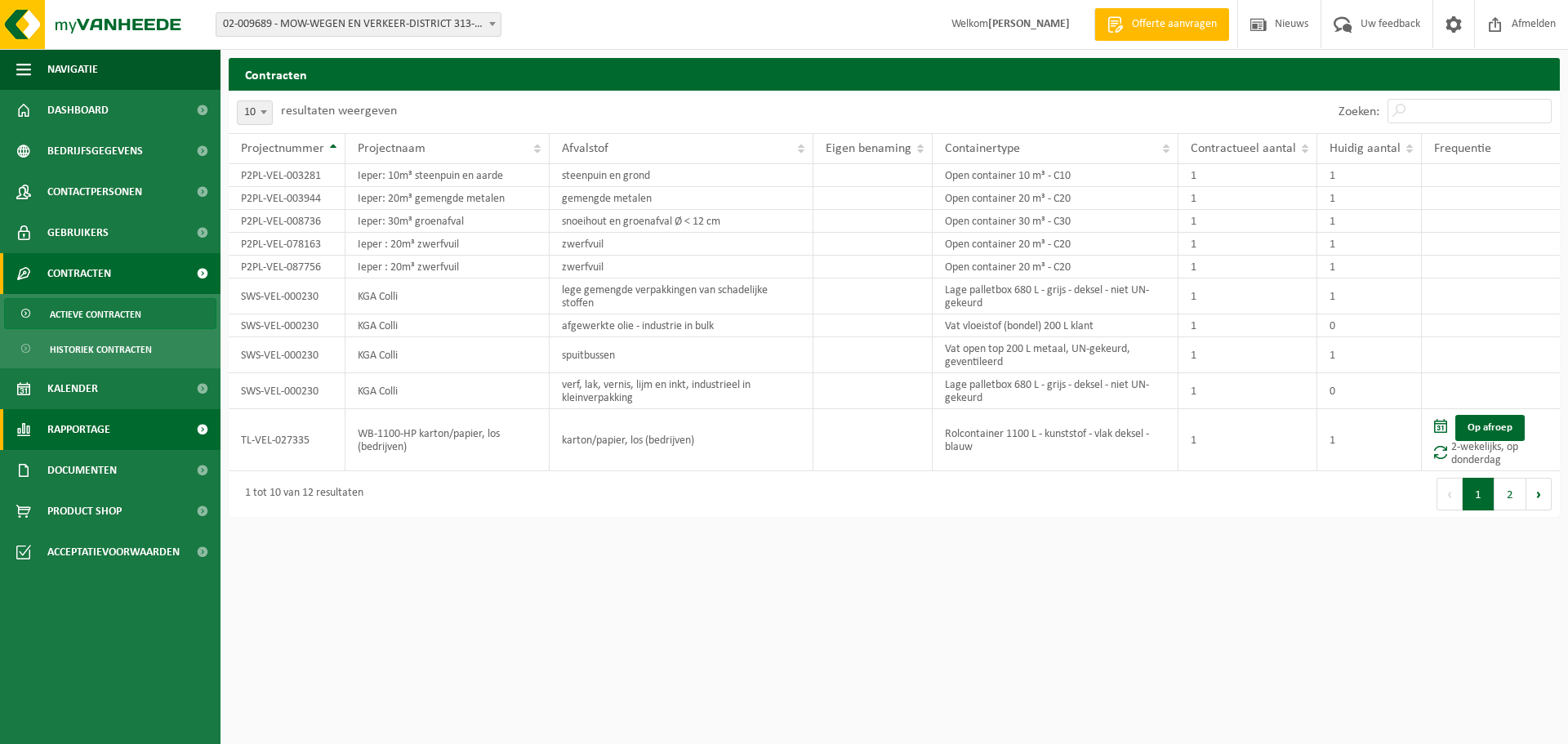
click at [78, 430] on span "Rapportage" at bounding box center [78, 429] width 63 height 41
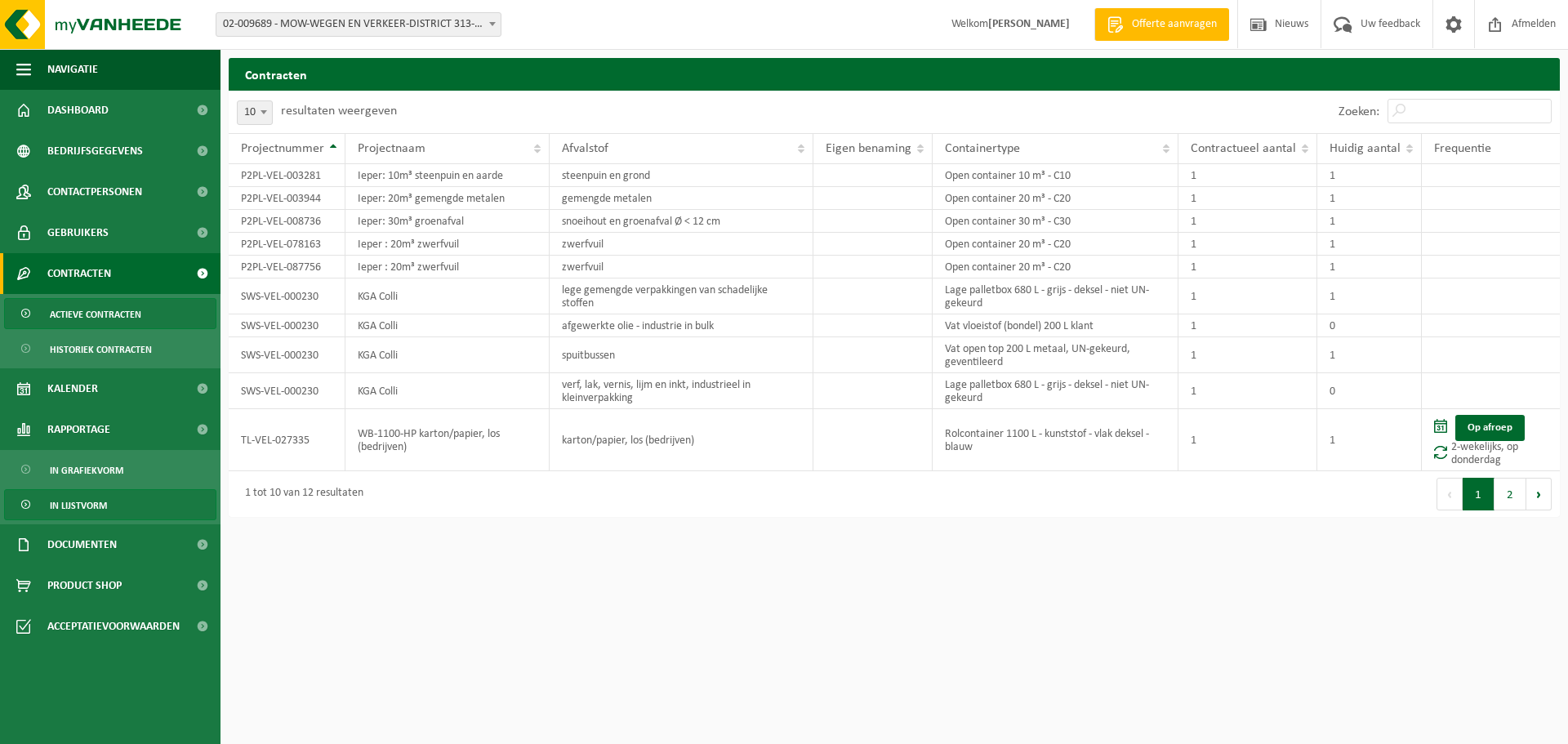
click at [76, 507] on span "In lijstvorm" at bounding box center [78, 505] width 57 height 31
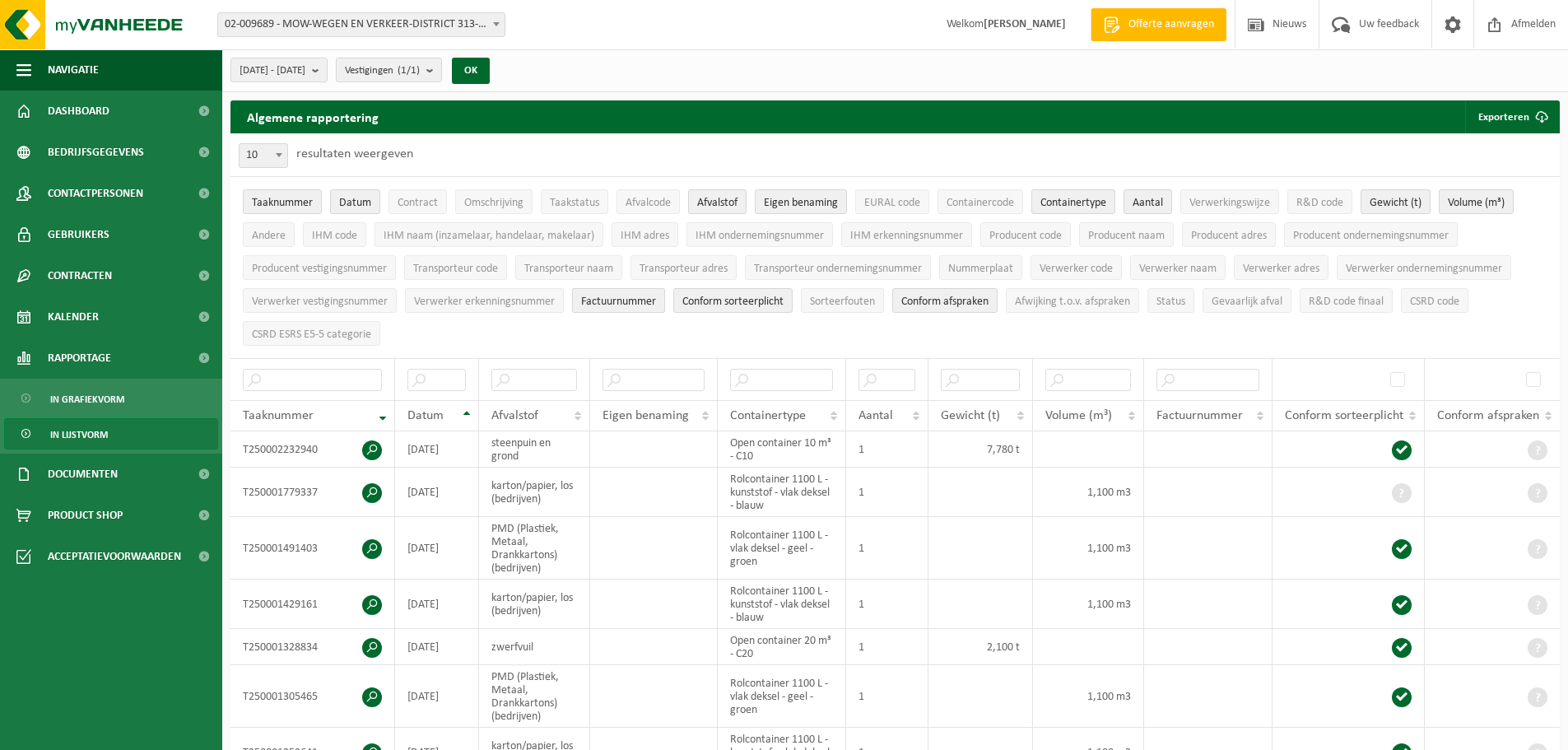
click at [614, 300] on span "Factuurnummer" at bounding box center [618, 301] width 75 height 13
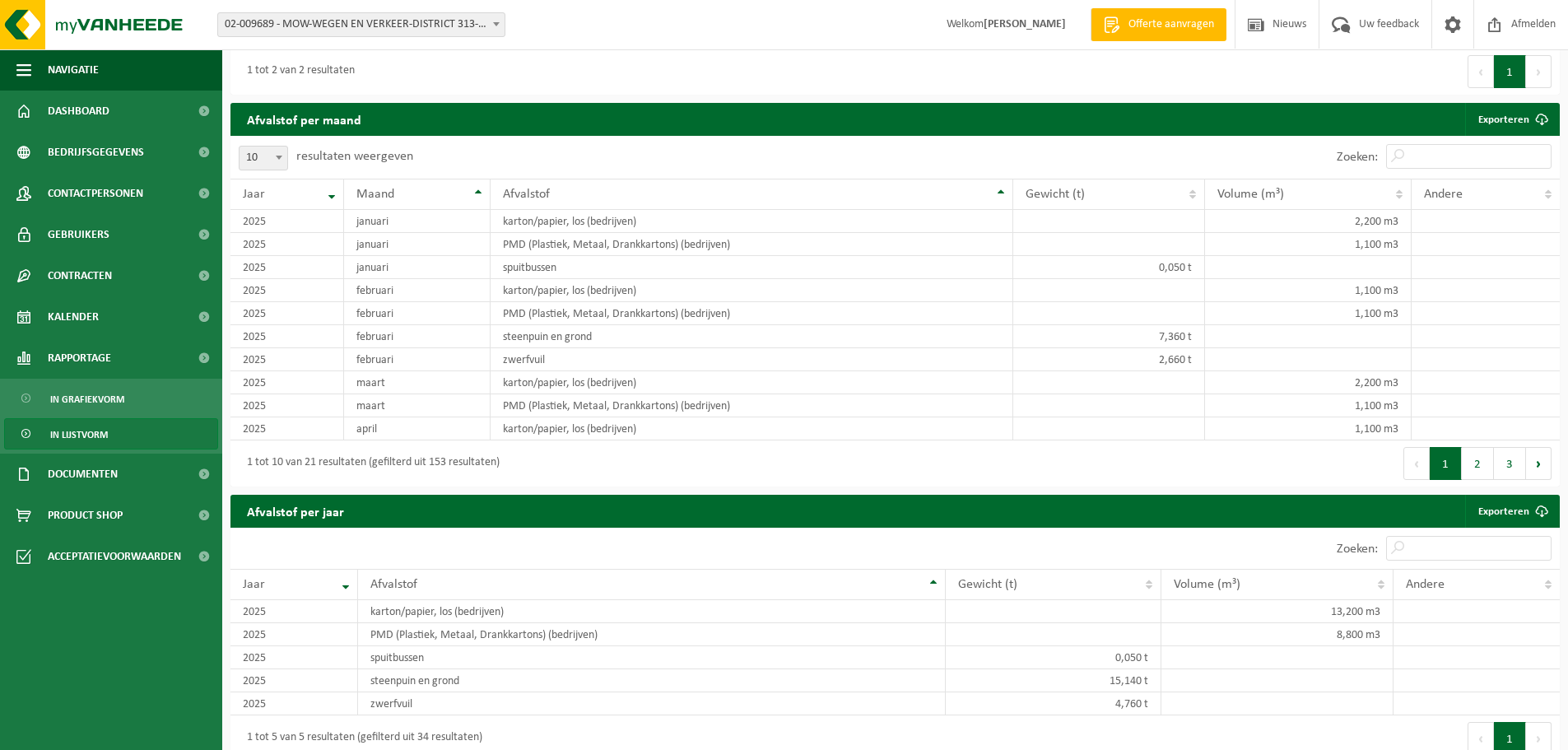
scroll to position [1028, 0]
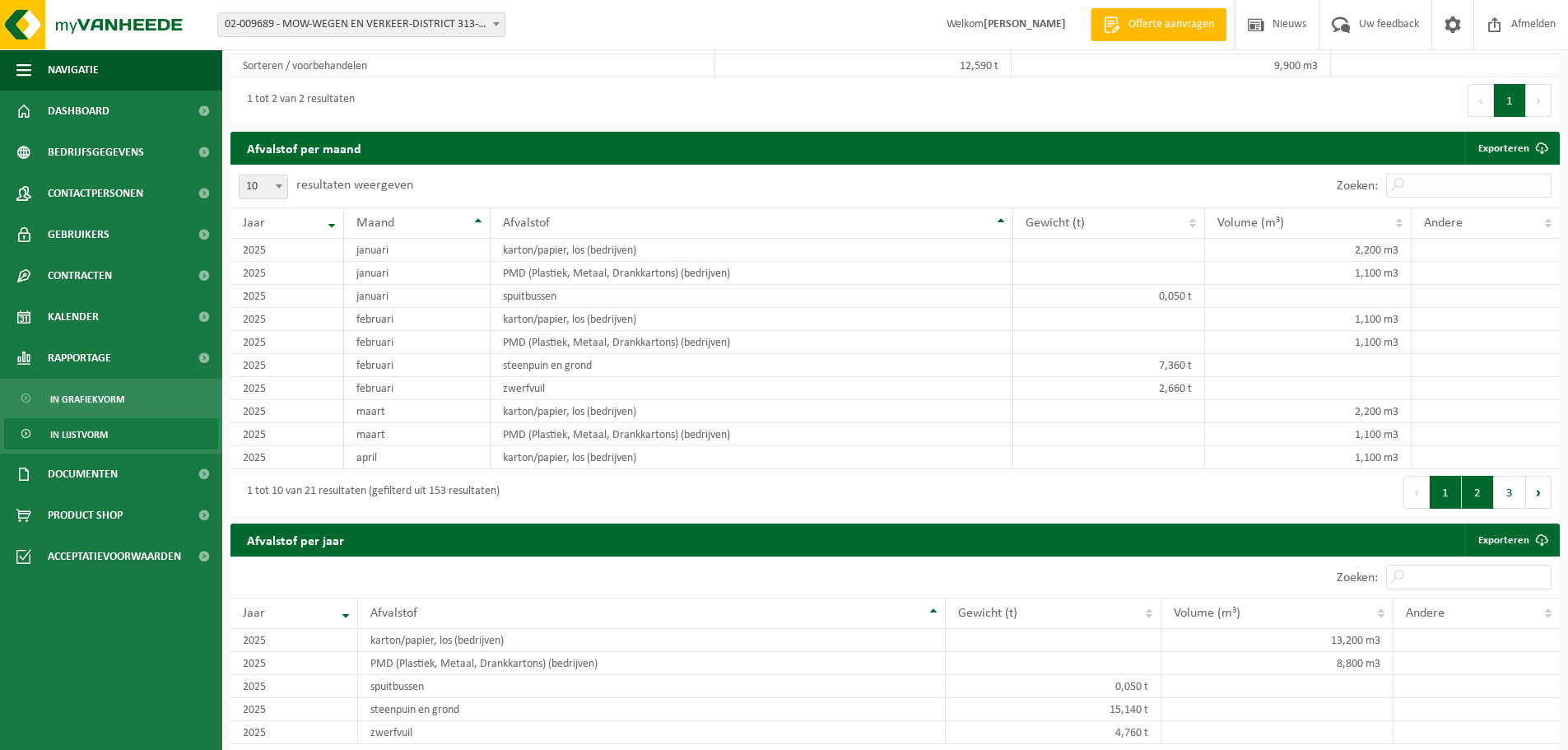
click at [1474, 487] on button "2" at bounding box center [1478, 492] width 32 height 33
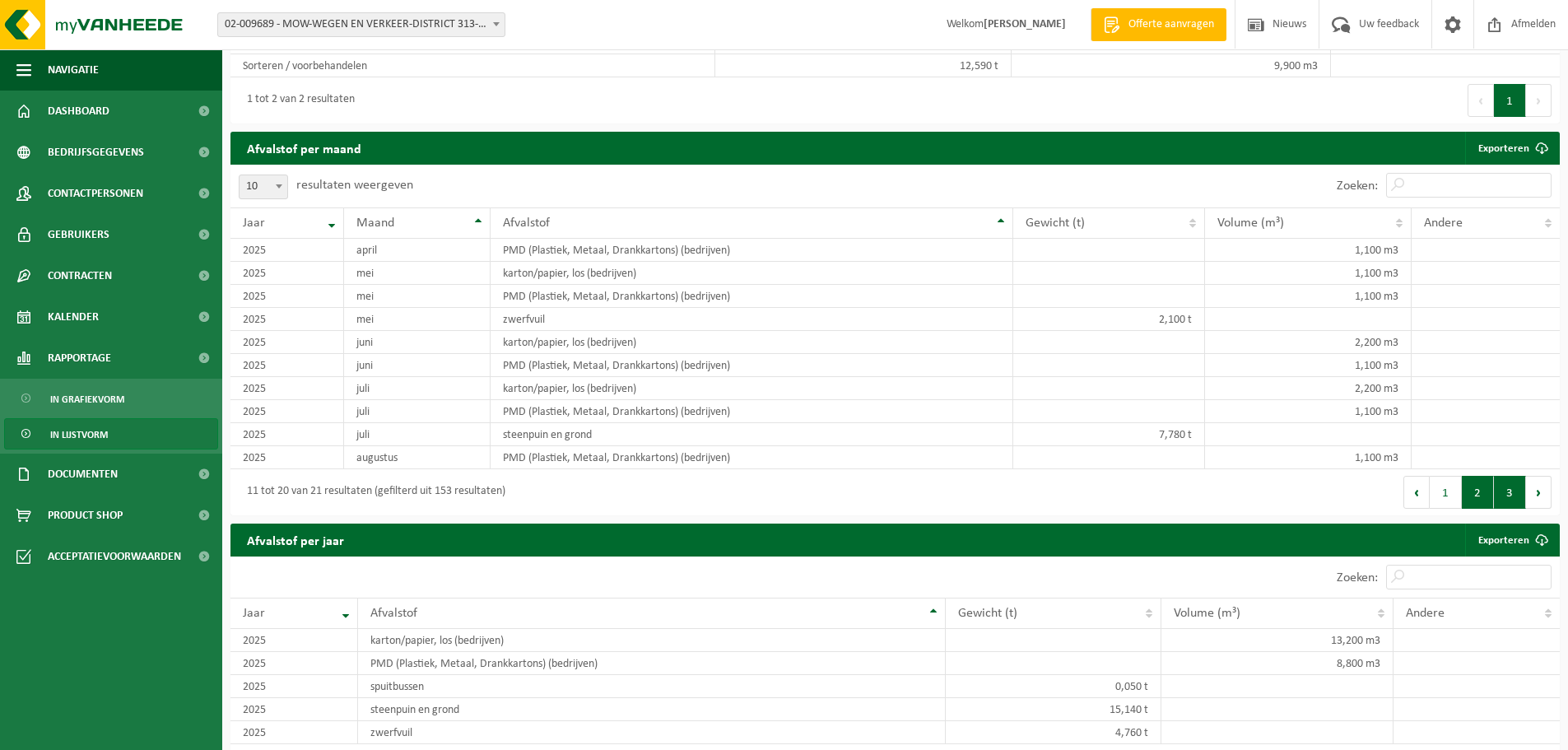
click at [1502, 491] on button "3" at bounding box center [1510, 492] width 32 height 33
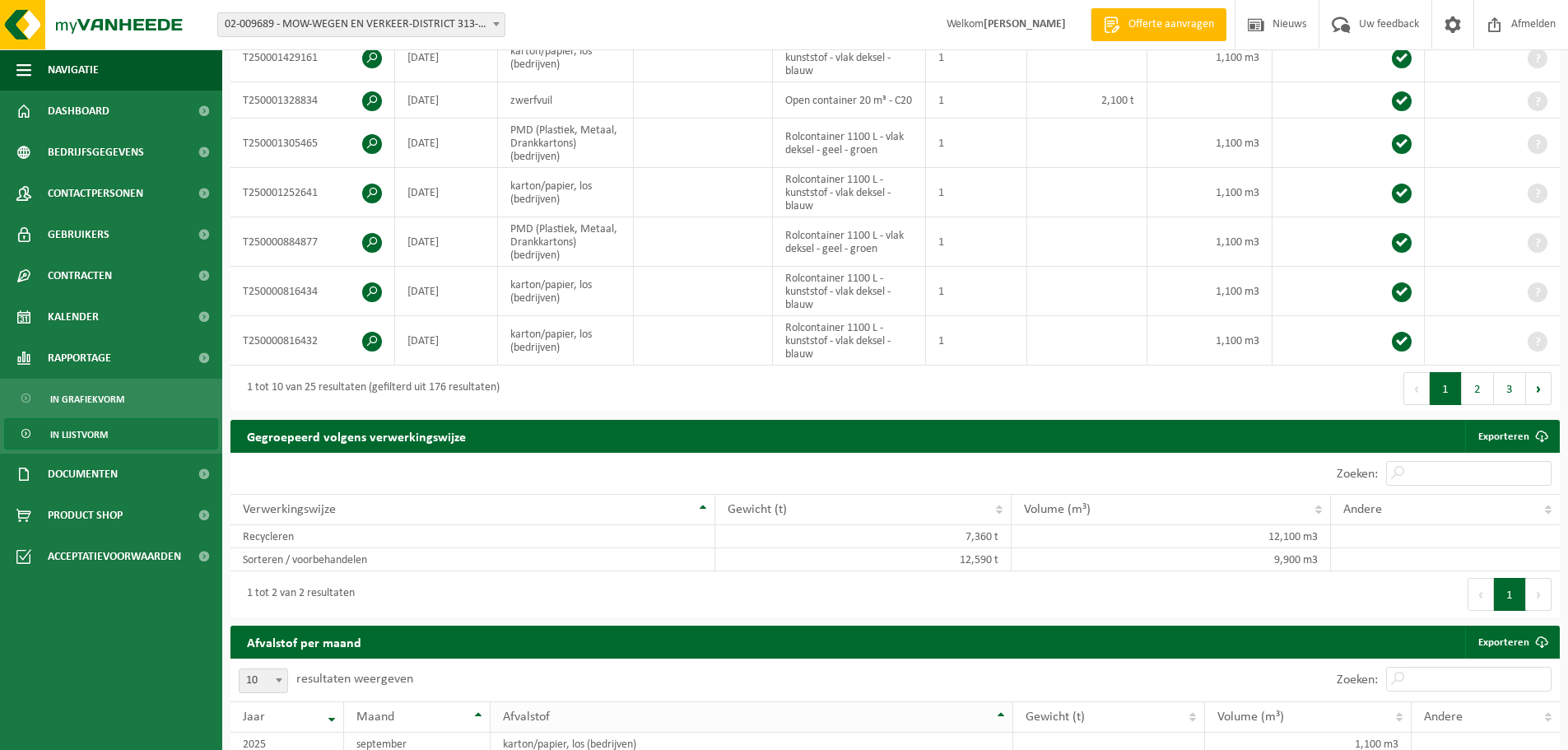
scroll to position [451, 0]
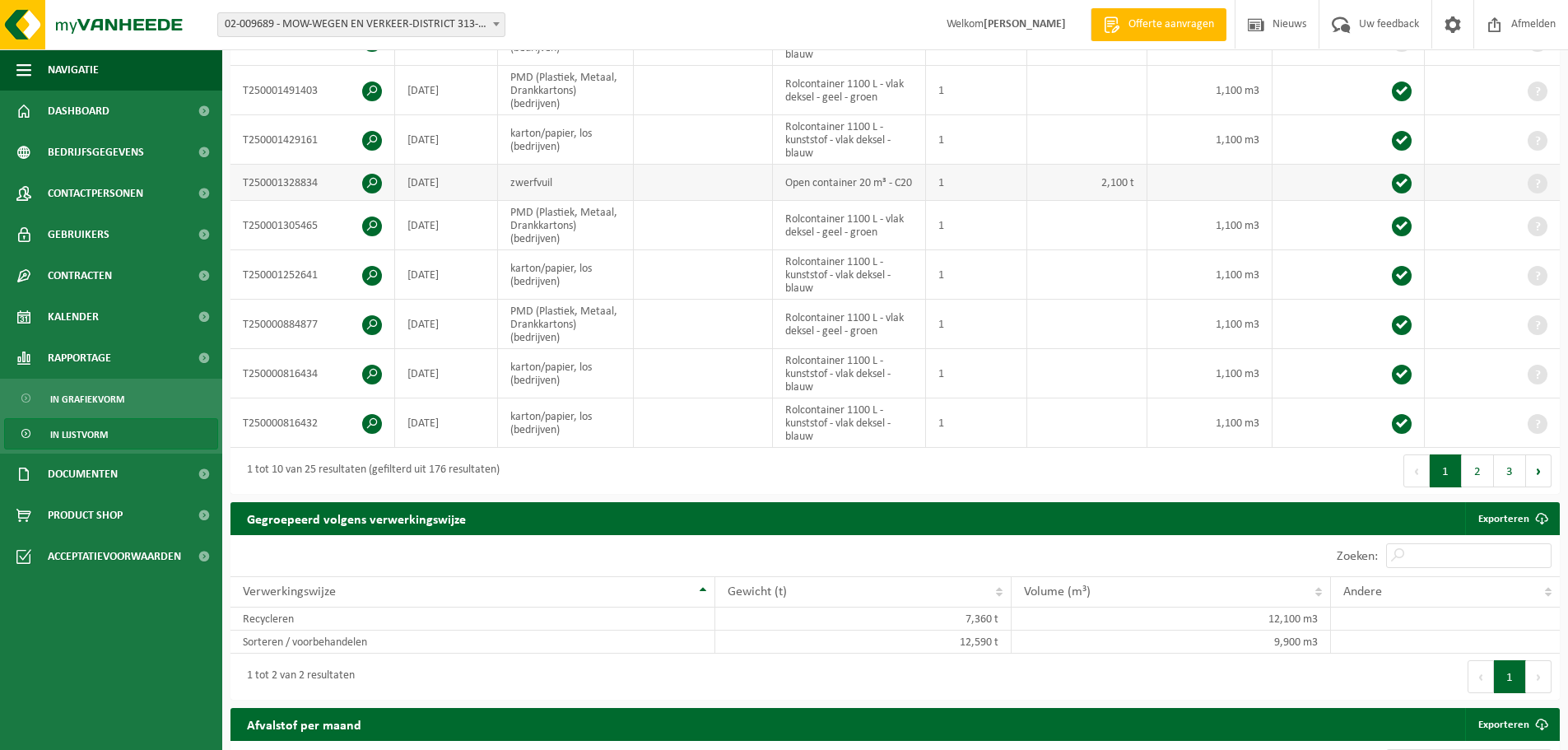
click at [368, 177] on span at bounding box center [371, 183] width 19 height 19
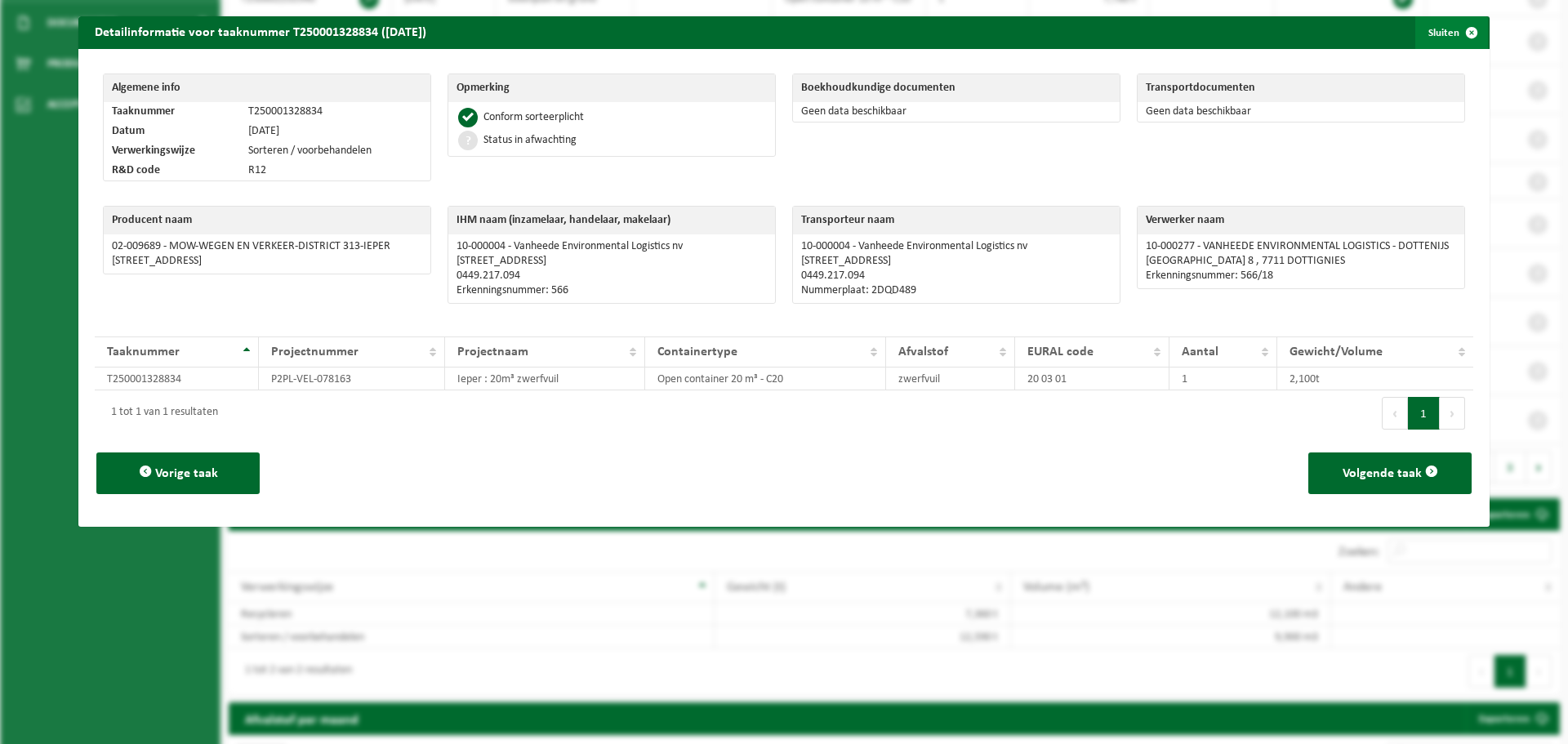
click at [1459, 29] on span "button" at bounding box center [1471, 33] width 33 height 33
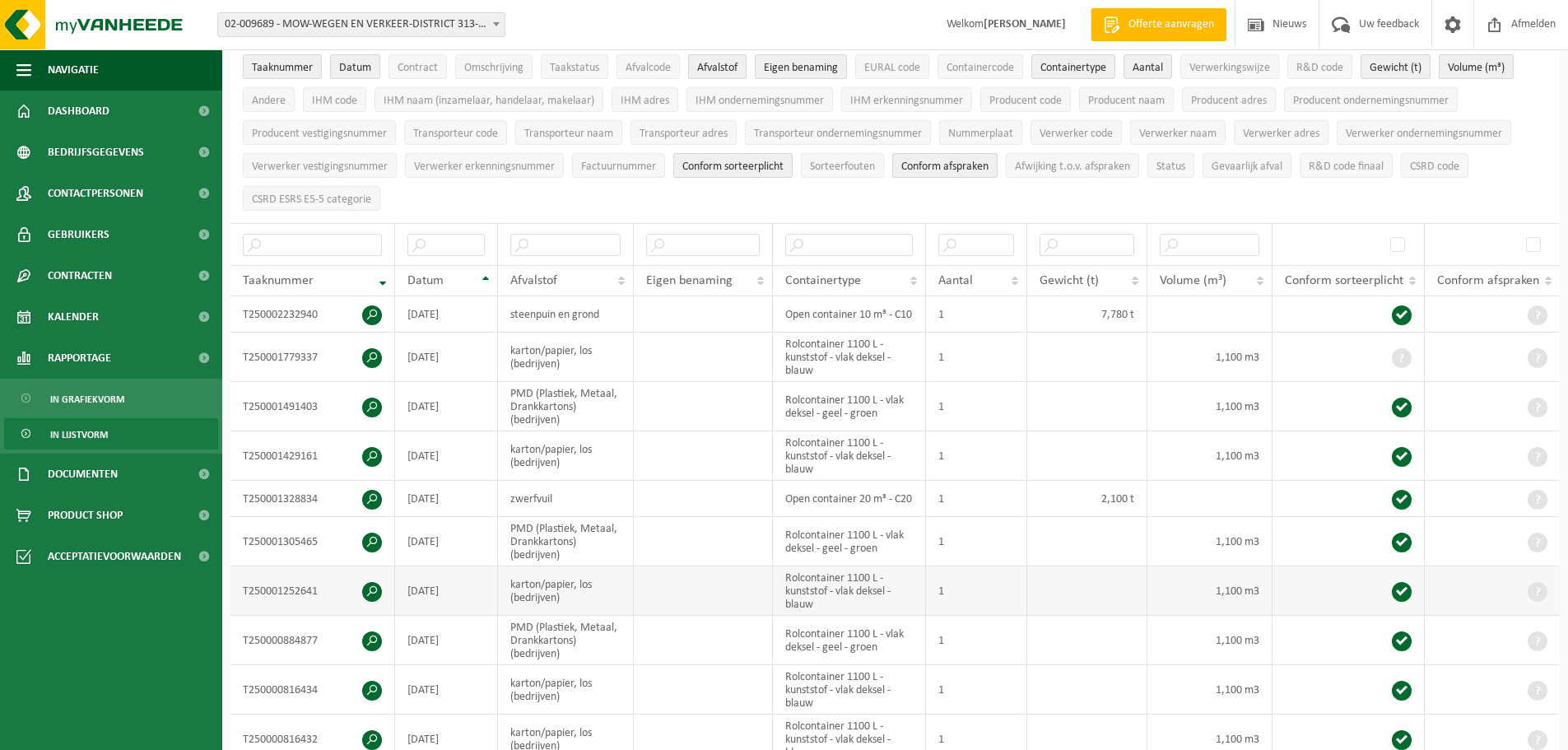
scroll to position [0, 0]
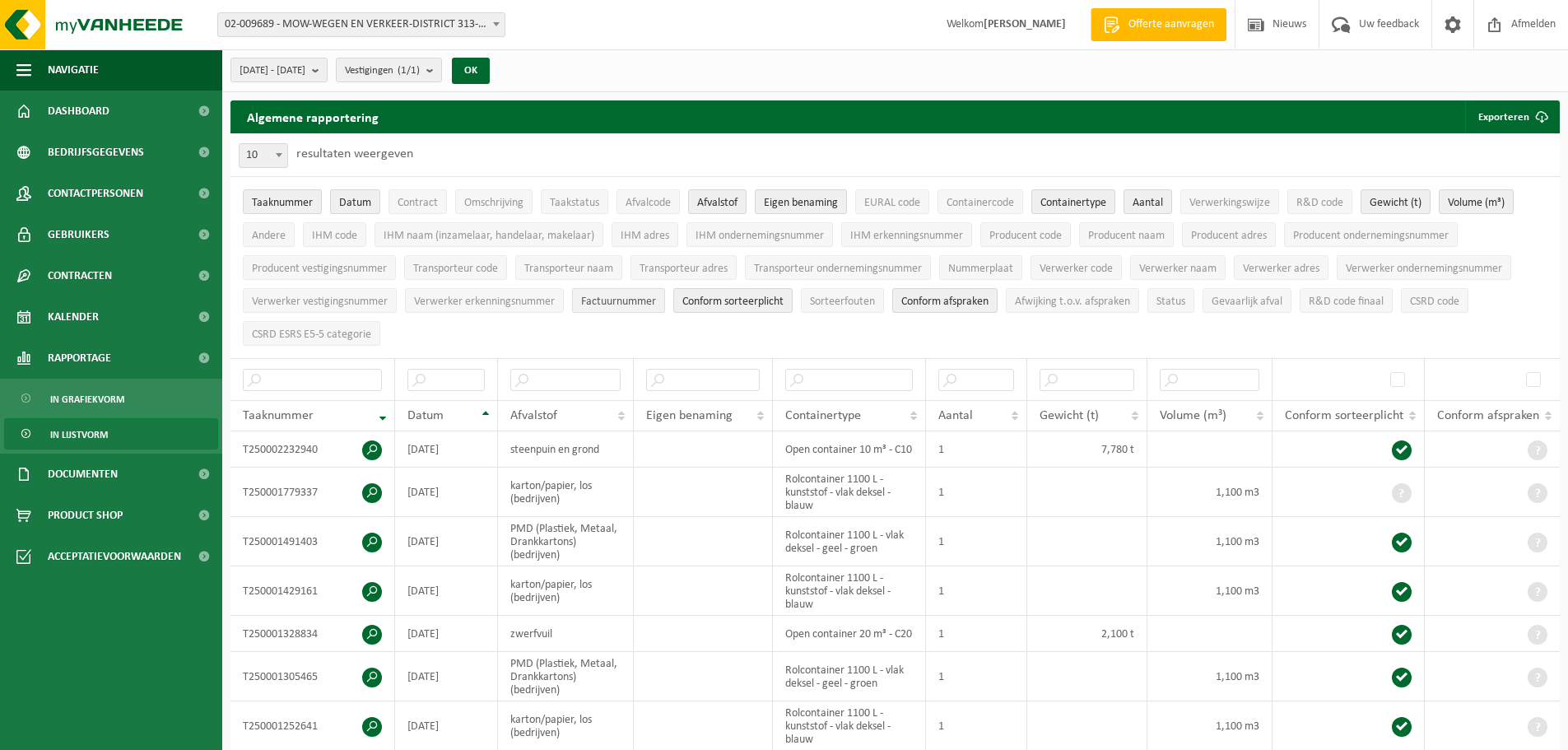
click at [628, 297] on span "Factuurnummer" at bounding box center [618, 301] width 75 height 13
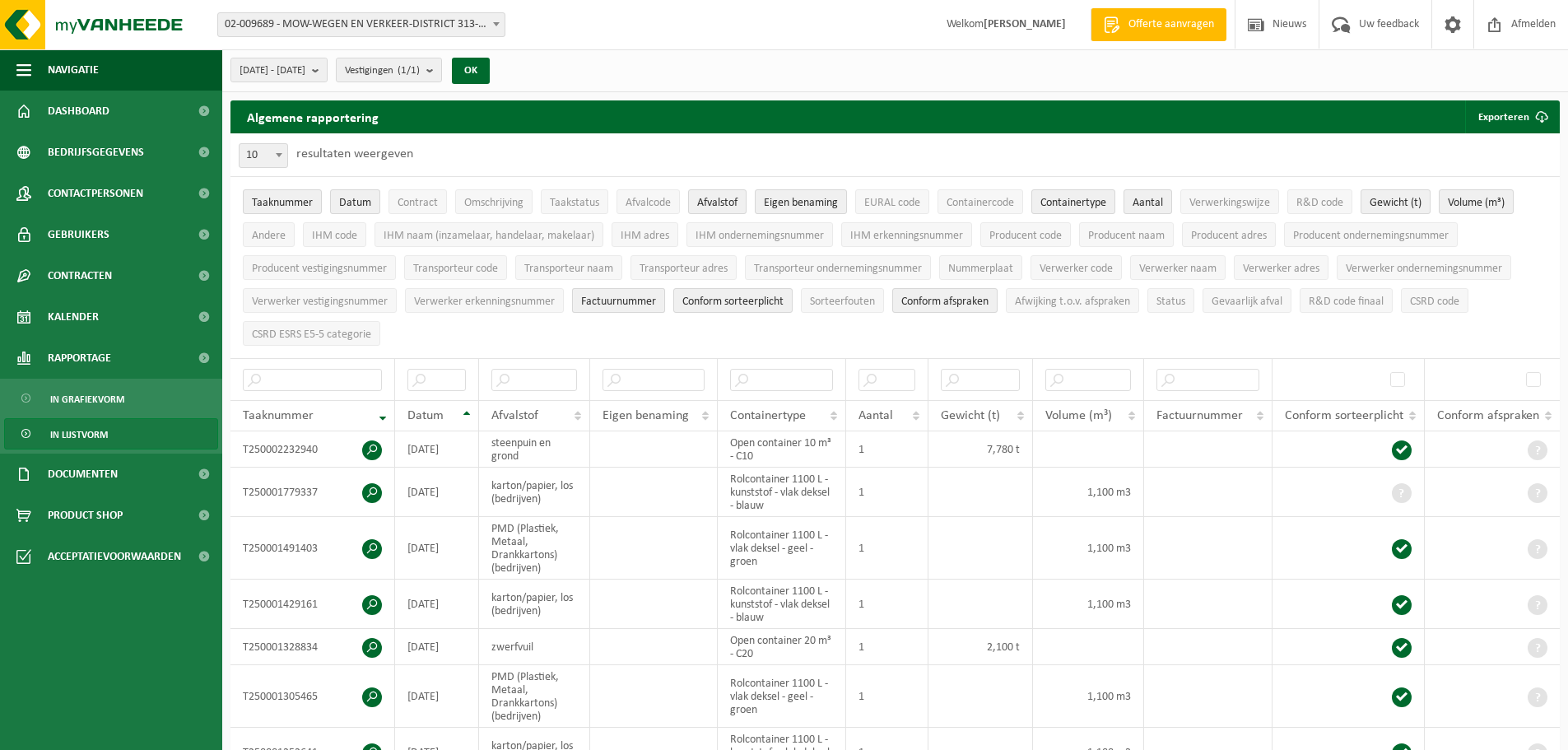
click at [607, 296] on span "Factuurnummer" at bounding box center [618, 301] width 75 height 13
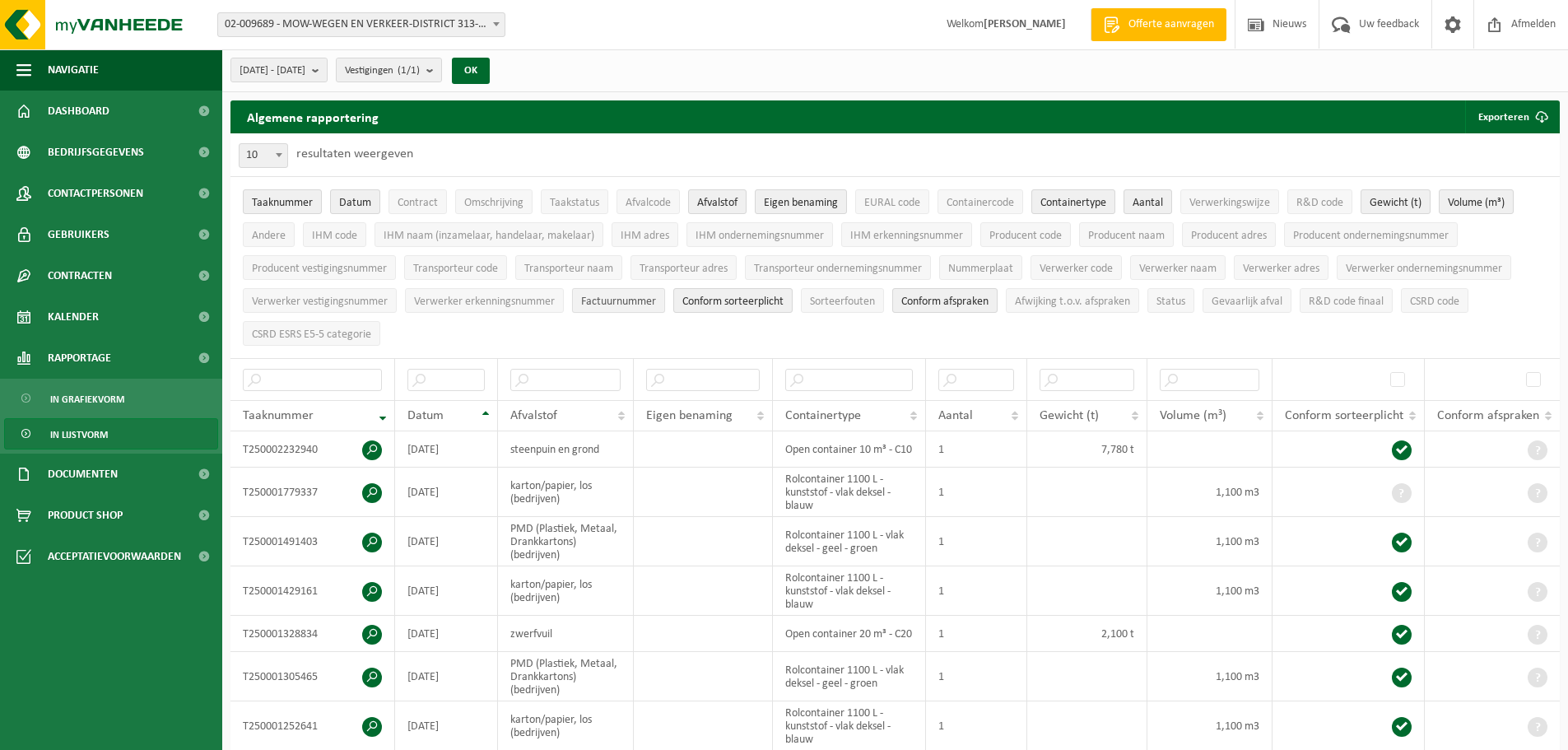
click at [607, 296] on span "Factuurnummer" at bounding box center [618, 301] width 75 height 13
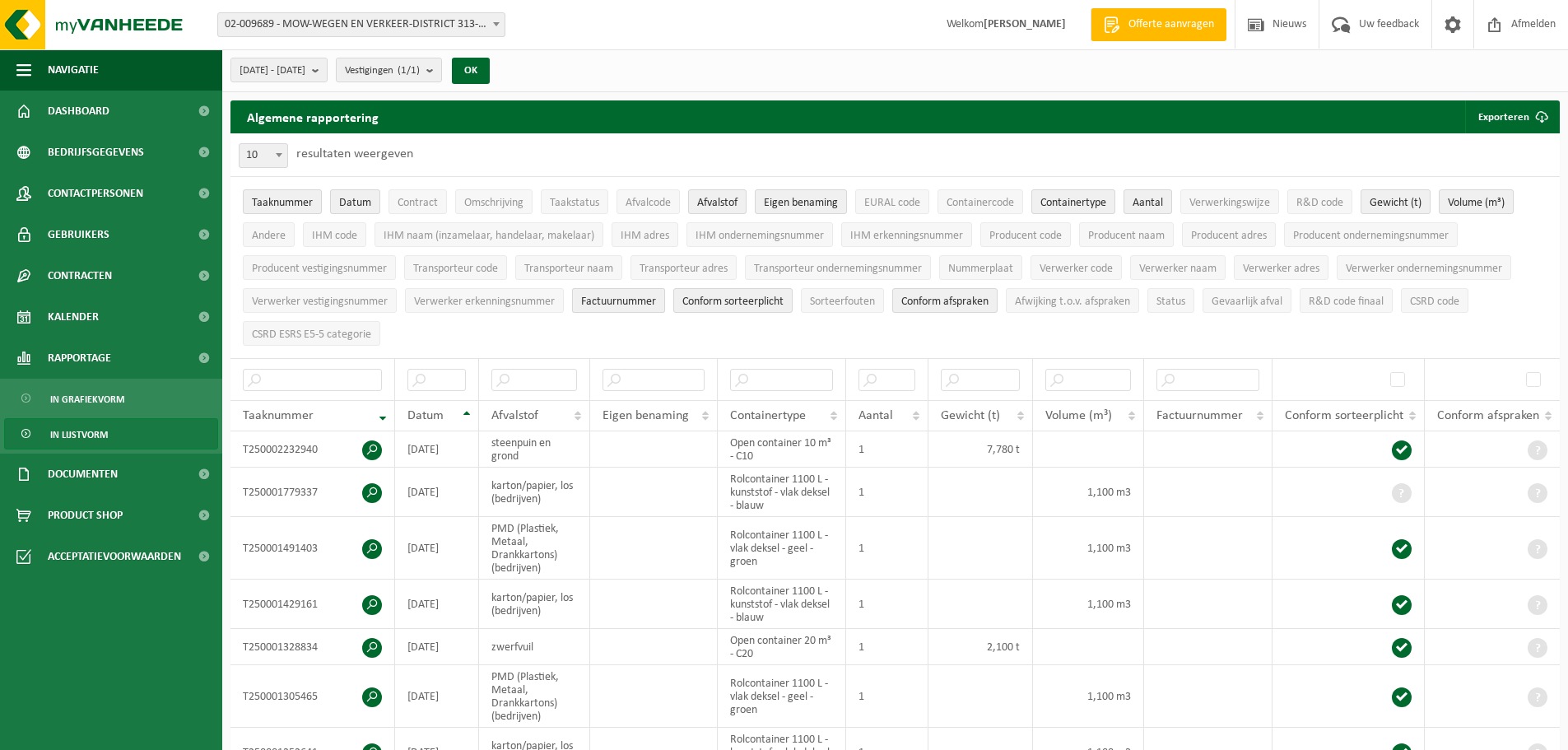
click at [607, 296] on span "Factuurnummer" at bounding box center [618, 301] width 75 height 13
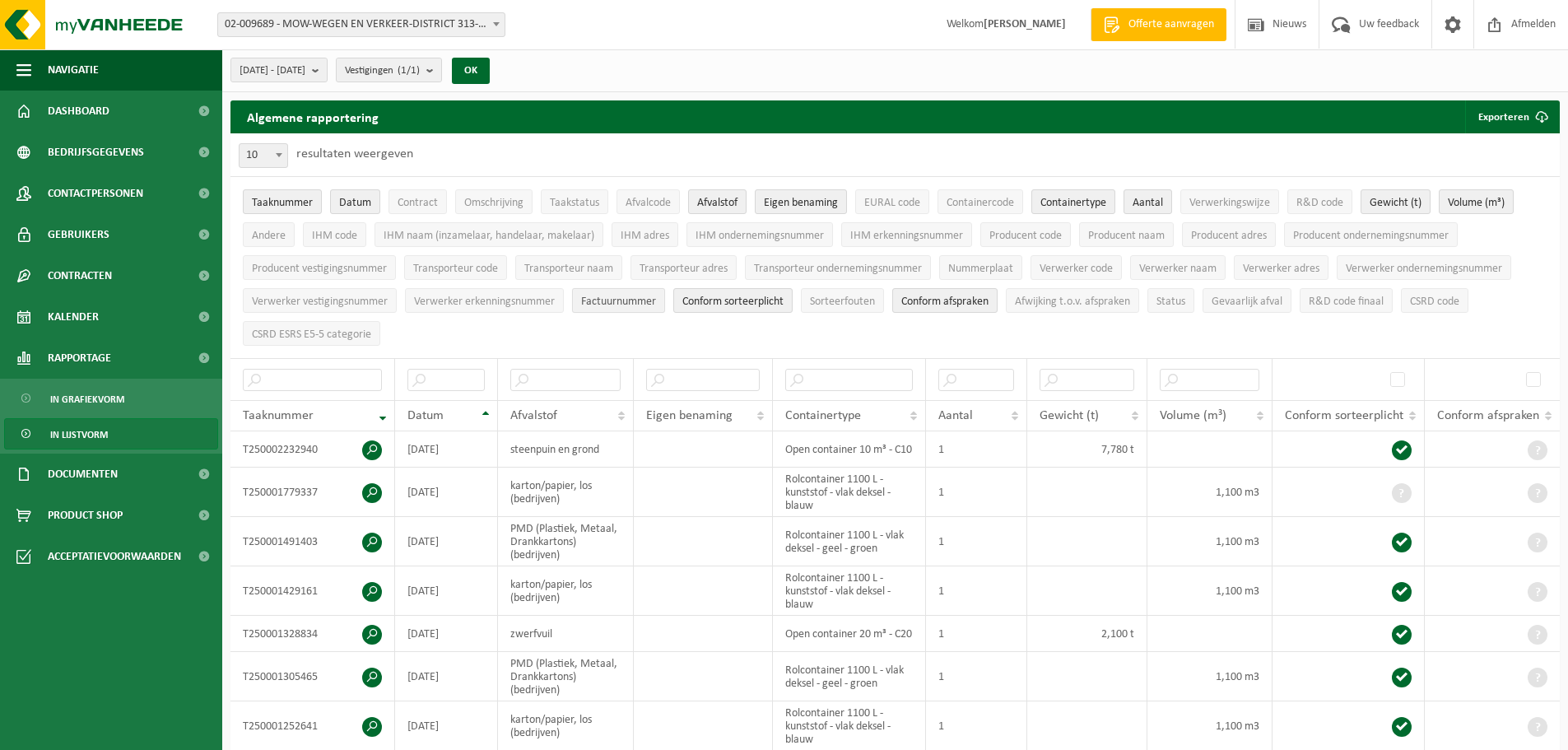
click at [607, 296] on span "Factuurnummer" at bounding box center [618, 301] width 75 height 13
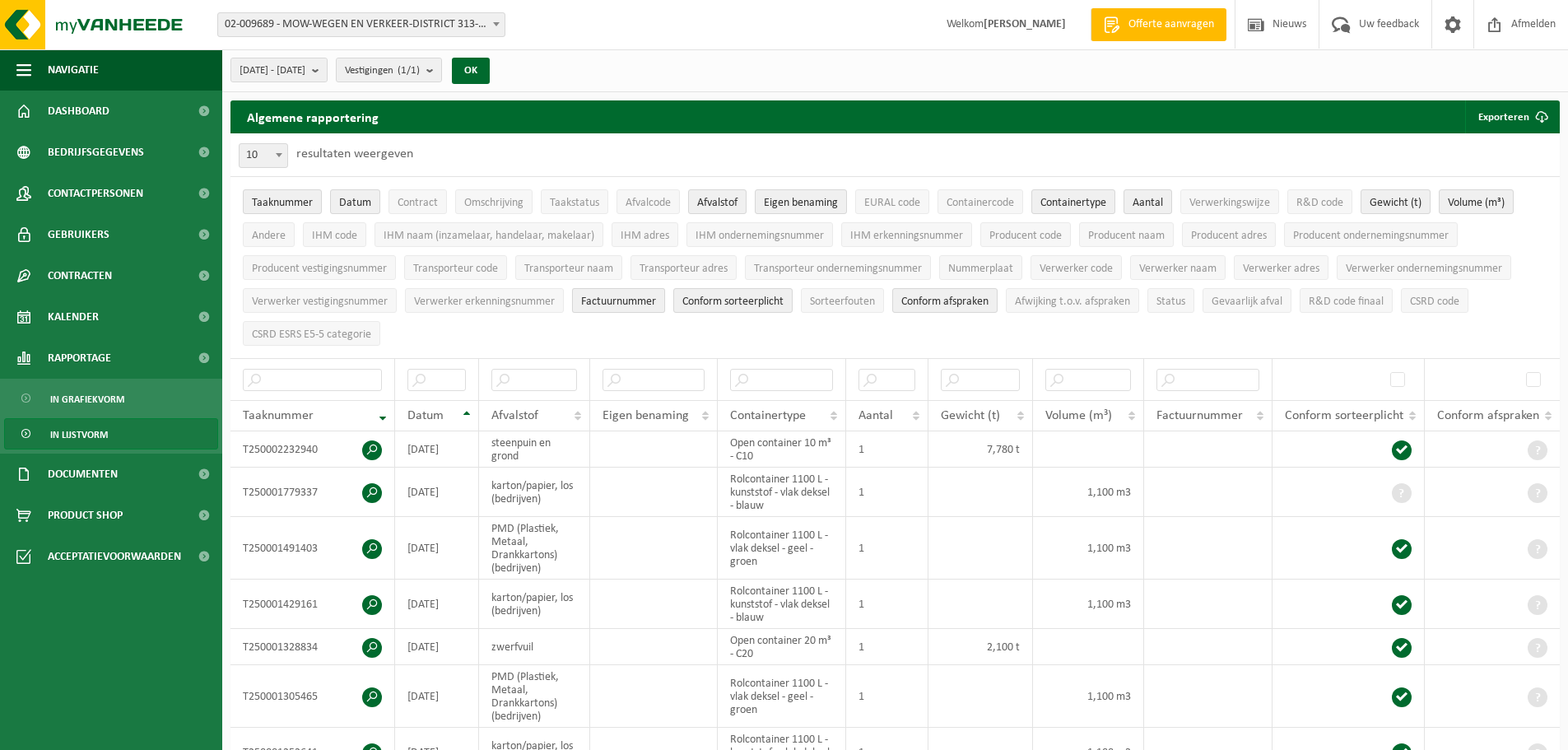
click at [607, 296] on span "Factuurnummer" at bounding box center [618, 301] width 75 height 13
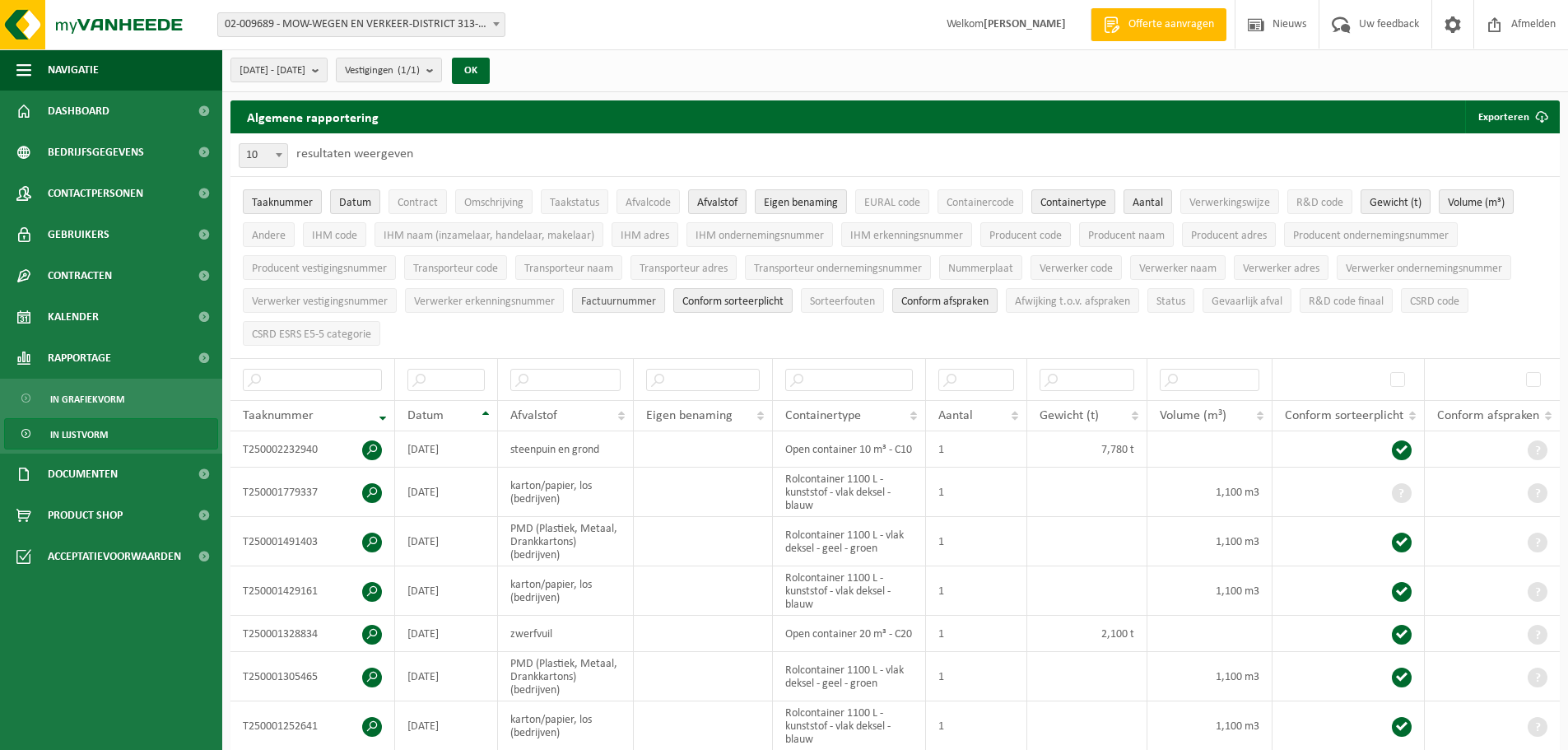
click at [607, 296] on span "Factuurnummer" at bounding box center [618, 301] width 75 height 13
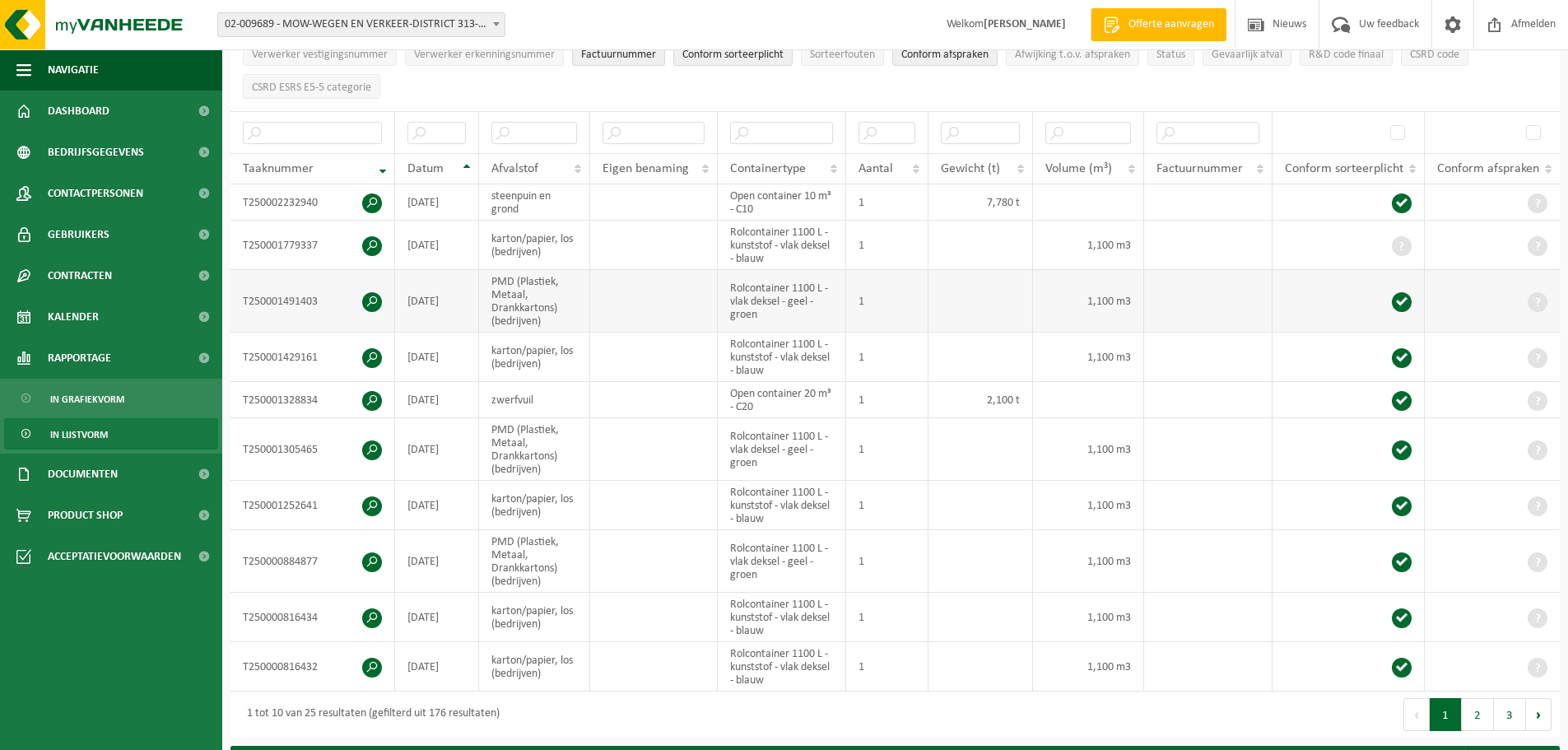
scroll to position [329, 0]
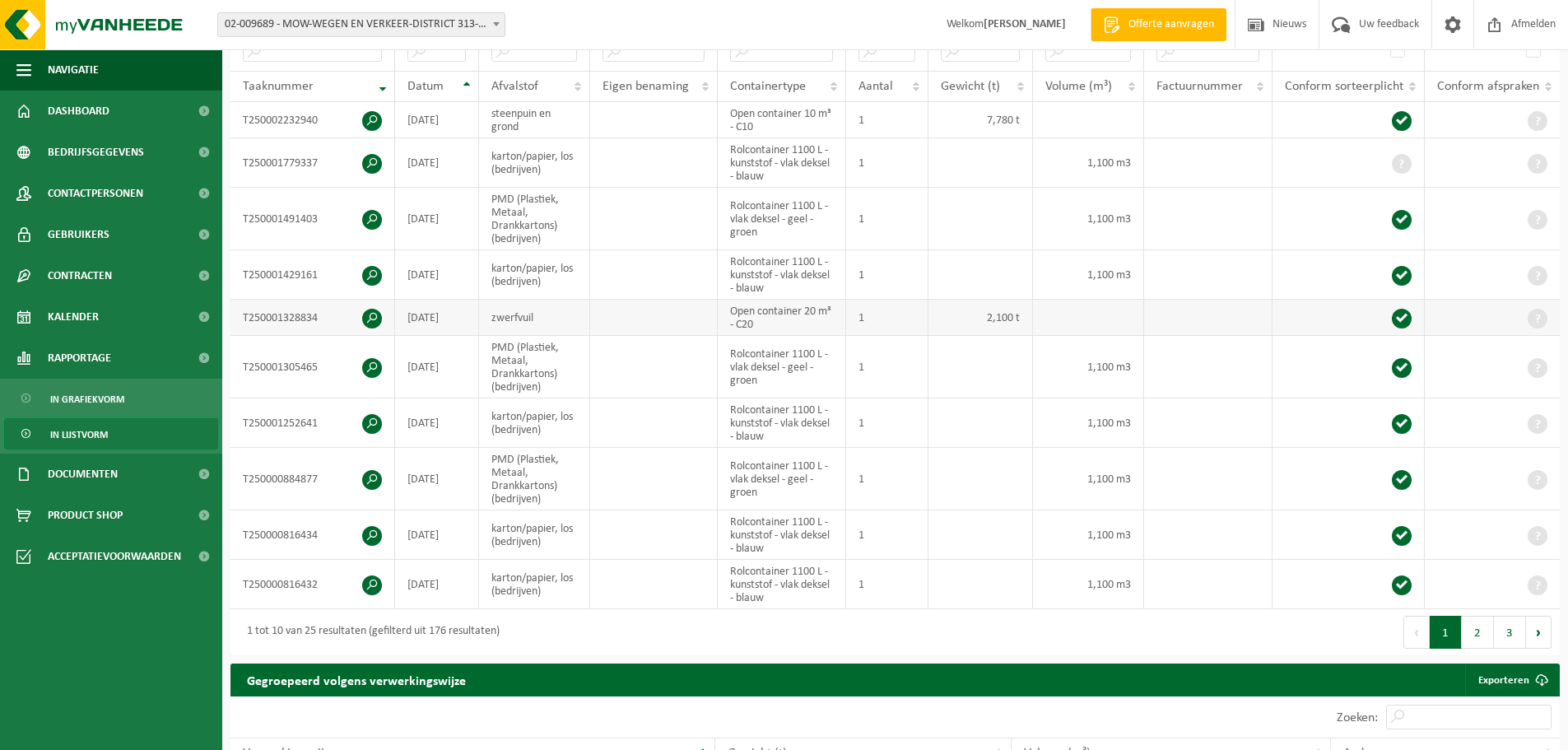
click at [368, 315] on span at bounding box center [371, 318] width 19 height 19
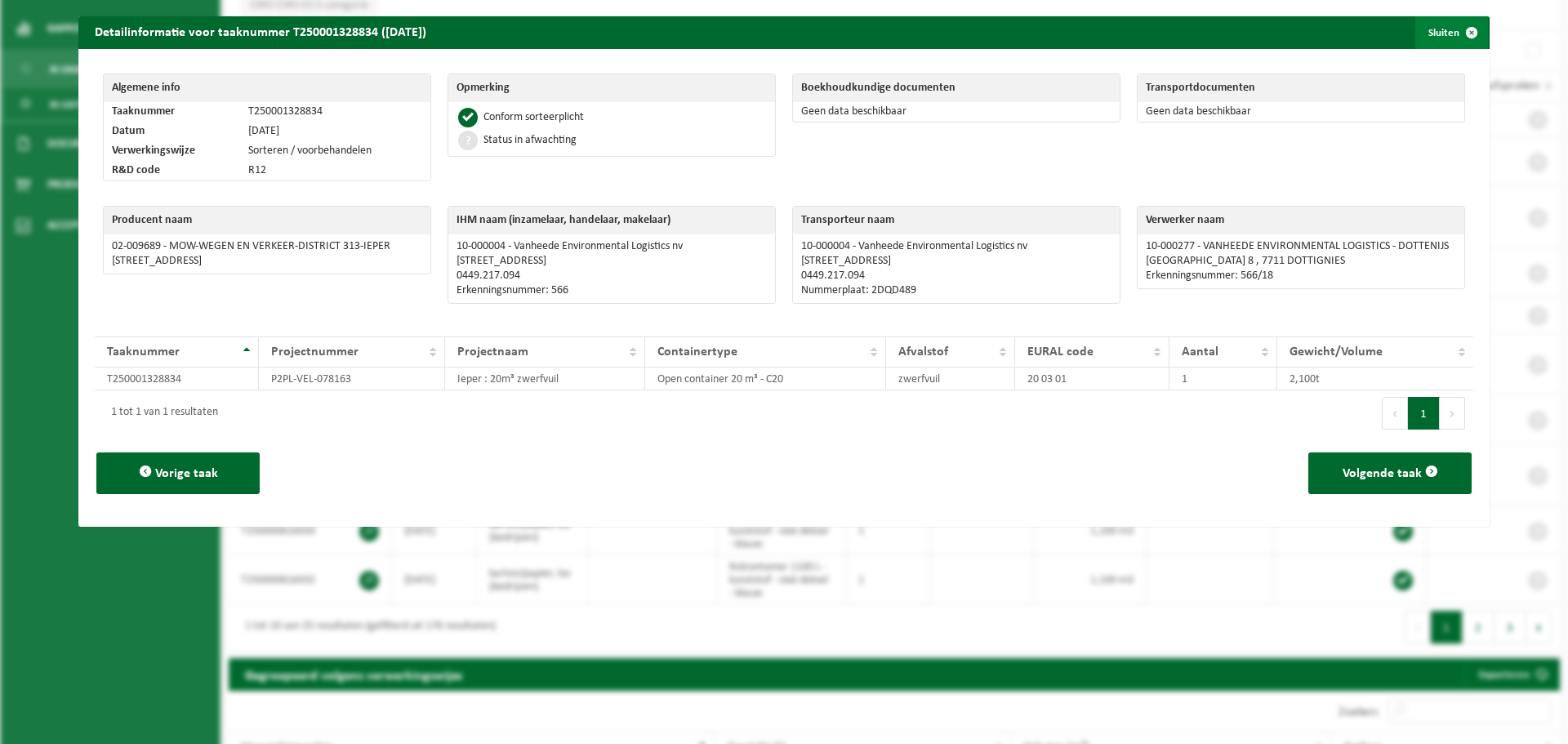
click at [1461, 31] on span "button" at bounding box center [1471, 33] width 33 height 33
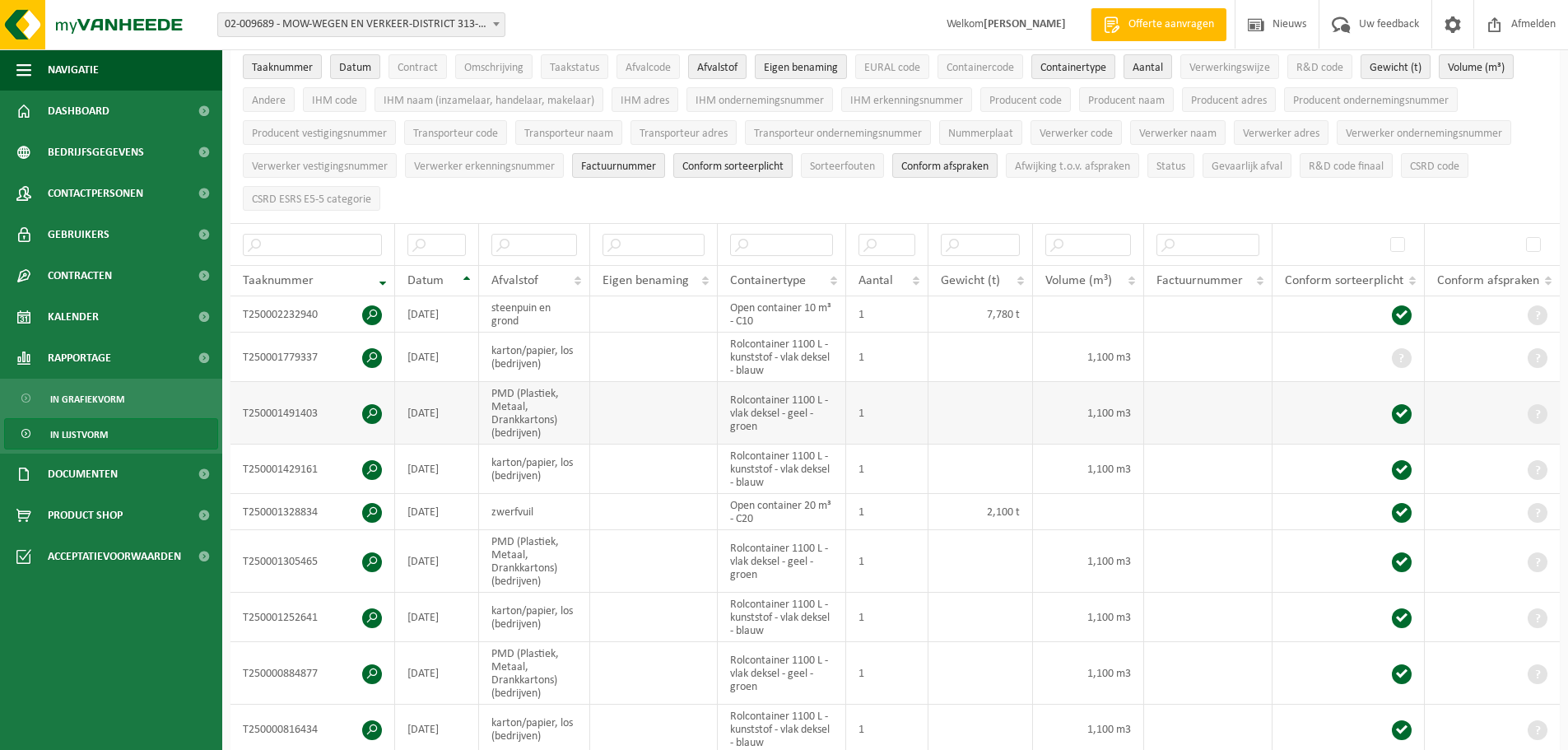
scroll to position [247, 0]
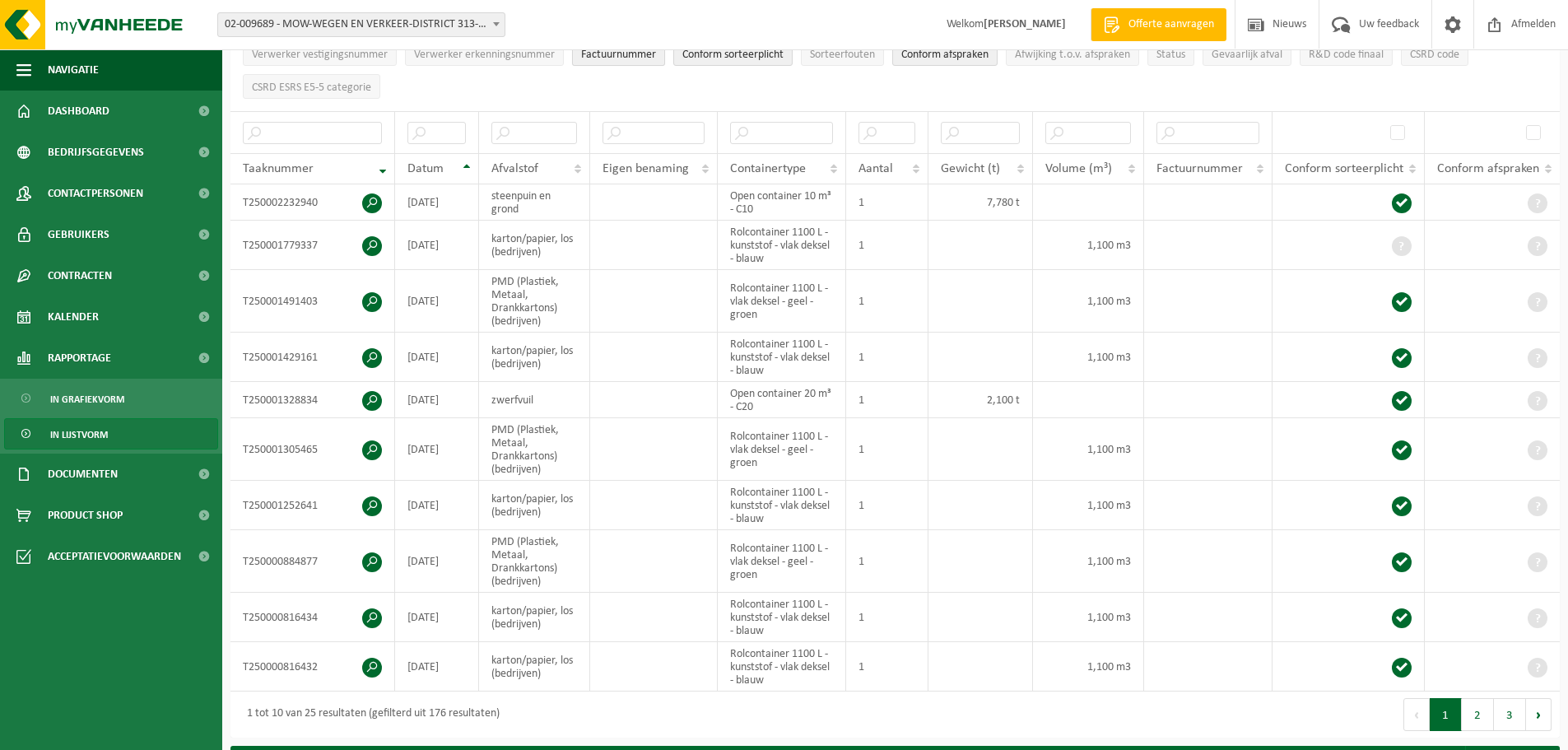
click at [625, 56] on span "Factuurnummer" at bounding box center [618, 55] width 75 height 13
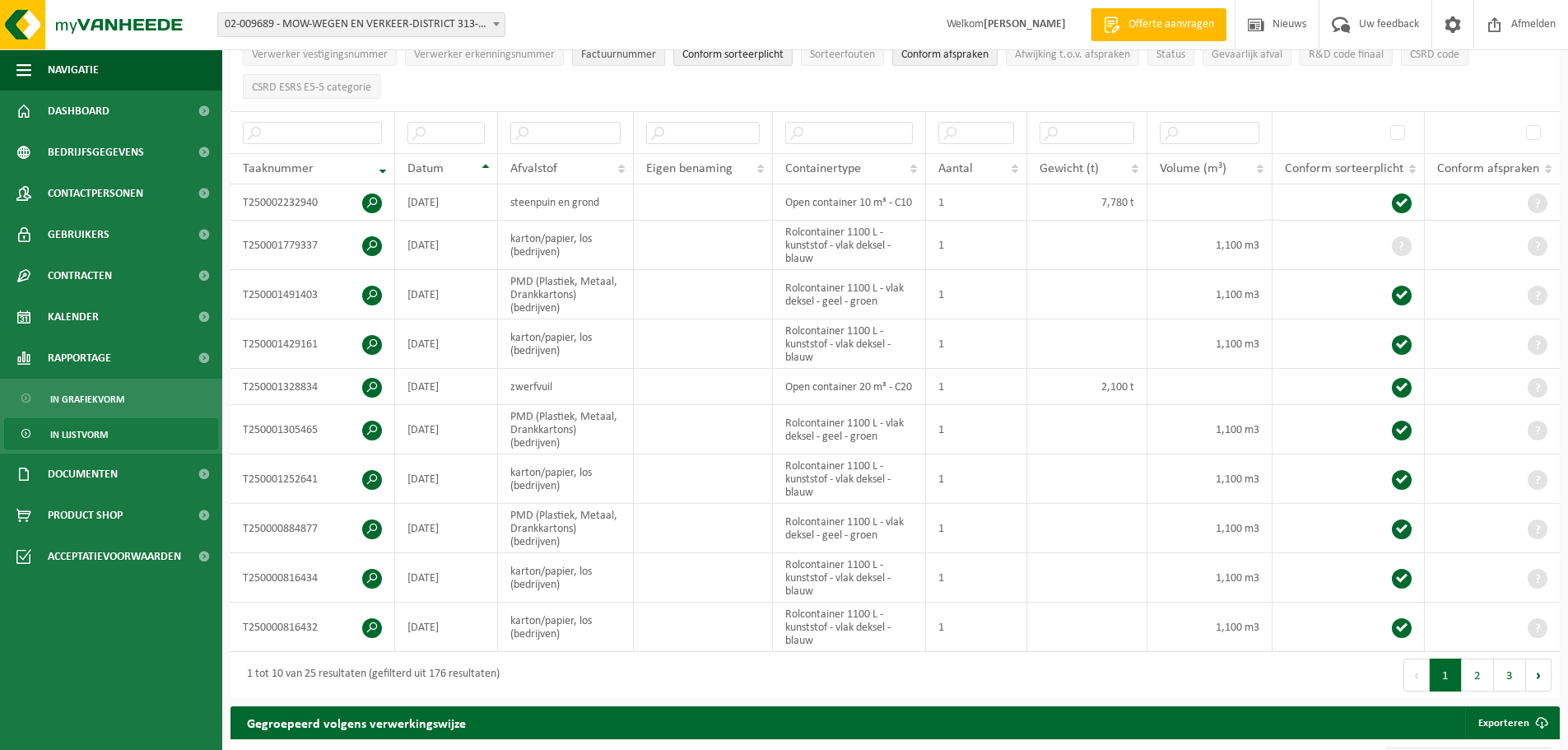
click at [625, 56] on span "Factuurnummer" at bounding box center [618, 55] width 75 height 13
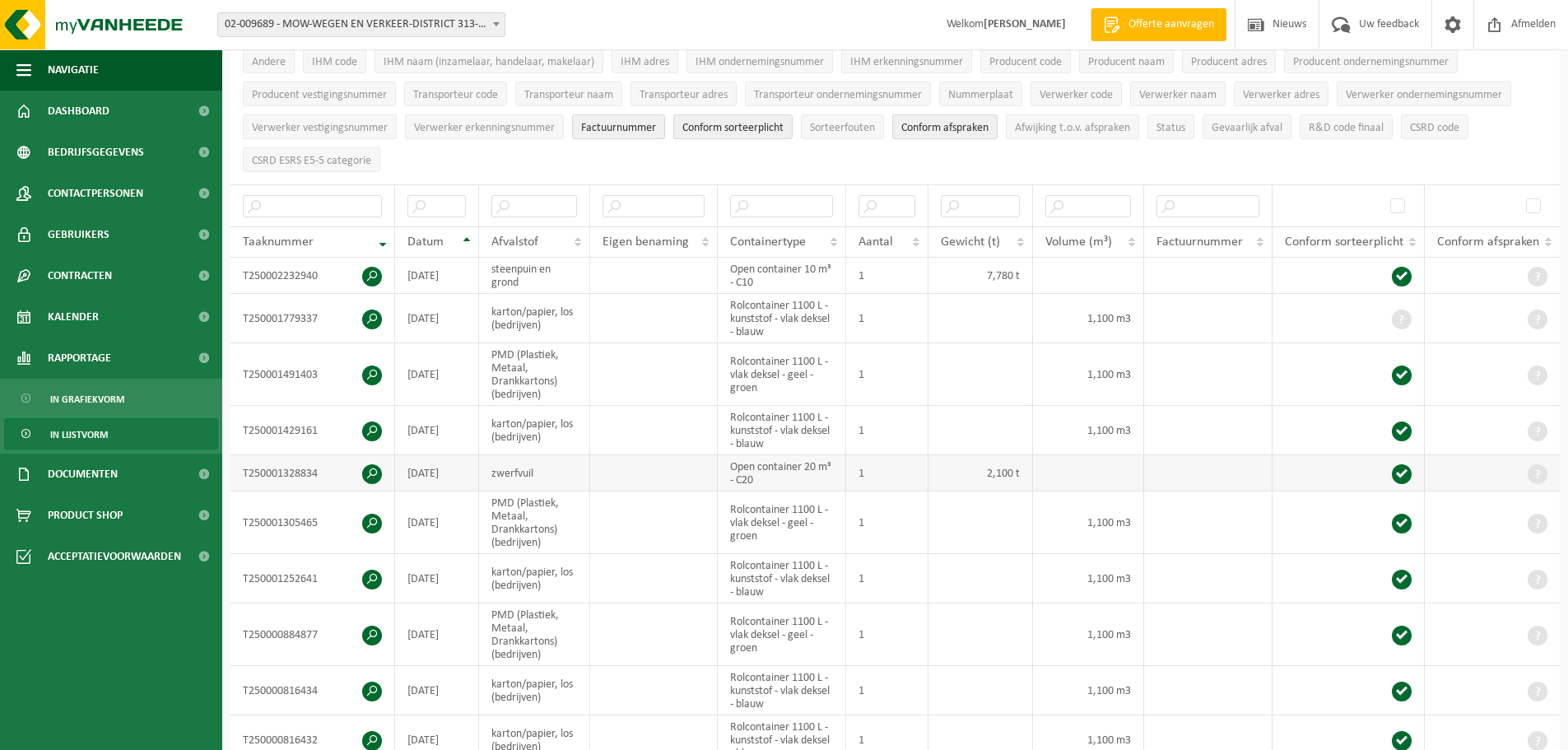
scroll to position [165, 0]
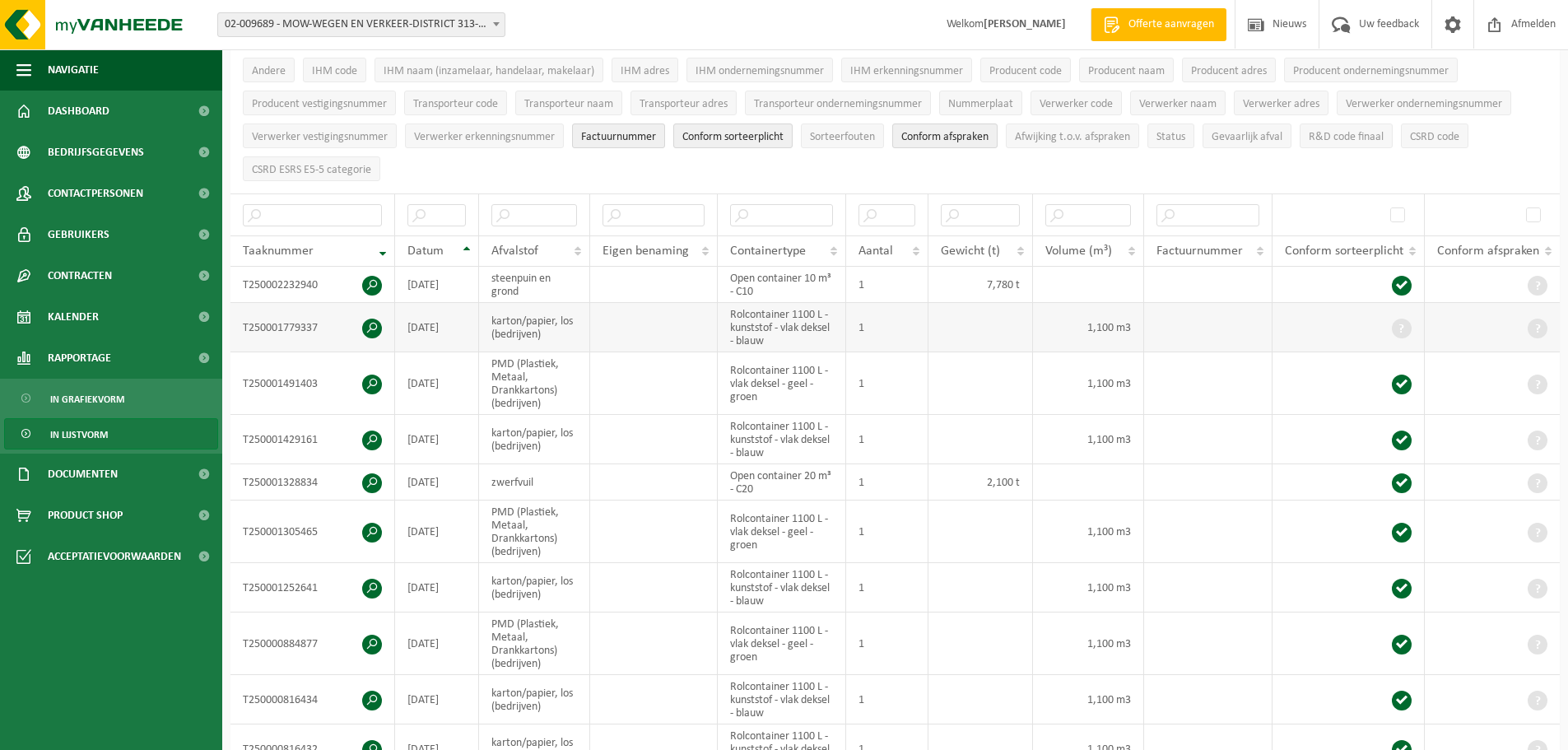
click at [1402, 324] on span at bounding box center [1401, 328] width 19 height 19
click at [374, 326] on span at bounding box center [371, 328] width 19 height 19
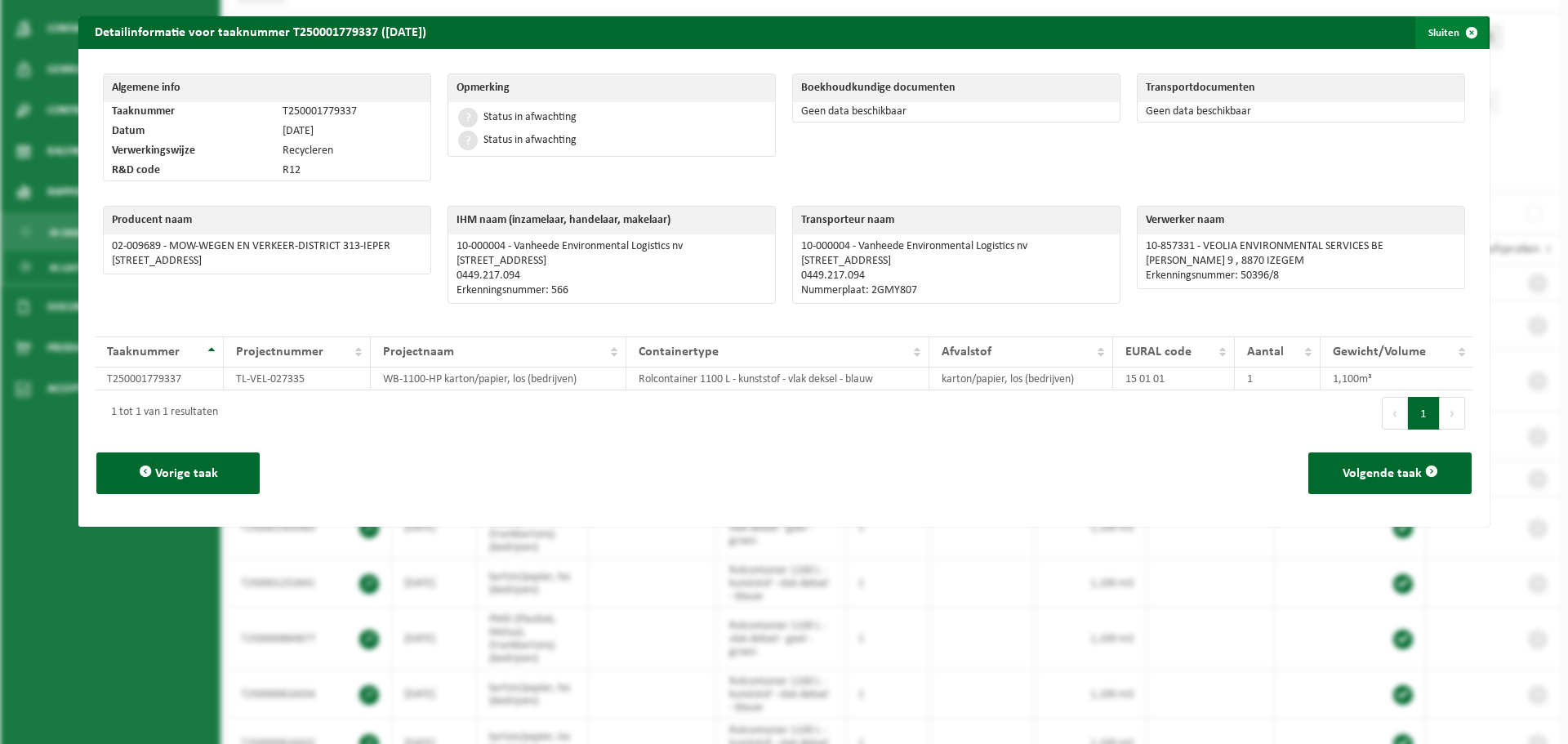
click at [1437, 30] on button "Sluiten" at bounding box center [1451, 33] width 73 height 33
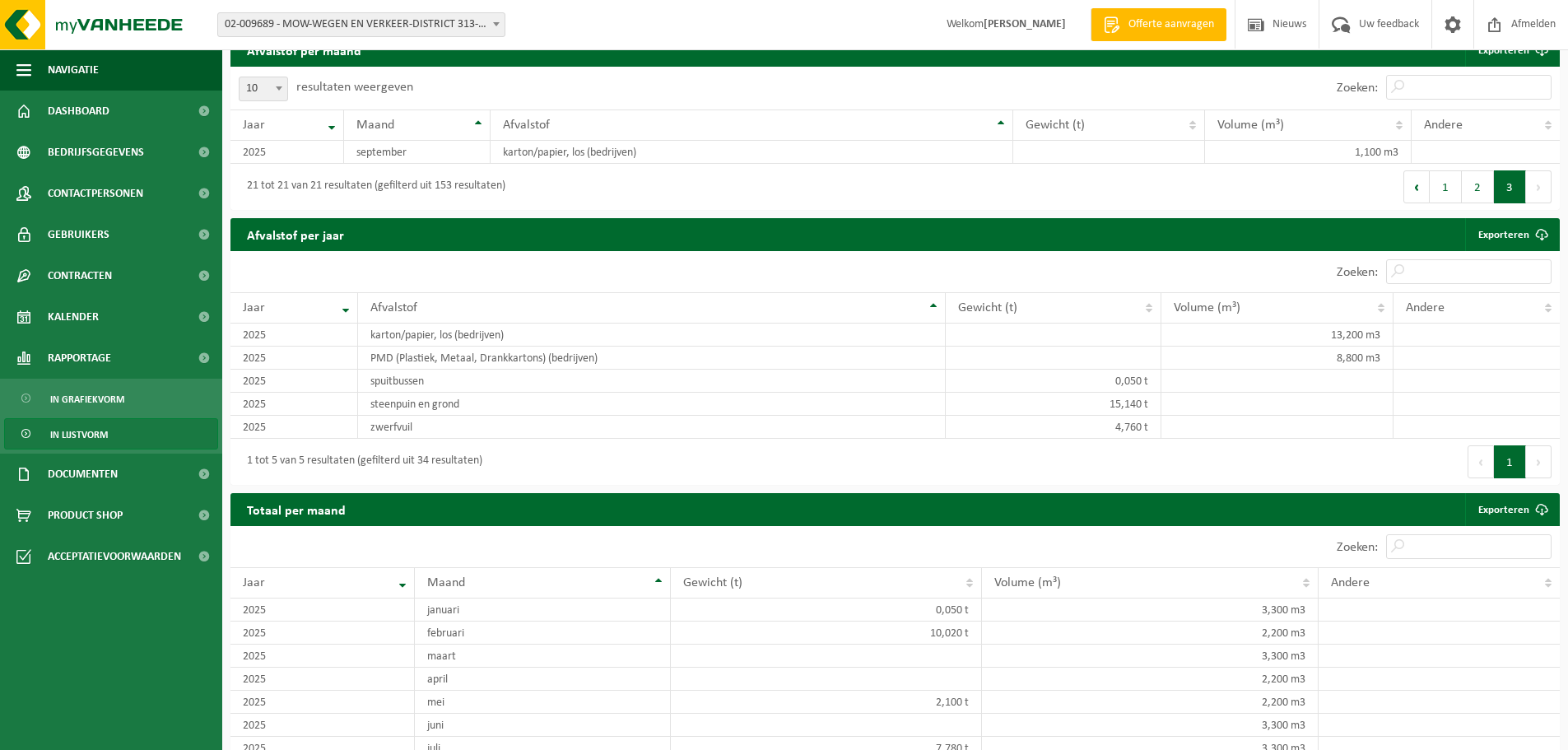
scroll to position [1272, 0]
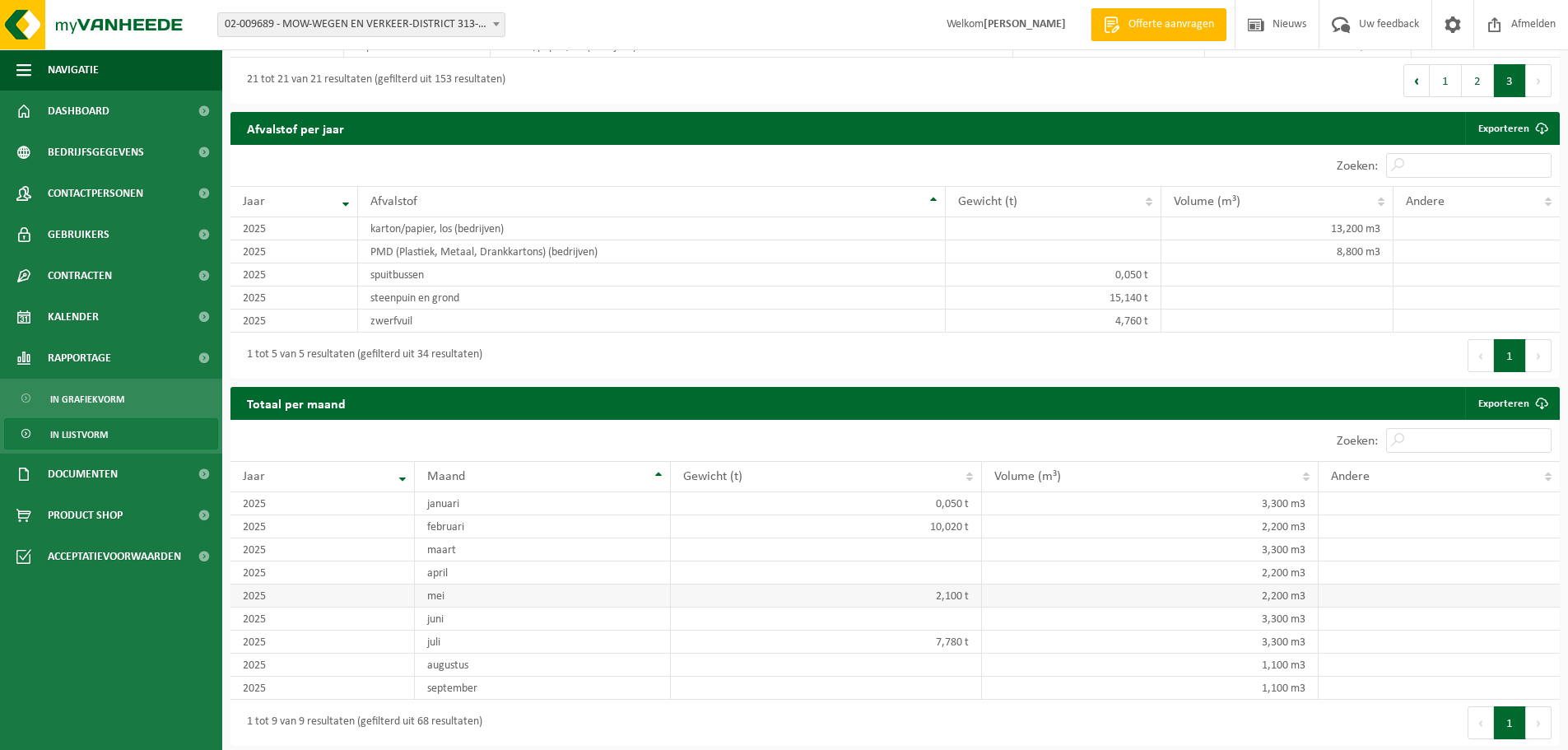
click at [483, 590] on td "mei" at bounding box center [542, 596] width 255 height 23
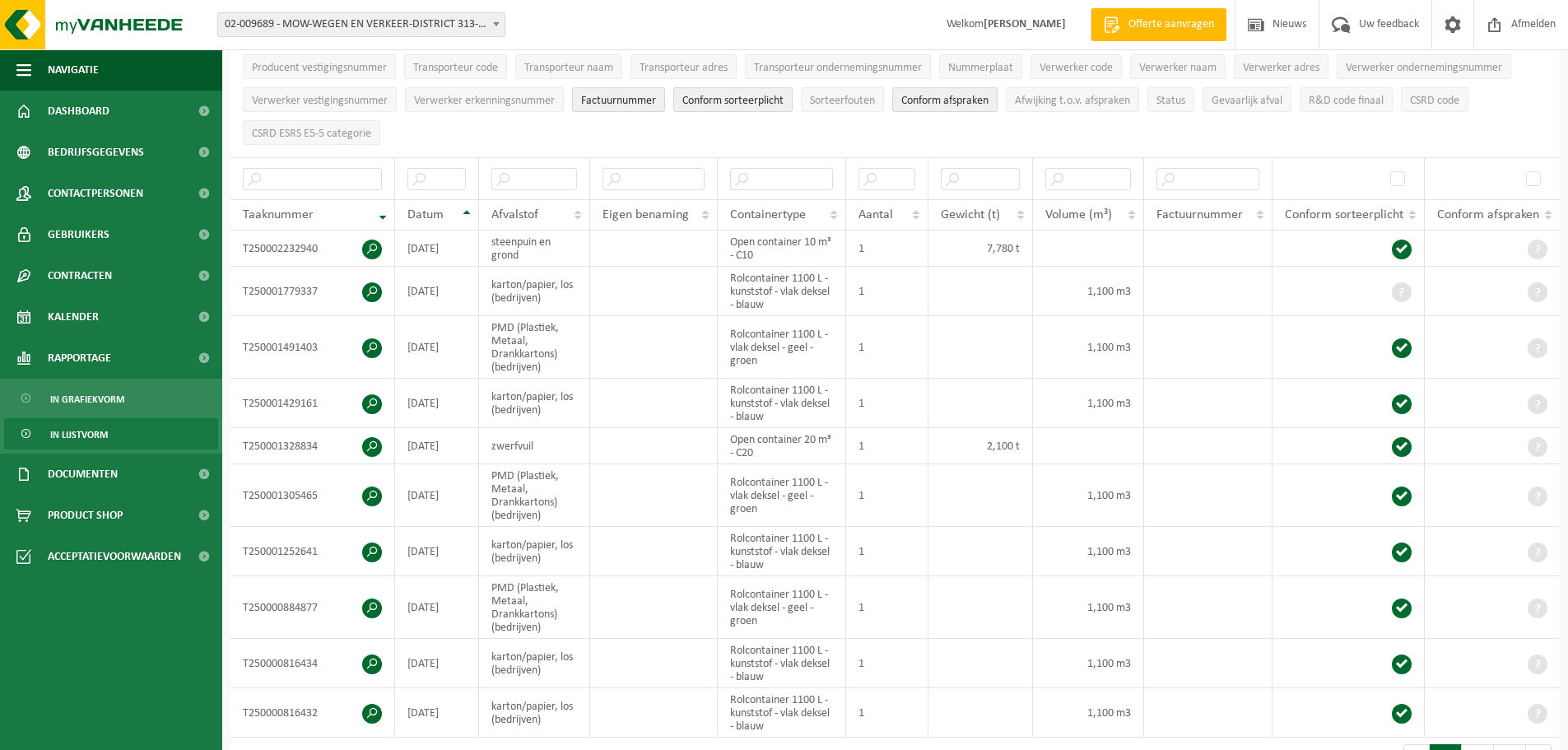
scroll to position [0, 0]
